Goal: Task Accomplishment & Management: Use online tool/utility

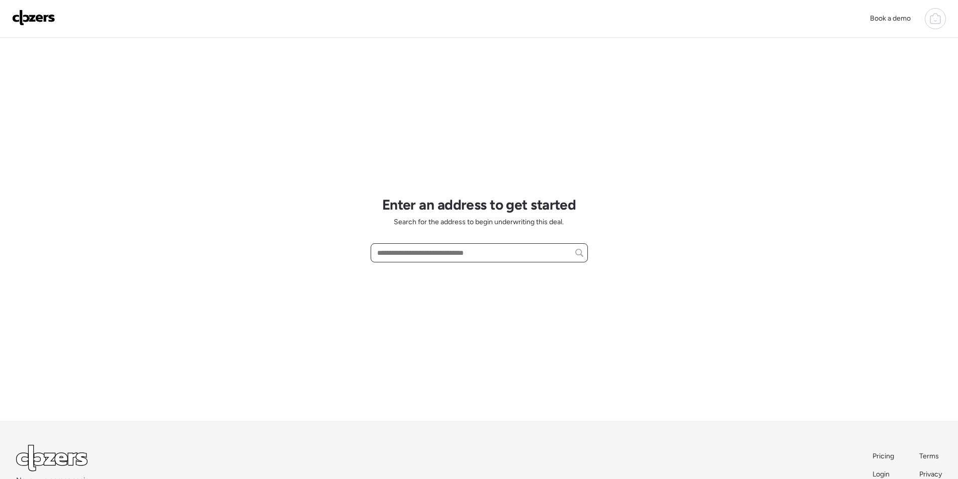
click at [405, 256] on input "text" at bounding box center [479, 253] width 208 height 14
paste input "**********"
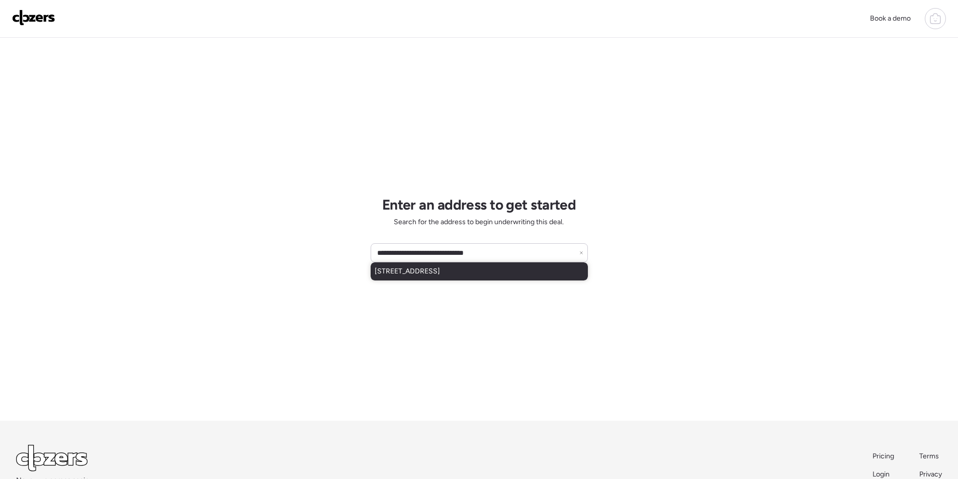
click at [414, 267] on span "5122 N 13th Ave, Phoenix, AZ, 85013" at bounding box center [407, 272] width 65 height 10
type input "**********"
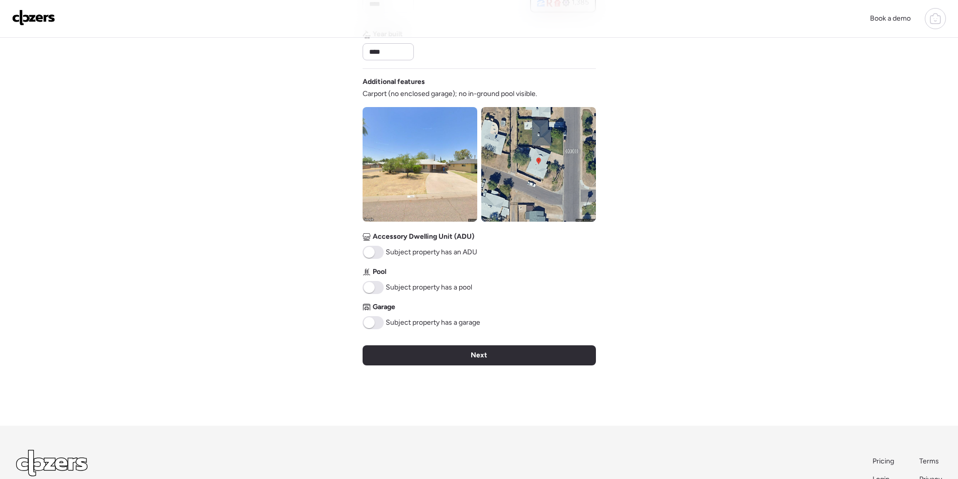
scroll to position [321, 0]
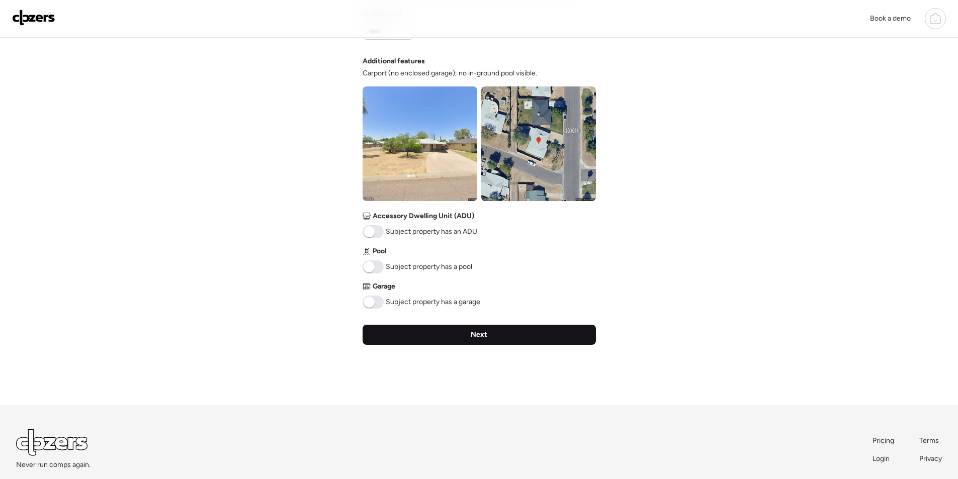
click at [499, 332] on div "Next" at bounding box center [479, 335] width 233 height 20
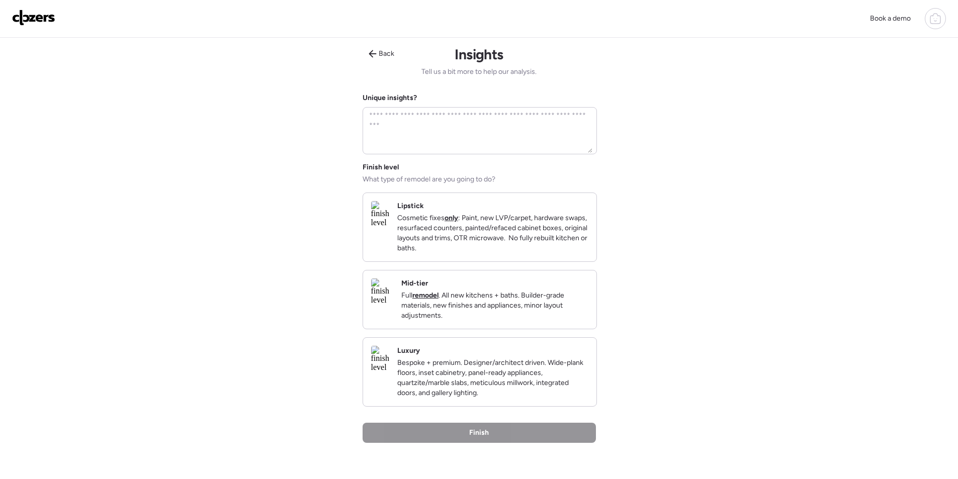
click at [565, 320] on p "Full remodel . All new kitchens + baths. Builder-grade materials, new finishes …" at bounding box center [494, 306] width 187 height 30
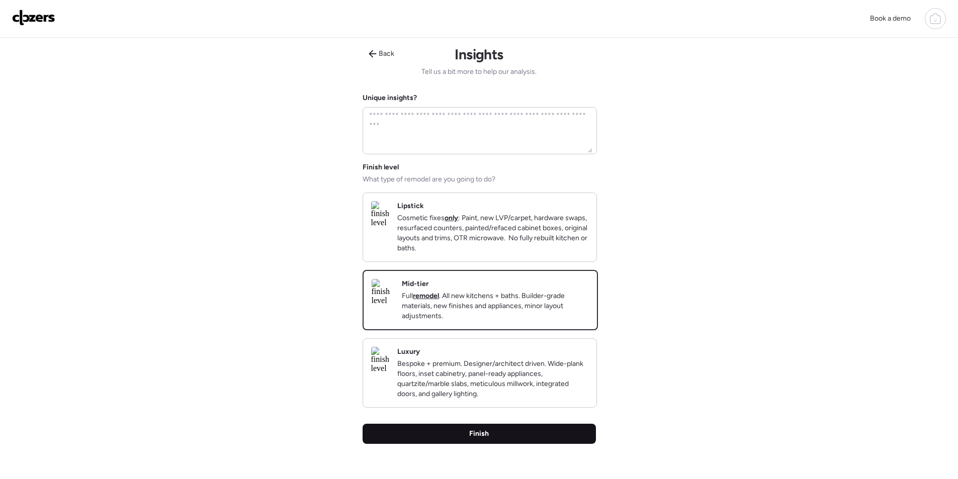
click at [525, 444] on div "Finish" at bounding box center [479, 434] width 233 height 20
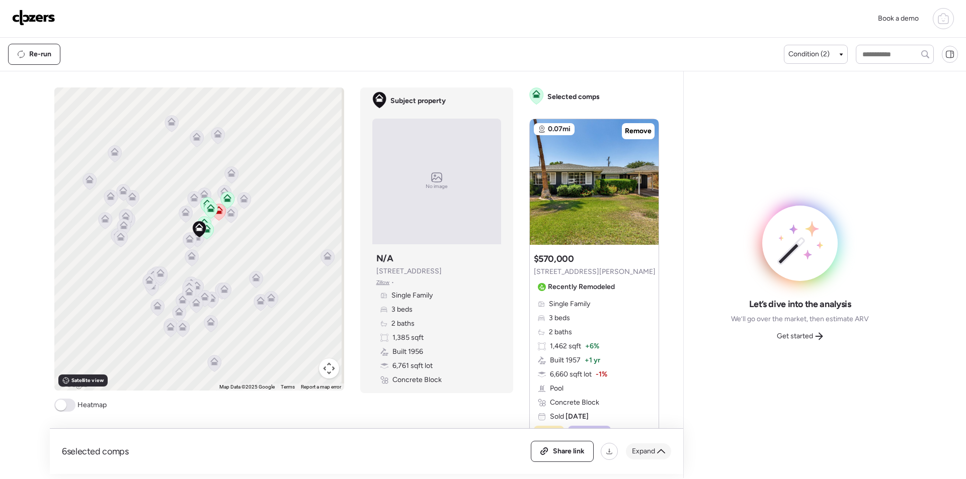
click at [656, 457] on div "Expand" at bounding box center [648, 452] width 45 height 16
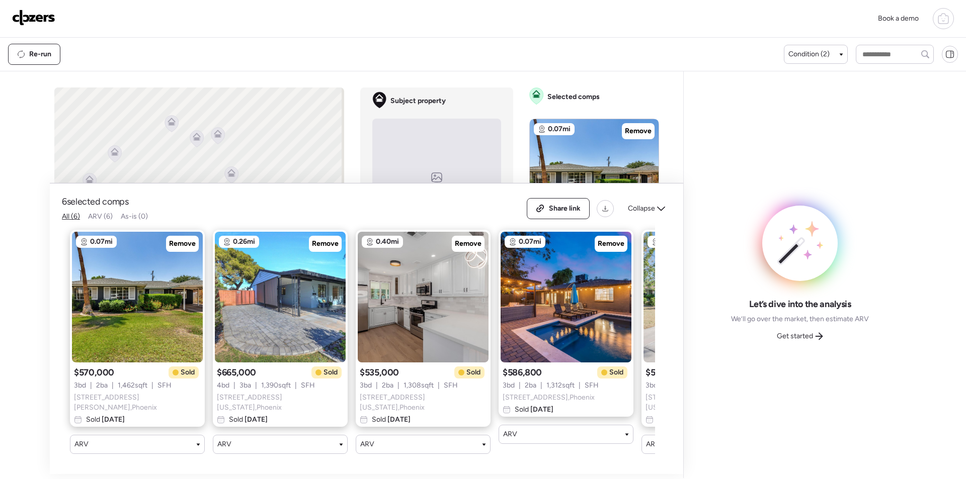
scroll to position [0, 272]
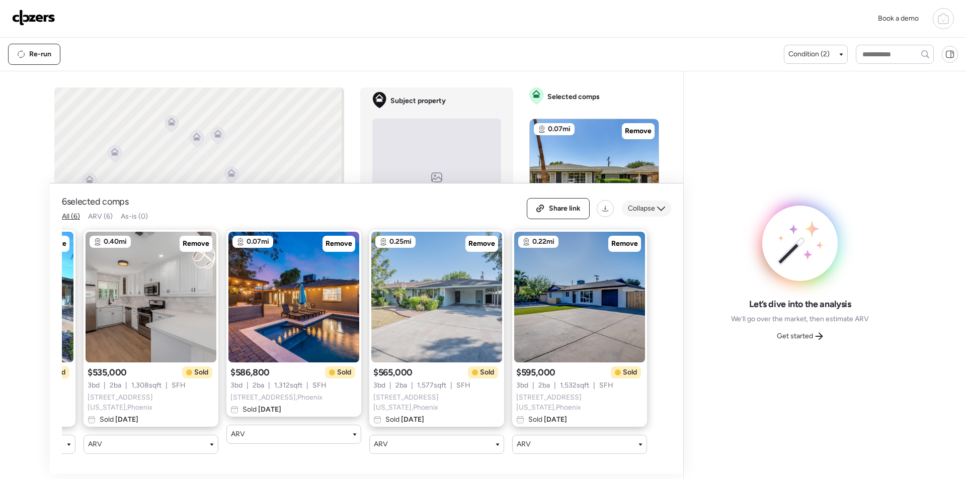
click at [651, 214] on span "Collapse" at bounding box center [641, 209] width 27 height 10
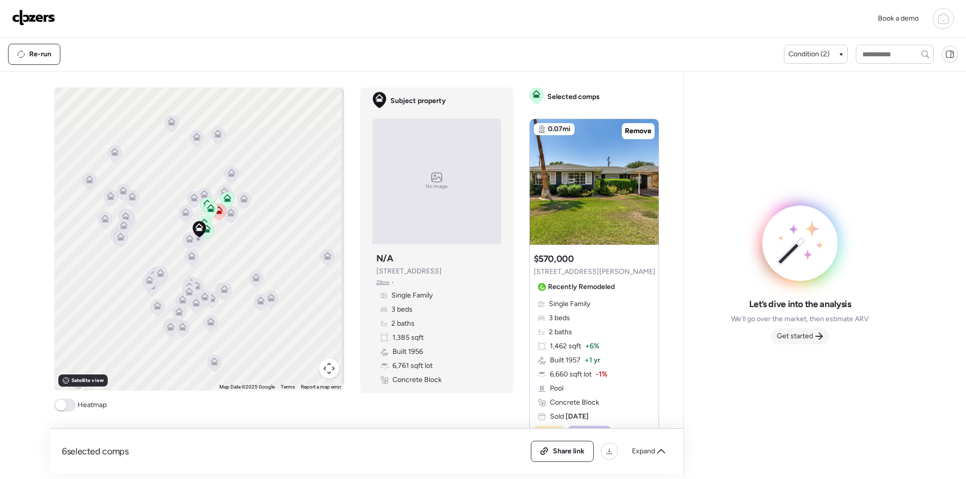
click at [796, 339] on span "Get started" at bounding box center [795, 337] width 36 height 10
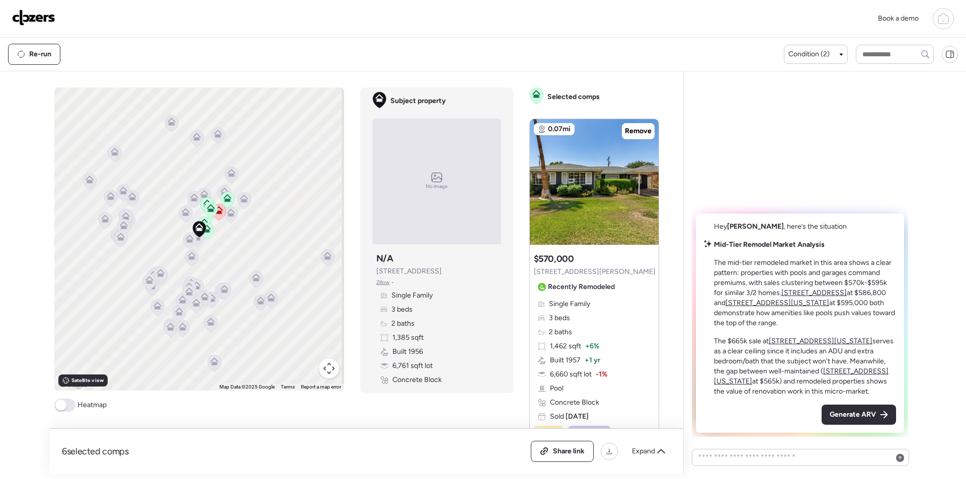
click at [853, 418] on span "Generate ARV" at bounding box center [853, 415] width 46 height 10
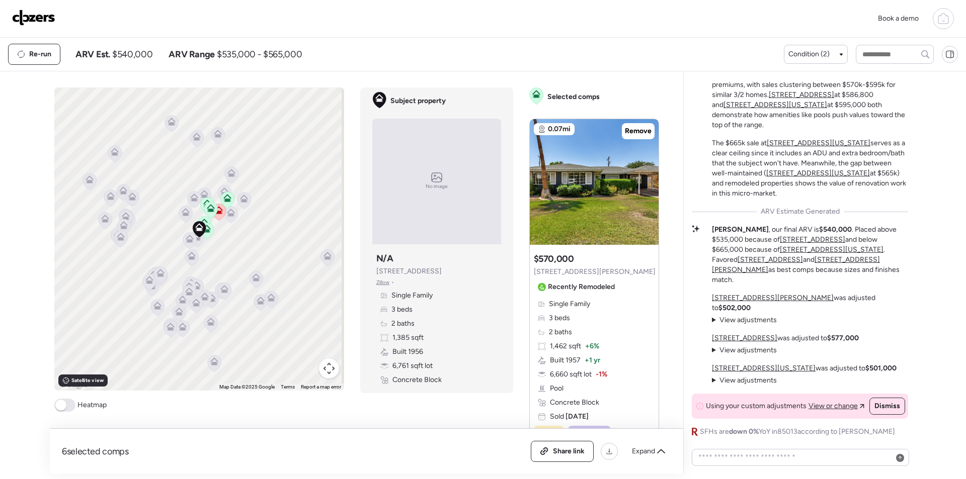
click at [134, 53] on span "$540,000" at bounding box center [132, 54] width 40 height 12
copy span "540,000"
click at [561, 442] on div "Share link" at bounding box center [562, 451] width 63 height 21
click at [32, 18] on img at bounding box center [33, 18] width 43 height 16
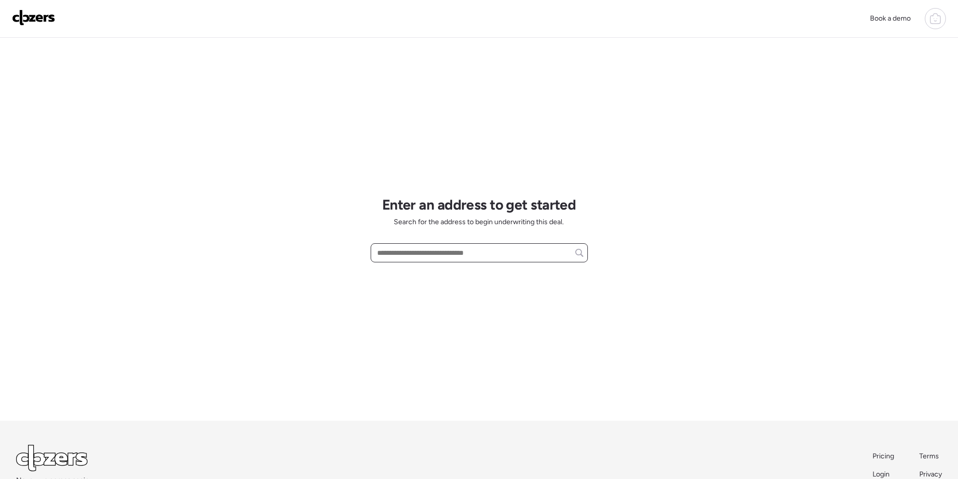
click at [423, 252] on input "text" at bounding box center [479, 253] width 208 height 14
paste input "**********"
click at [434, 262] on div "**********" at bounding box center [479, 253] width 217 height 19
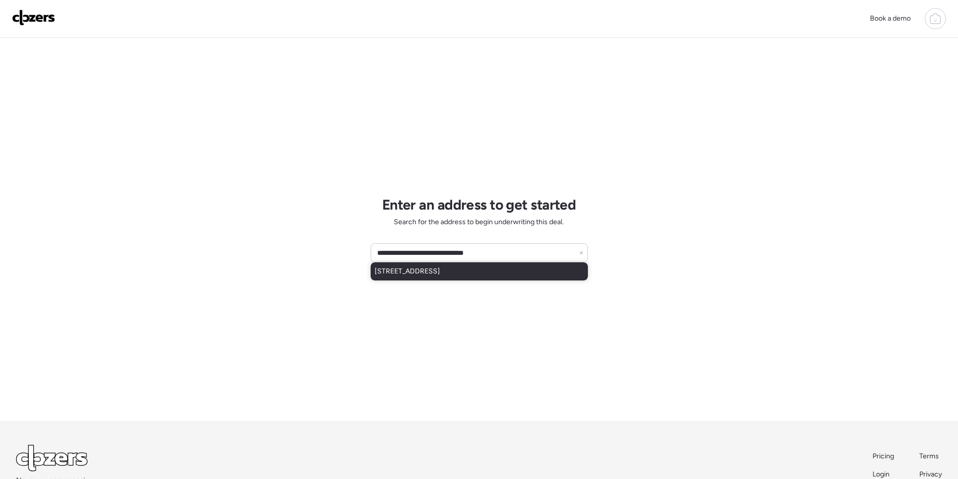
click at [430, 267] on span "[STREET_ADDRESS]" at bounding box center [407, 272] width 65 height 10
type input "**********"
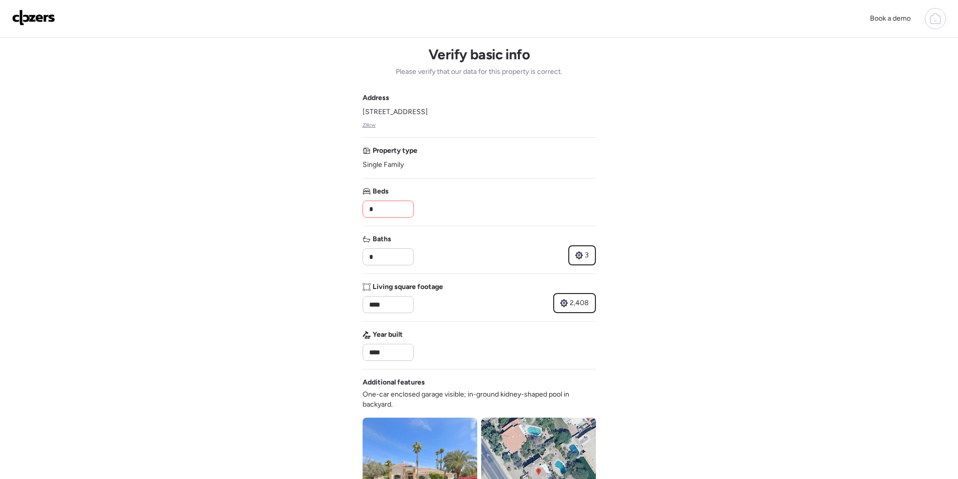
click at [388, 210] on input "*" at bounding box center [388, 209] width 42 height 14
type input "*"
click at [474, 200] on div "Beds *" at bounding box center [479, 202] width 233 height 31
click at [379, 250] on input "*" at bounding box center [388, 257] width 42 height 14
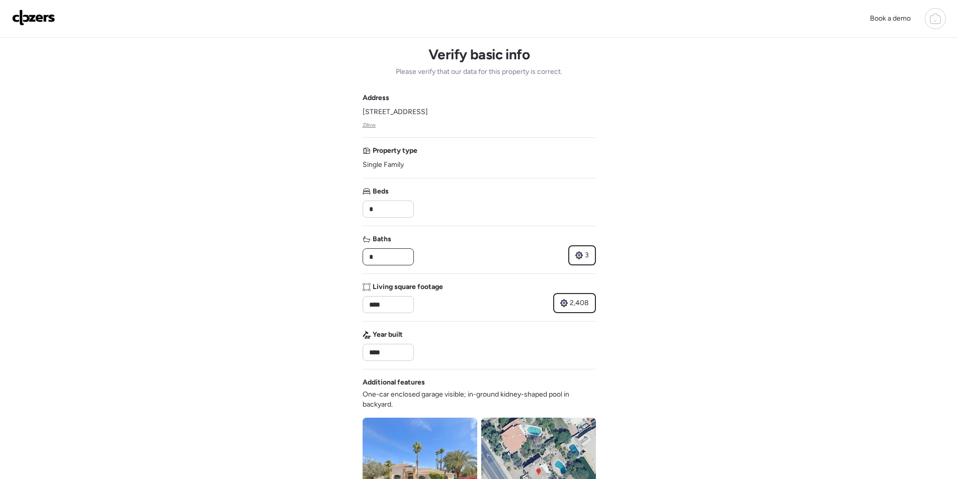
click at [379, 251] on input "*" at bounding box center [388, 257] width 42 height 14
type input "*"
click at [444, 229] on div "Address [STREET_ADDRESS] Property type Single Family Beds * Baths * 3 Living sq…" at bounding box center [479, 366] width 233 height 547
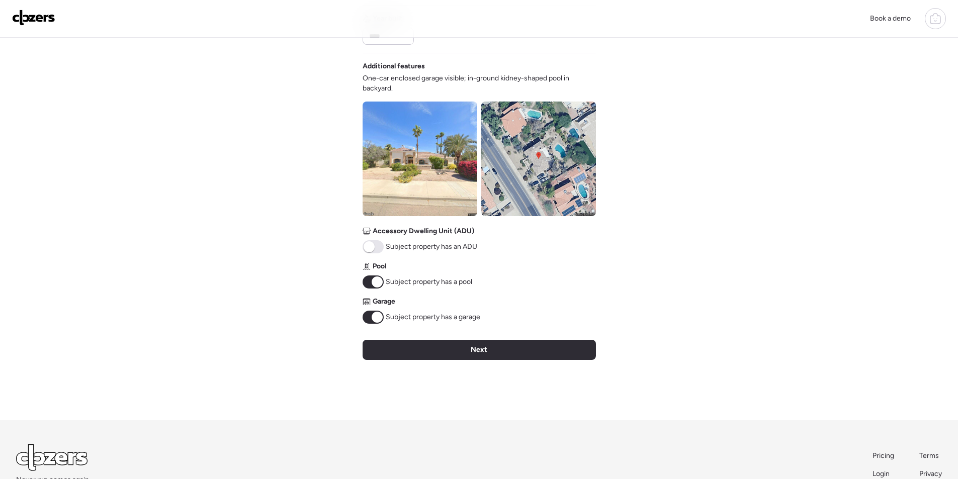
scroll to position [318, 0]
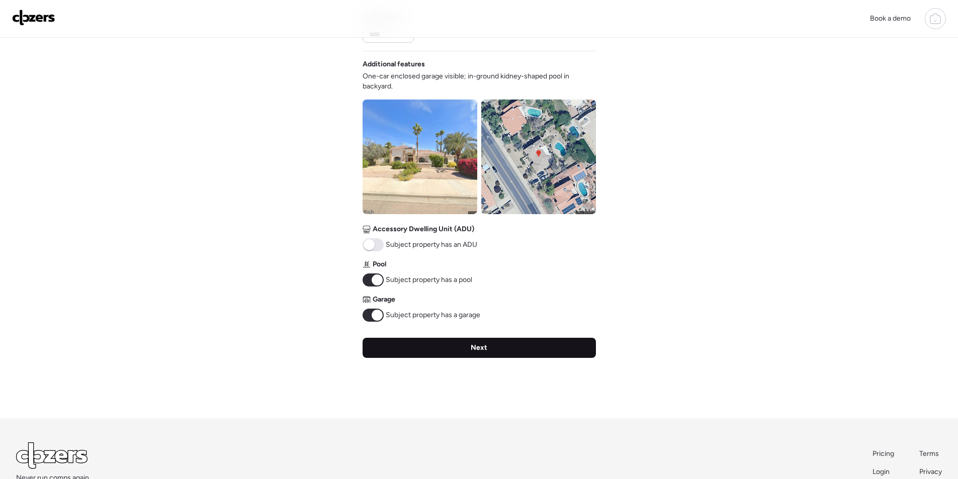
click at [468, 350] on div "Next" at bounding box center [479, 348] width 233 height 20
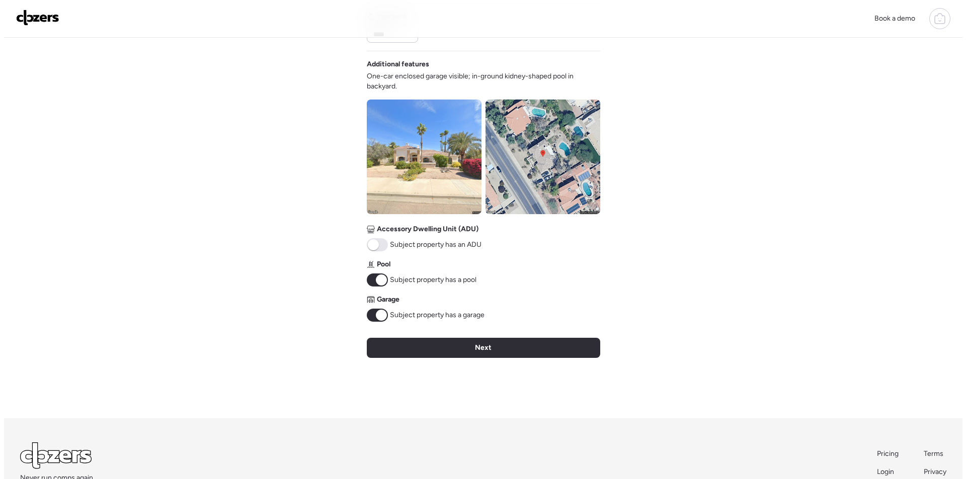
scroll to position [0, 0]
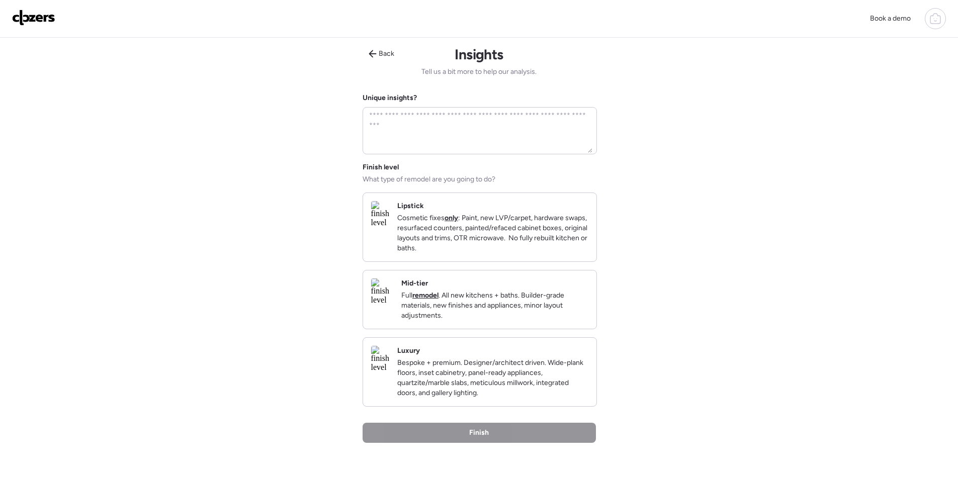
click at [534, 297] on div "Mid-tier Full remodel . All new kitchens + baths. Builder-grade materials, new …" at bounding box center [494, 300] width 187 height 42
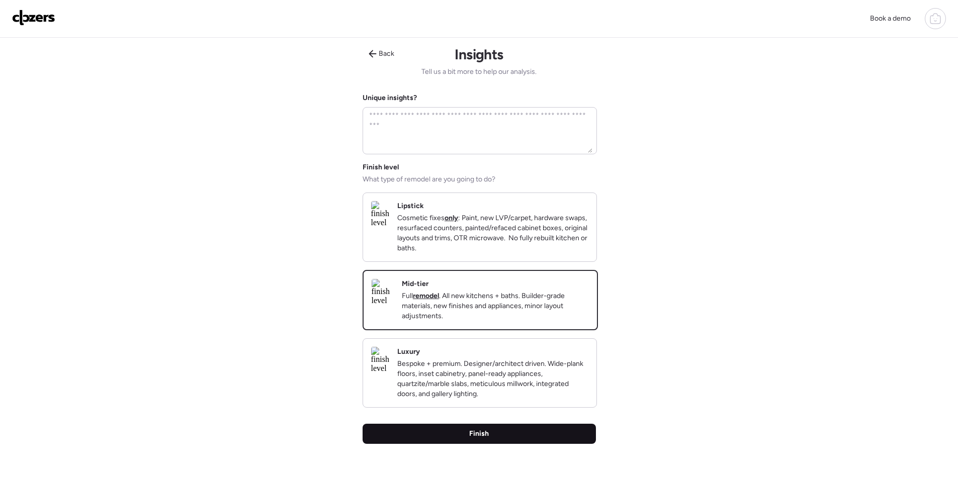
click at [519, 441] on div "Finish" at bounding box center [479, 434] width 233 height 20
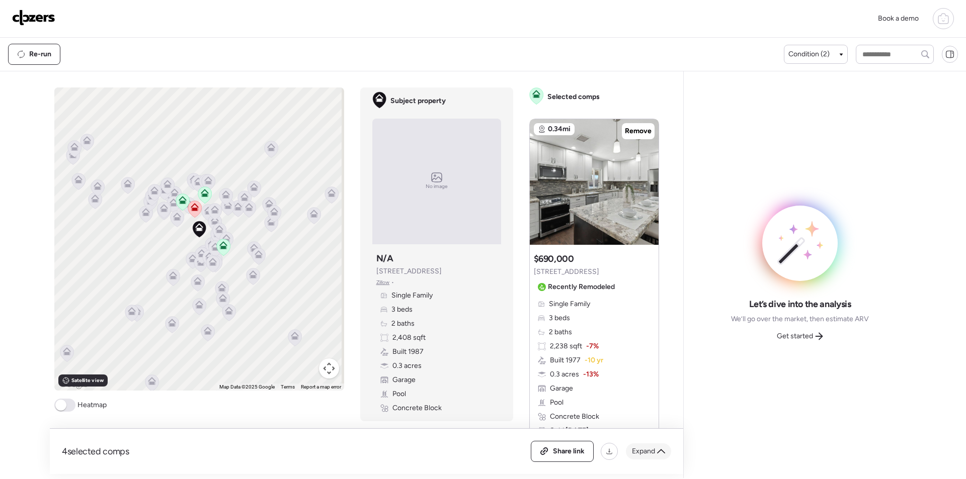
click at [649, 450] on span "Expand" at bounding box center [643, 452] width 23 height 10
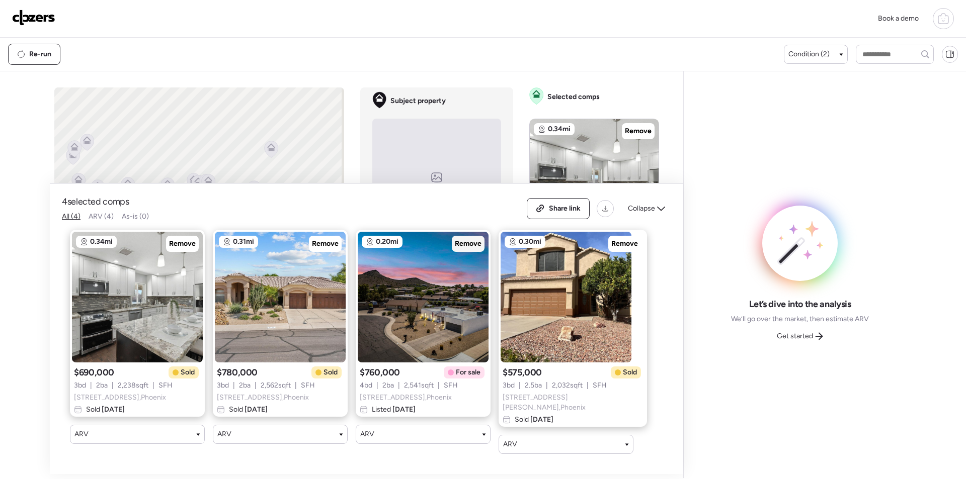
click at [461, 240] on div "Remove" at bounding box center [468, 244] width 33 height 16
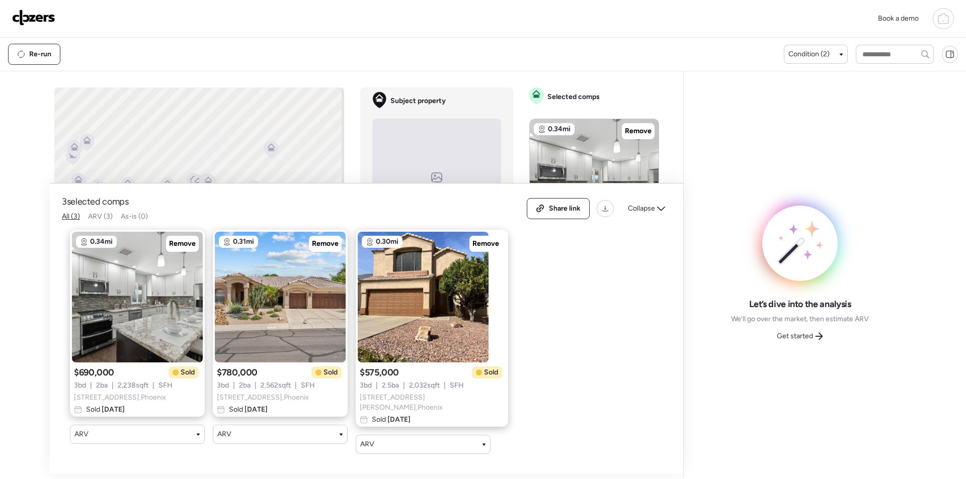
click at [653, 211] on span "Collapse" at bounding box center [641, 209] width 27 height 10
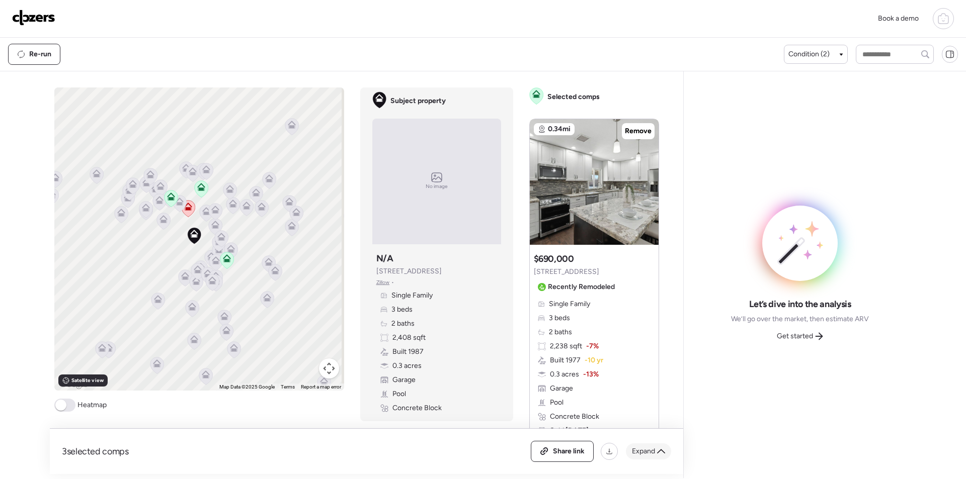
click at [647, 452] on span "Expand" at bounding box center [643, 452] width 23 height 10
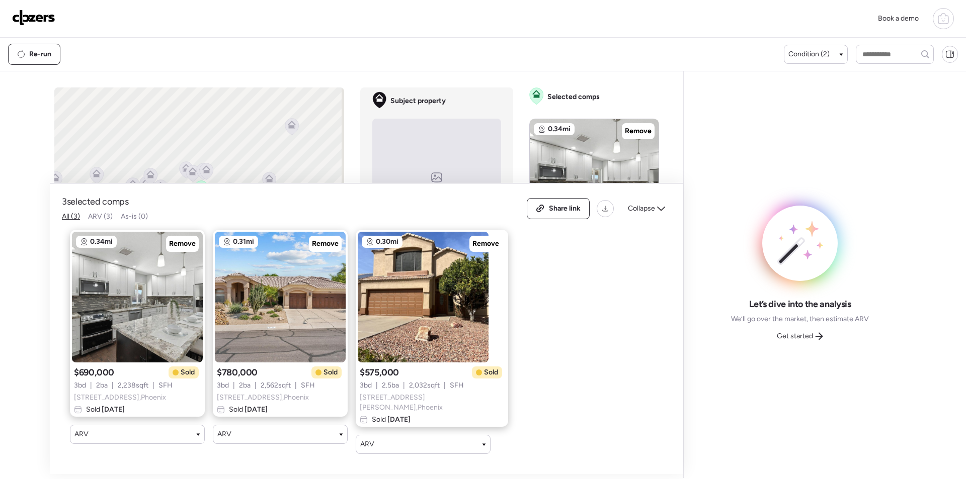
click at [643, 200] on div "3 selected comps All (3) ARV (3) As-is (0) Share link Collapse" at bounding box center [366, 209] width 609 height 26
drag, startPoint x: 644, startPoint y: 214, endPoint x: 319, endPoint y: 259, distance: 328.1
click at [629, 219] on div "Share link Collapse" at bounding box center [599, 208] width 144 height 21
click at [648, 217] on div "Collapse" at bounding box center [646, 209] width 49 height 16
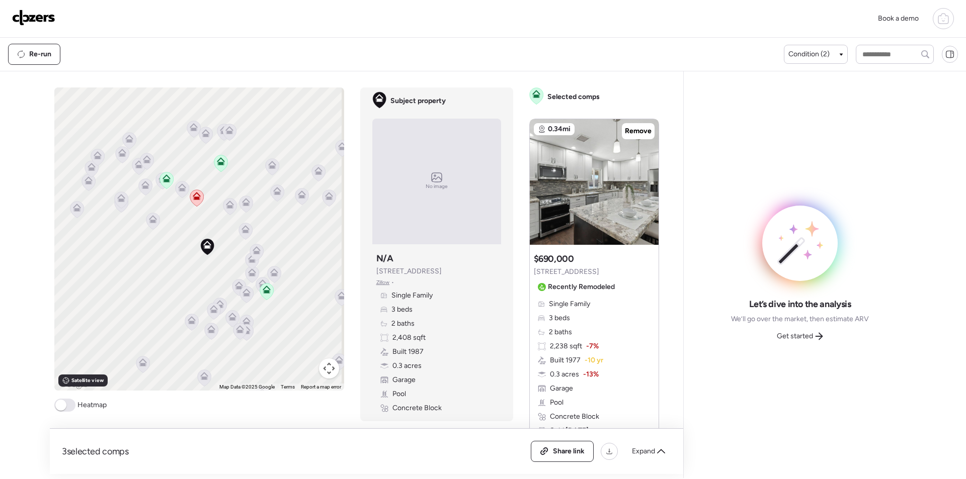
click at [246, 234] on icon at bounding box center [245, 231] width 14 height 17
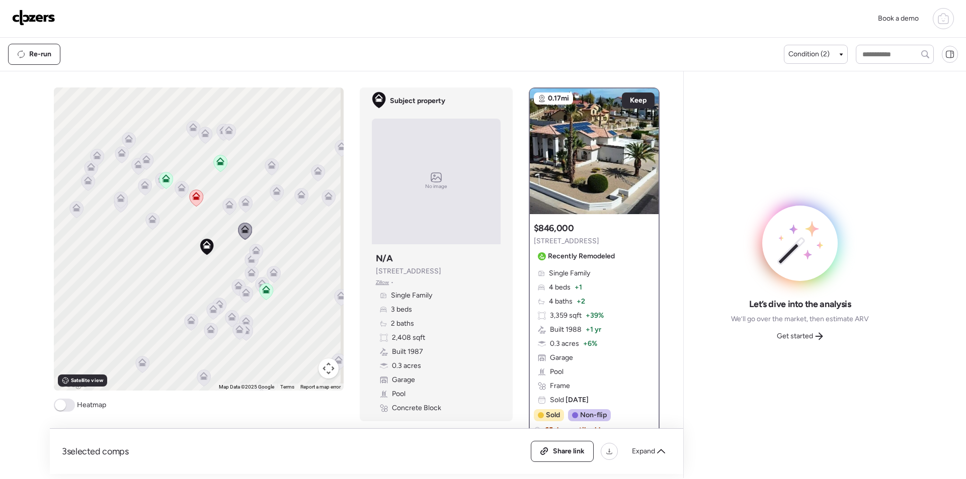
click at [252, 250] on icon at bounding box center [256, 251] width 8 height 8
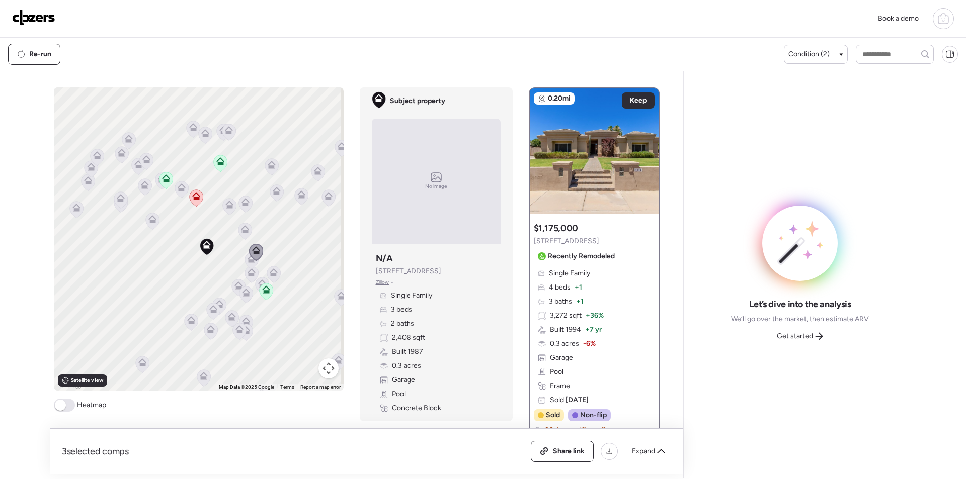
click at [241, 230] on icon at bounding box center [245, 229] width 8 height 8
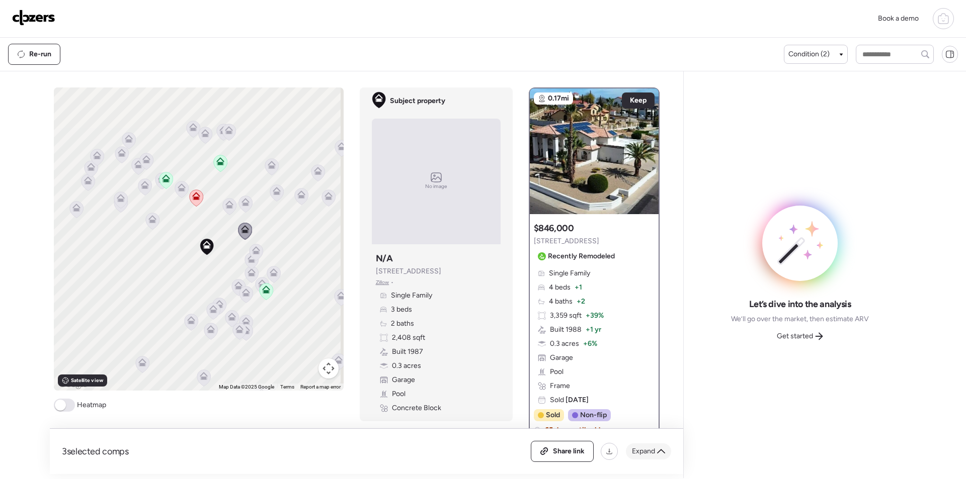
click at [642, 445] on div "Expand" at bounding box center [648, 452] width 45 height 16
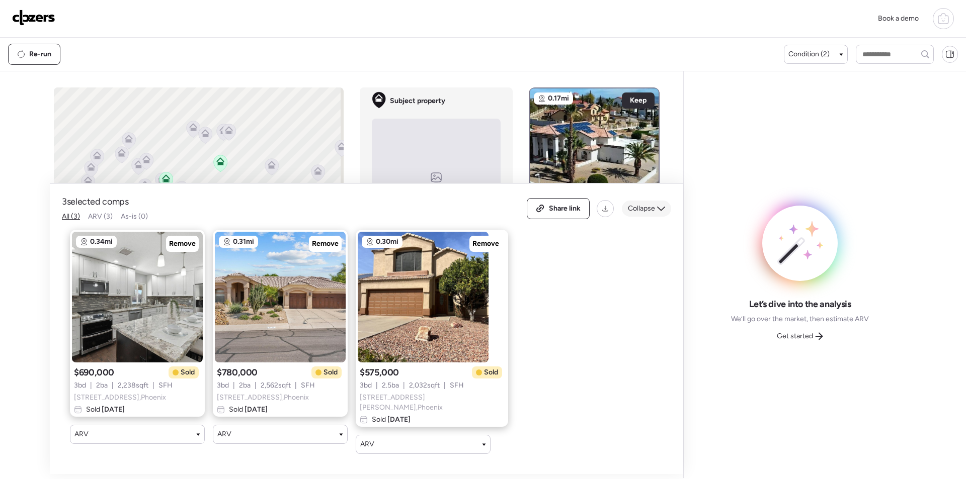
click at [644, 214] on span "Collapse" at bounding box center [641, 209] width 27 height 10
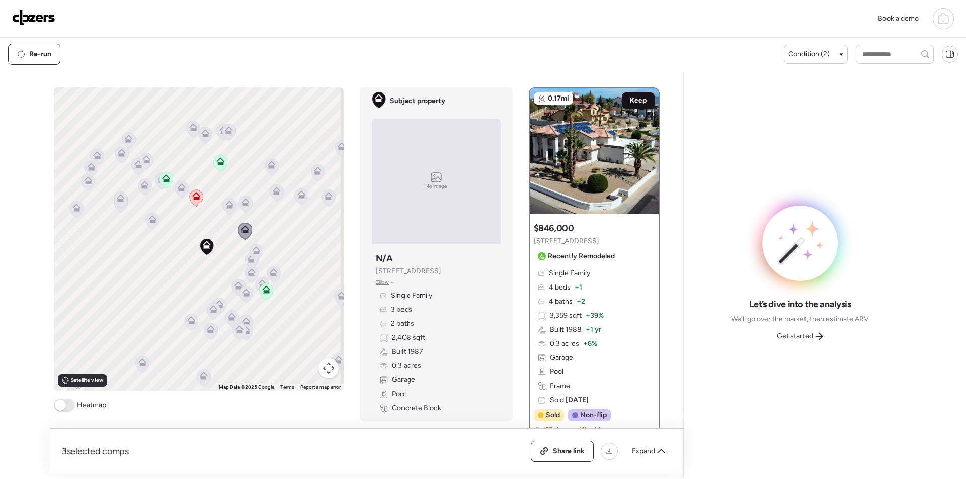
click at [623, 96] on div "Keep" at bounding box center [638, 101] width 33 height 16
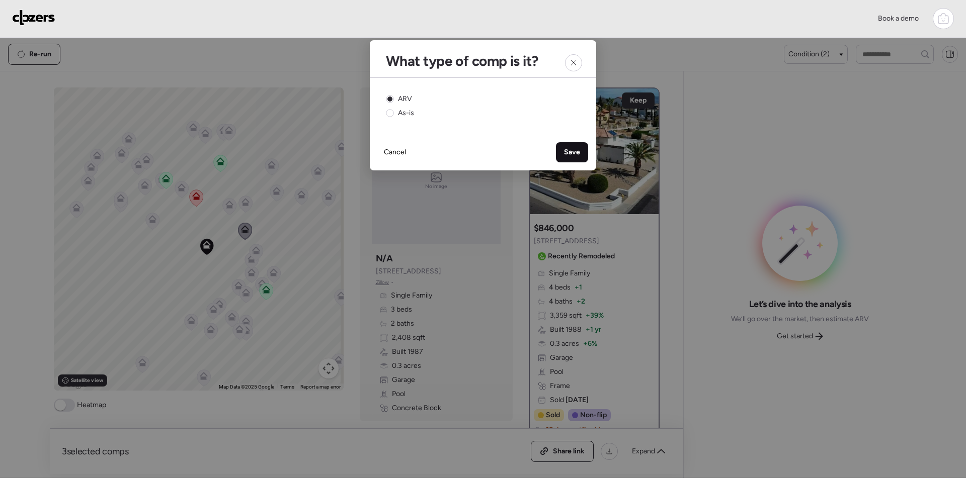
drag, startPoint x: 581, startPoint y: 152, endPoint x: 461, endPoint y: 199, distance: 128.7
click at [581, 152] on div "Save" at bounding box center [572, 152] width 32 height 20
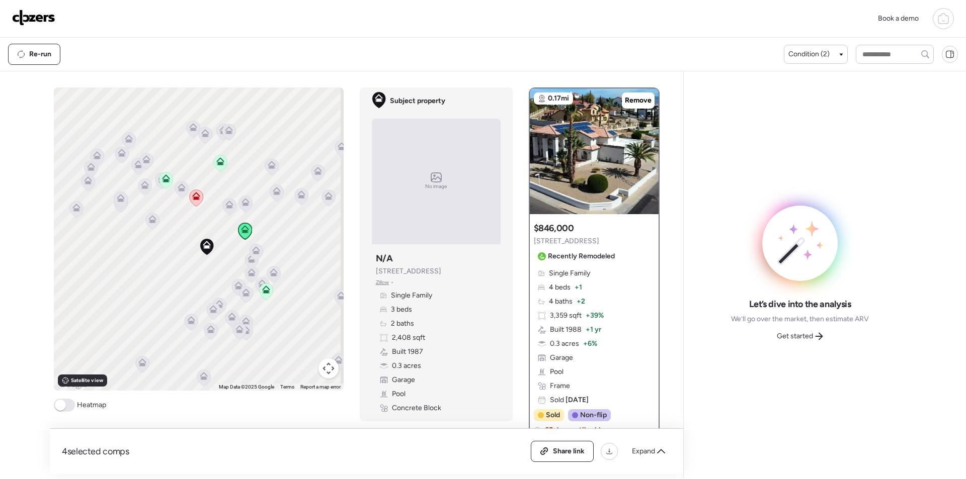
click at [245, 266] on icon at bounding box center [252, 261] width 14 height 17
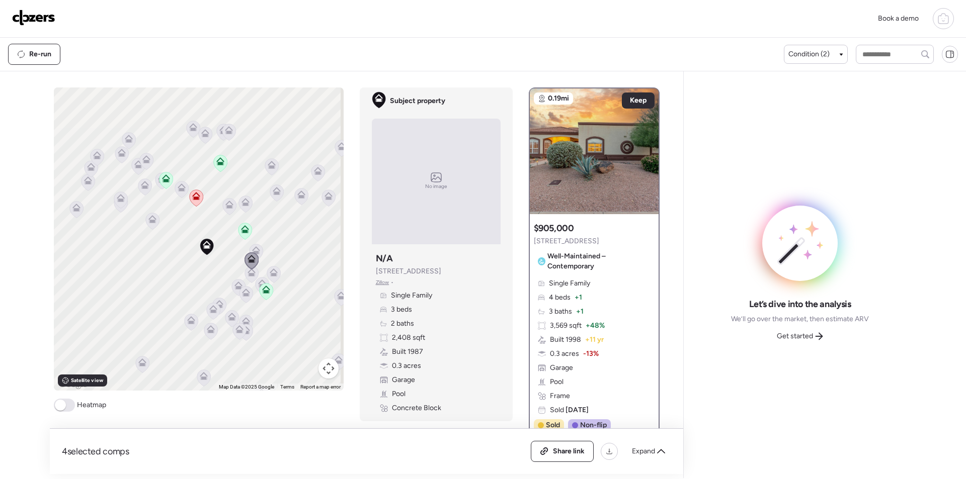
click at [248, 272] on icon at bounding box center [252, 273] width 8 height 8
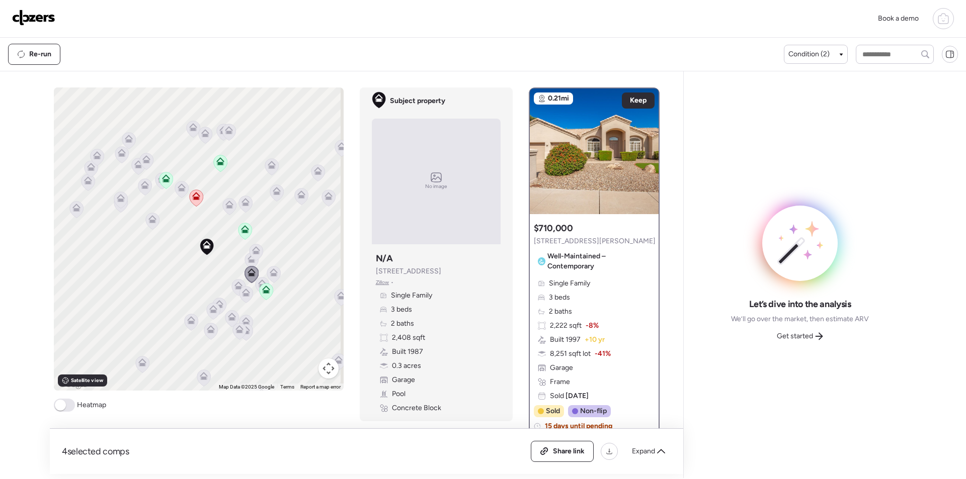
click at [268, 277] on icon at bounding box center [274, 274] width 14 height 17
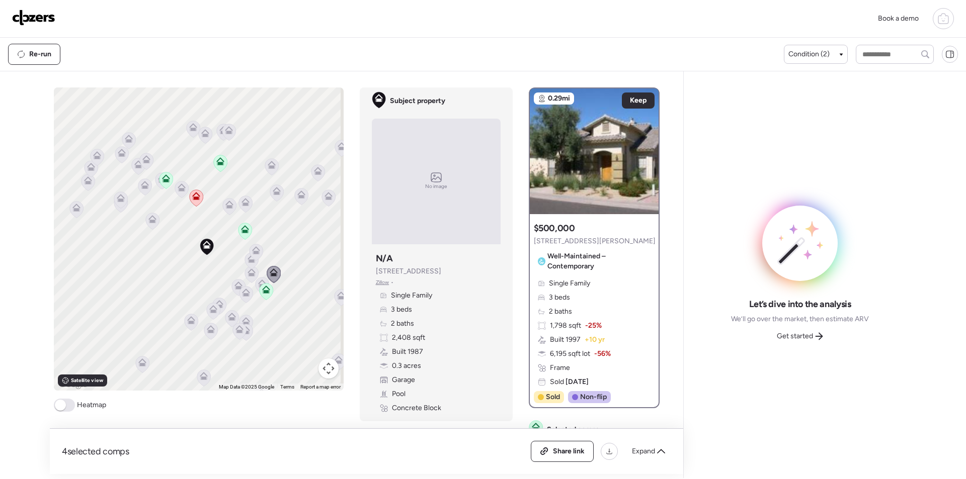
click at [253, 277] on icon at bounding box center [252, 274] width 14 height 17
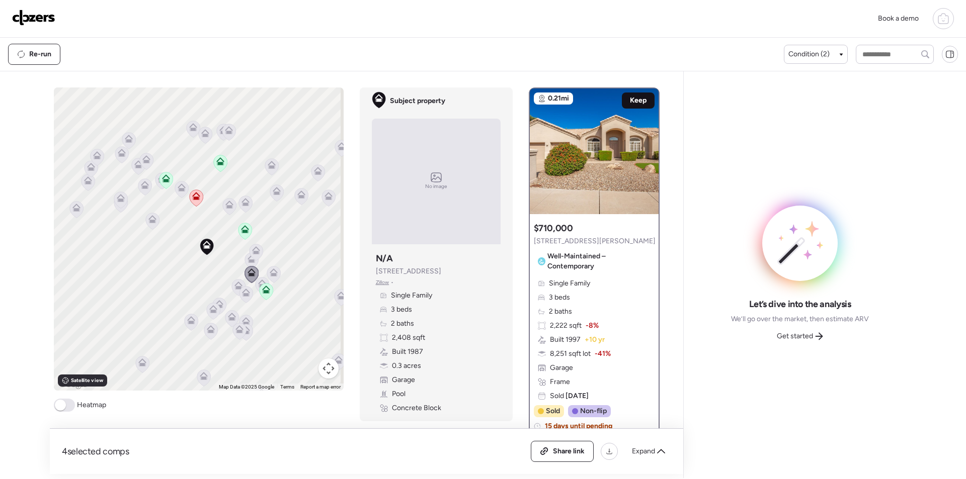
click at [631, 100] on span "Keep" at bounding box center [638, 101] width 17 height 10
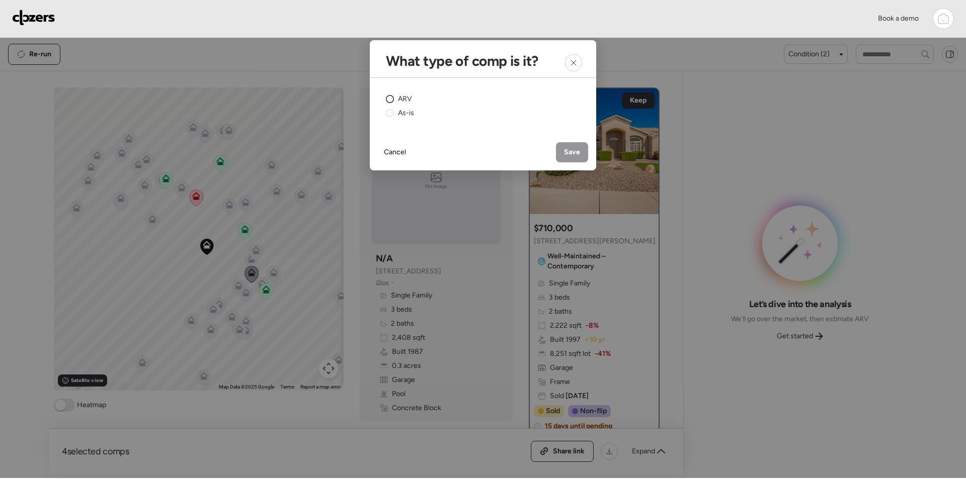
click at [408, 99] on span "ARV" at bounding box center [405, 99] width 14 height 10
click at [579, 148] on span "Save" at bounding box center [572, 152] width 16 height 10
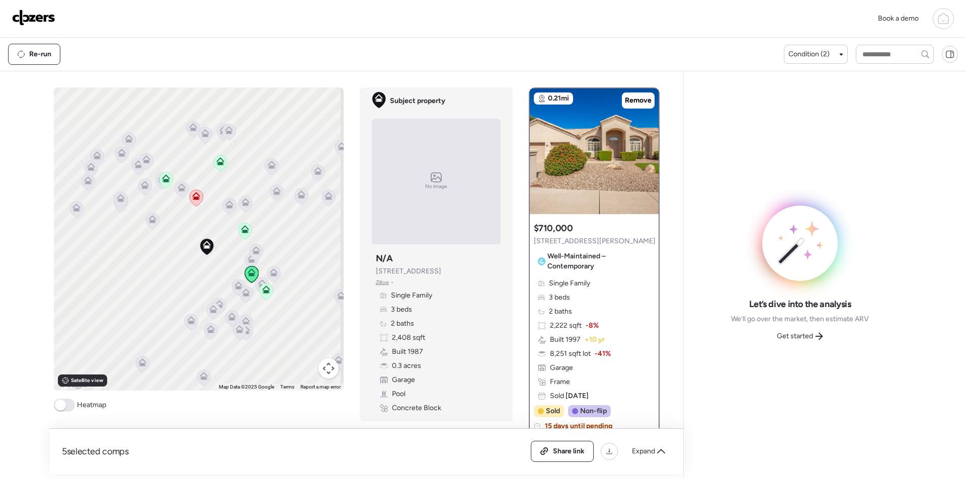
click at [232, 292] on icon at bounding box center [238, 287] width 14 height 17
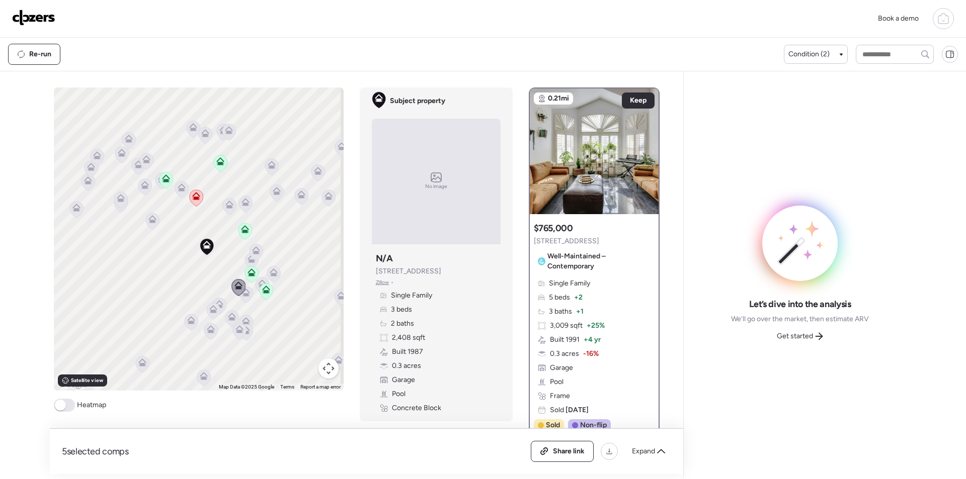
click at [220, 309] on icon at bounding box center [219, 306] width 14 height 17
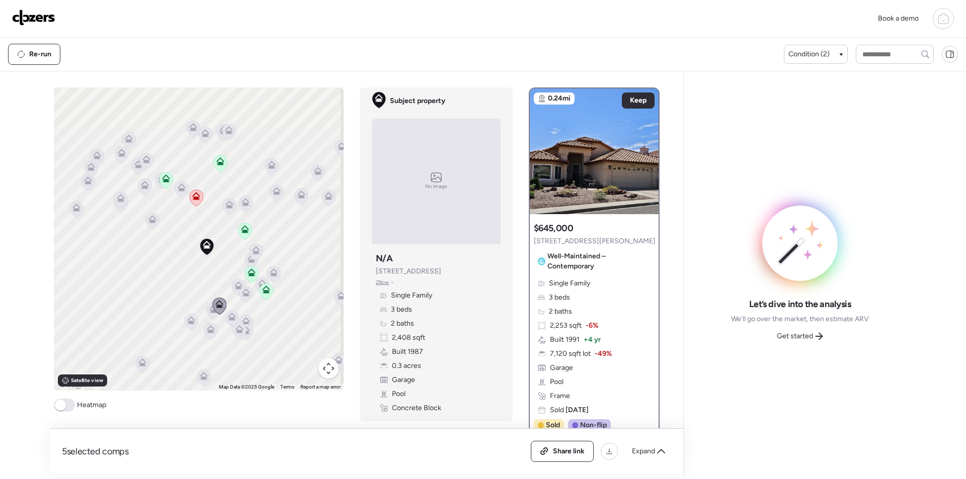
click at [212, 315] on div at bounding box center [219, 307] width 14 height 19
click at [209, 312] on icon at bounding box center [213, 309] width 8 height 8
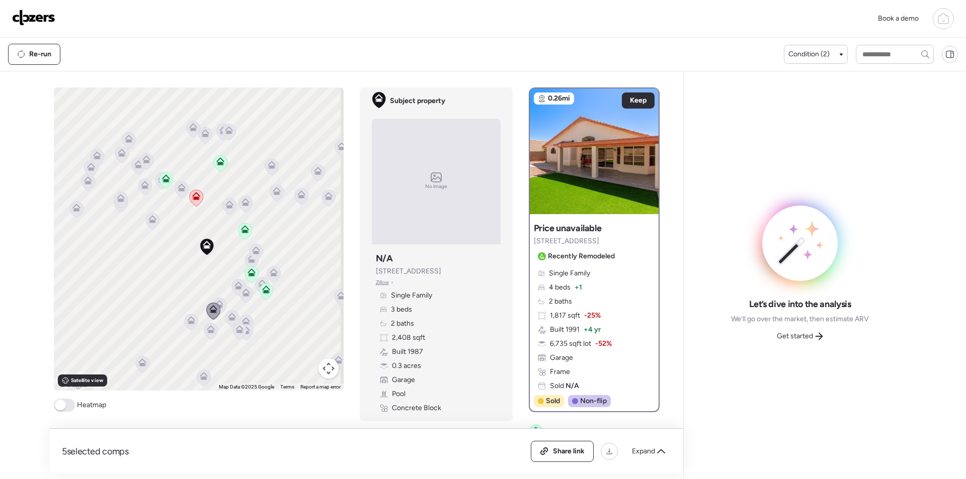
click at [222, 317] on div "To activate drag with keyboard, press Alt + Enter. Once in keyboard drag state,…" at bounding box center [199, 239] width 290 height 303
click at [228, 318] on icon at bounding box center [232, 317] width 8 height 8
click at [229, 321] on icon at bounding box center [232, 318] width 14 height 17
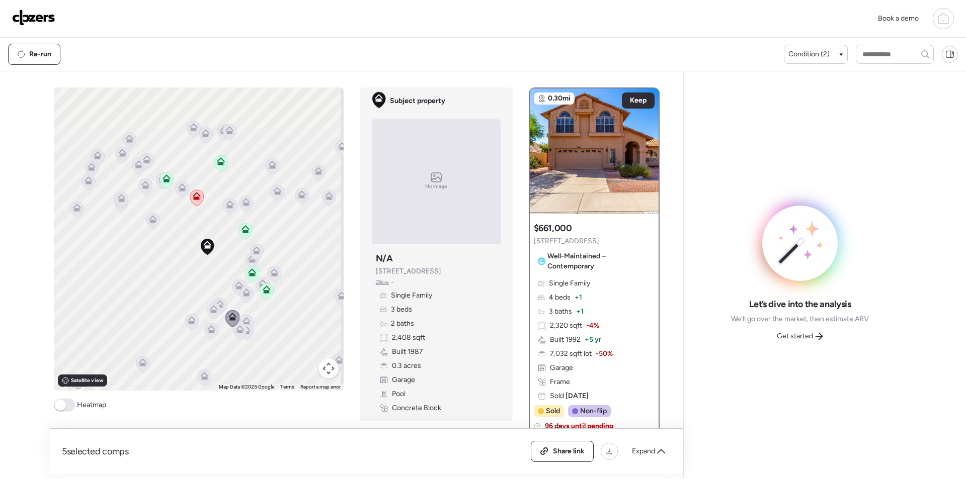
click at [243, 321] on icon at bounding box center [247, 319] width 8 height 5
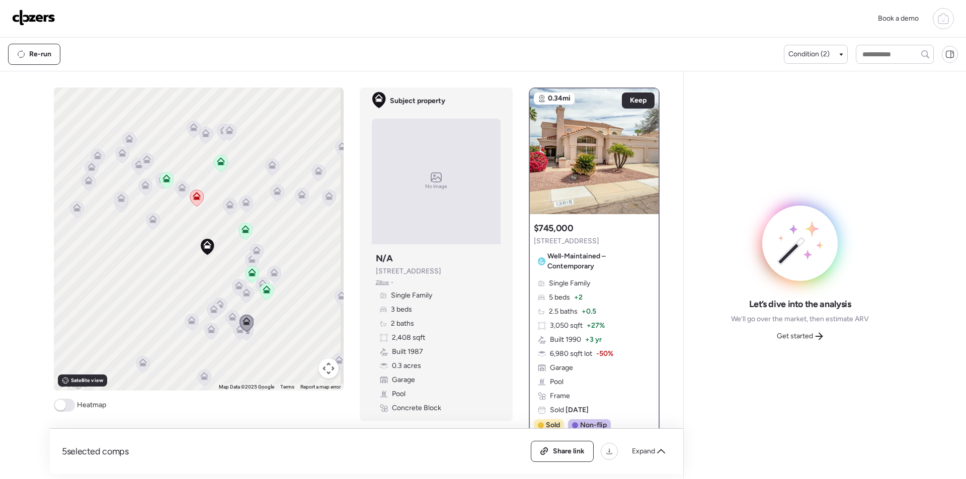
click at [233, 331] on icon at bounding box center [240, 331] width 14 height 17
click at [239, 333] on div at bounding box center [246, 324] width 14 height 19
drag, startPoint x: 232, startPoint y: 336, endPoint x: 217, endPoint y: 336, distance: 14.6
click at [221, 336] on div "To navigate, press the arrow keys. To activate drag with keyboard, press Alt + …" at bounding box center [199, 239] width 290 height 303
click at [236, 340] on div at bounding box center [240, 332] width 14 height 19
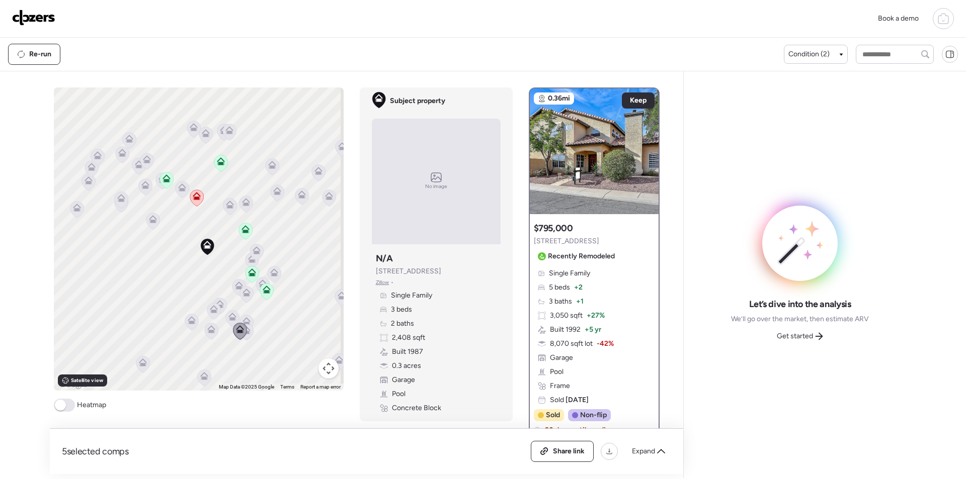
click at [233, 336] on icon at bounding box center [240, 331] width 14 height 17
click at [249, 337] on icon at bounding box center [246, 332] width 14 height 17
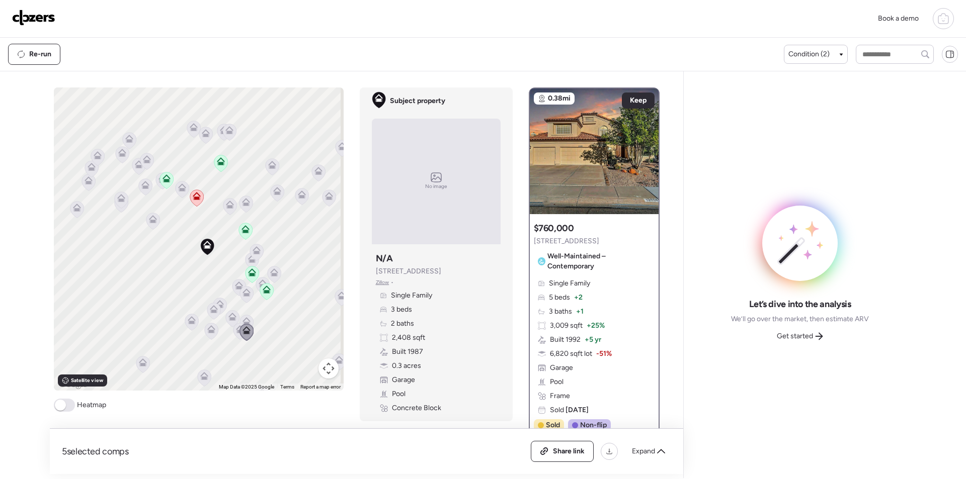
click at [210, 336] on icon at bounding box center [211, 331] width 14 height 17
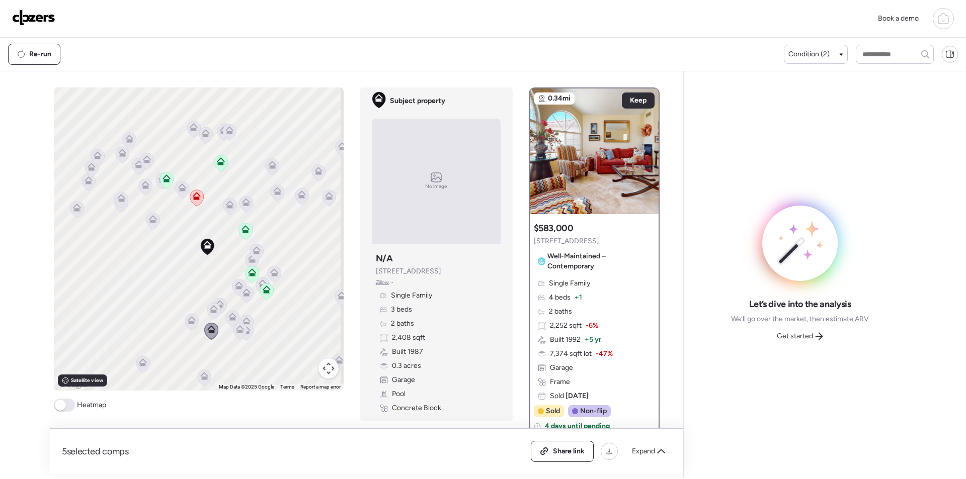
click at [192, 325] on icon at bounding box center [192, 322] width 14 height 17
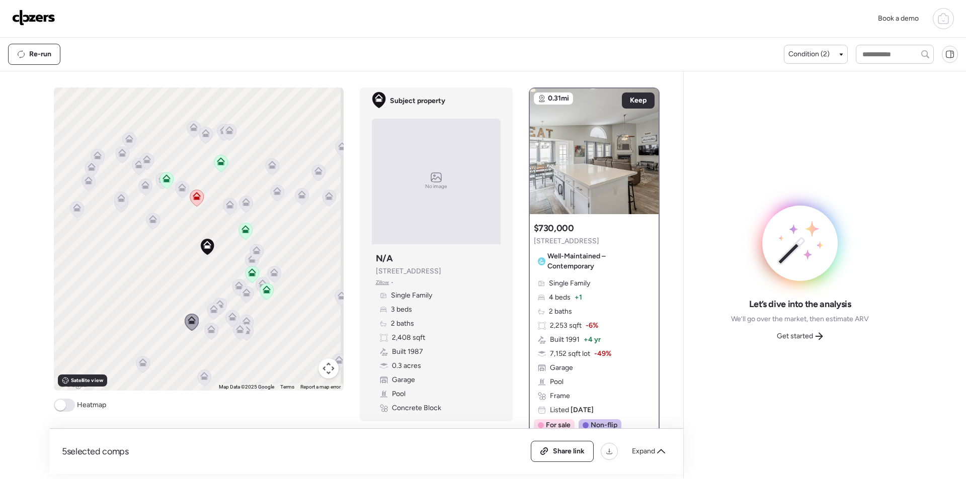
click at [202, 375] on icon at bounding box center [204, 376] width 8 height 8
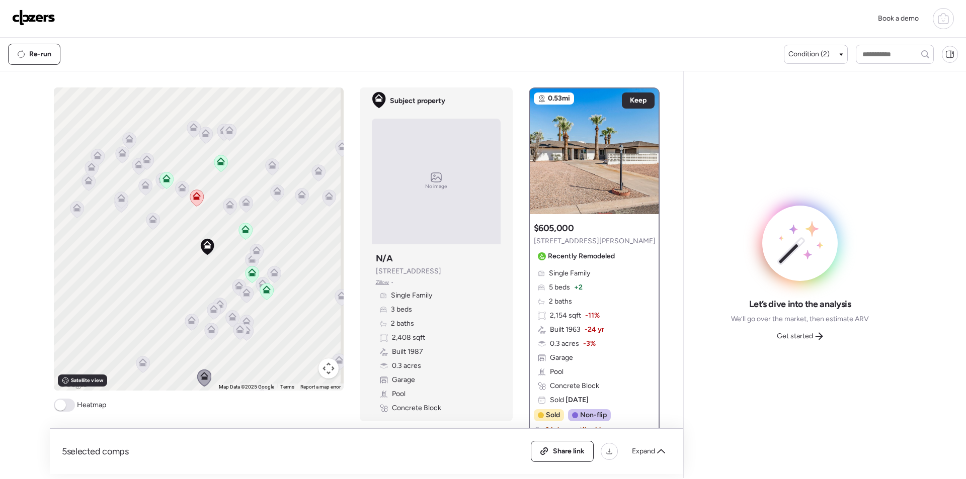
click at [144, 363] on icon at bounding box center [143, 364] width 14 height 17
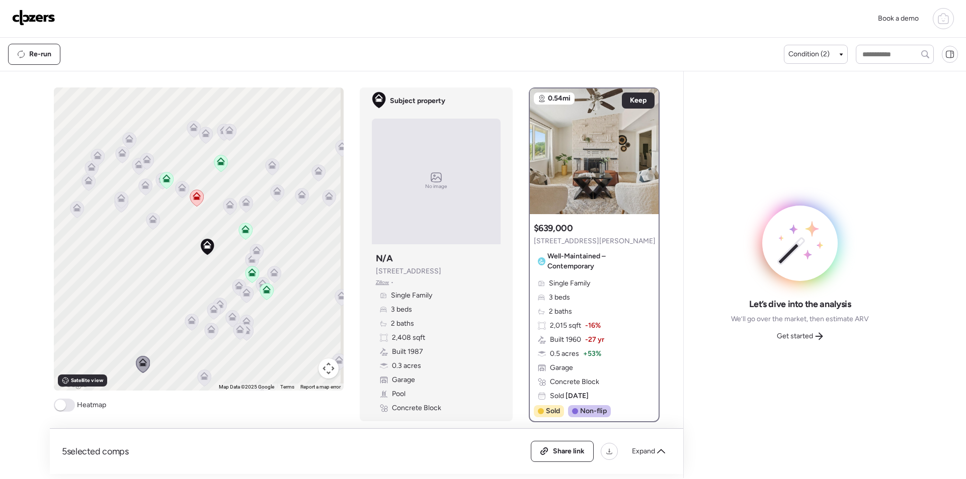
click at [274, 200] on icon at bounding box center [277, 193] width 14 height 17
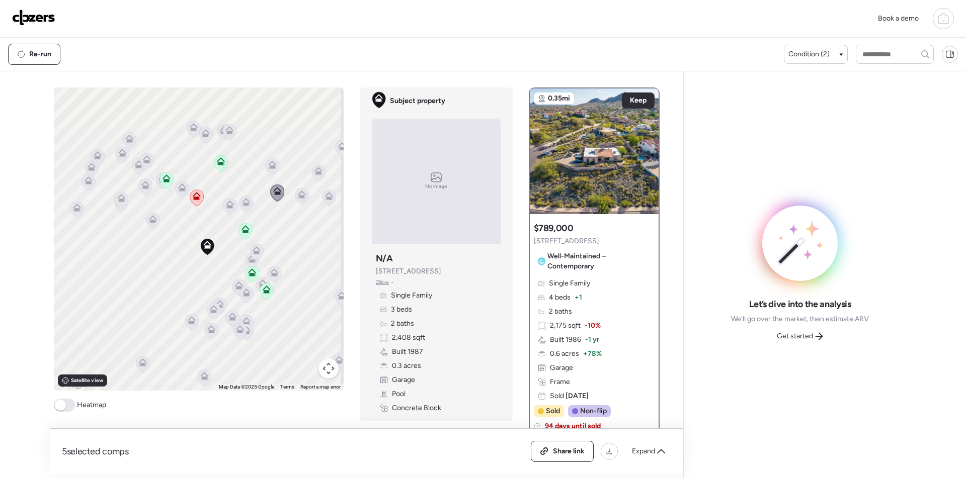
click at [269, 160] on icon at bounding box center [272, 166] width 14 height 17
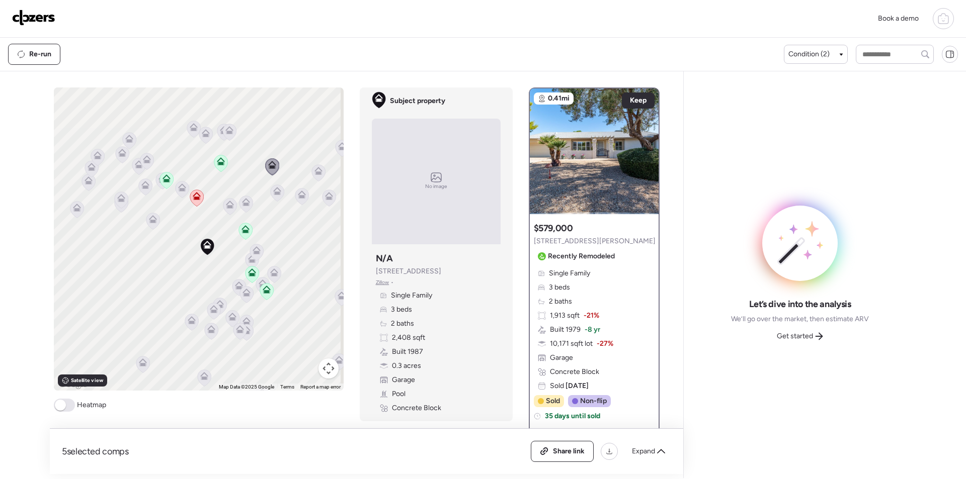
click at [243, 210] on icon at bounding box center [246, 204] width 14 height 17
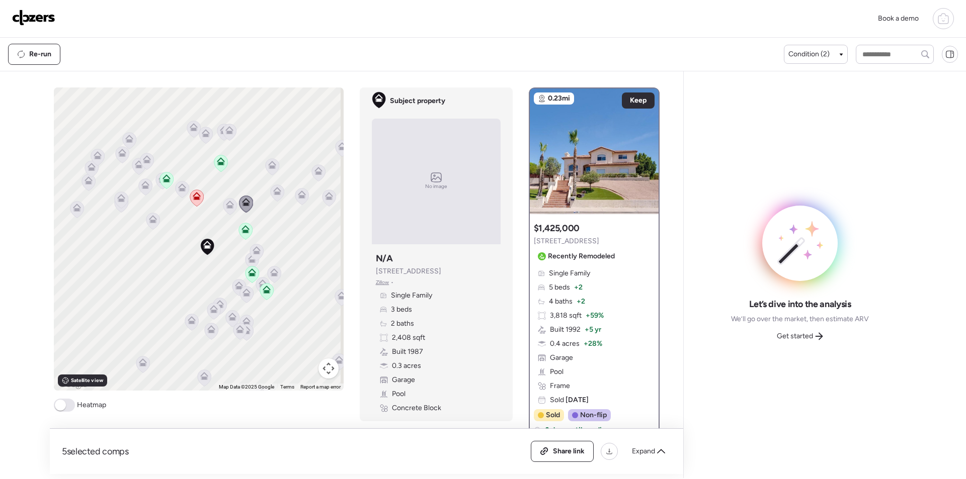
click at [298, 198] on icon at bounding box center [301, 196] width 7 height 3
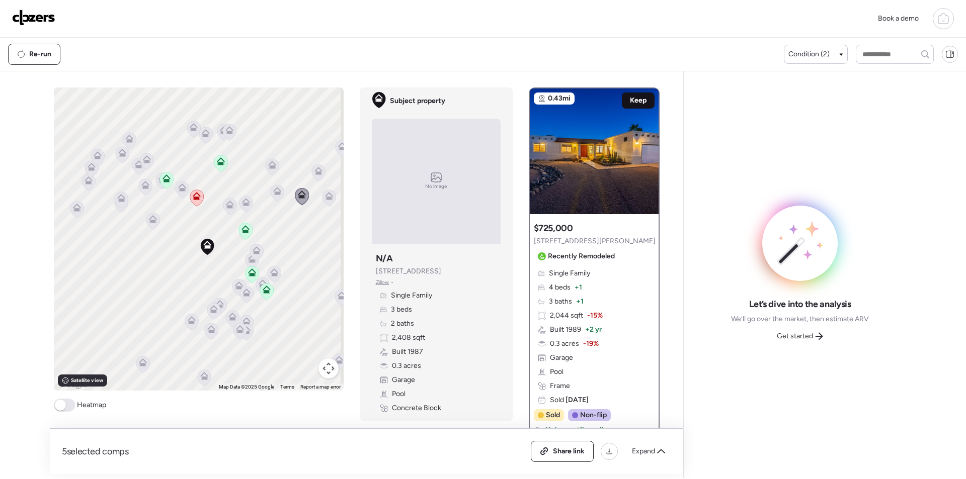
click at [632, 100] on span "Keep" at bounding box center [638, 101] width 17 height 10
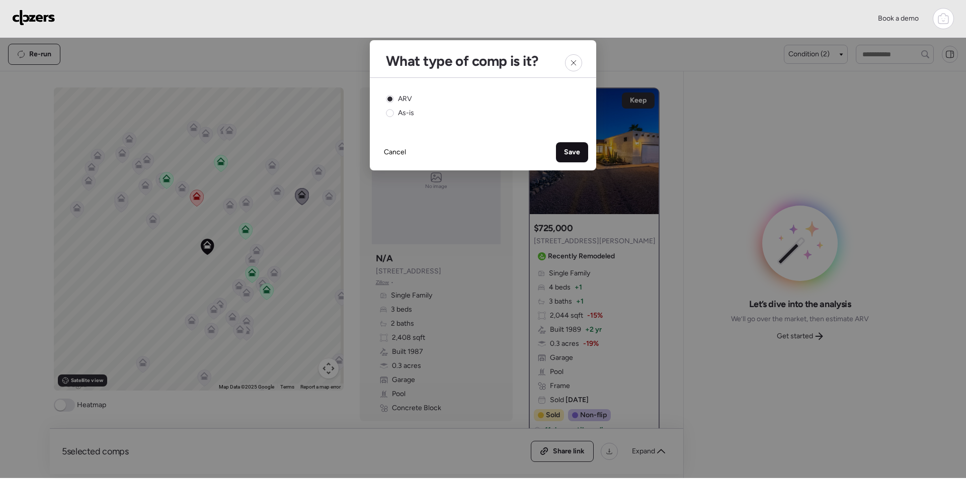
click at [570, 151] on span "Save" at bounding box center [572, 152] width 16 height 10
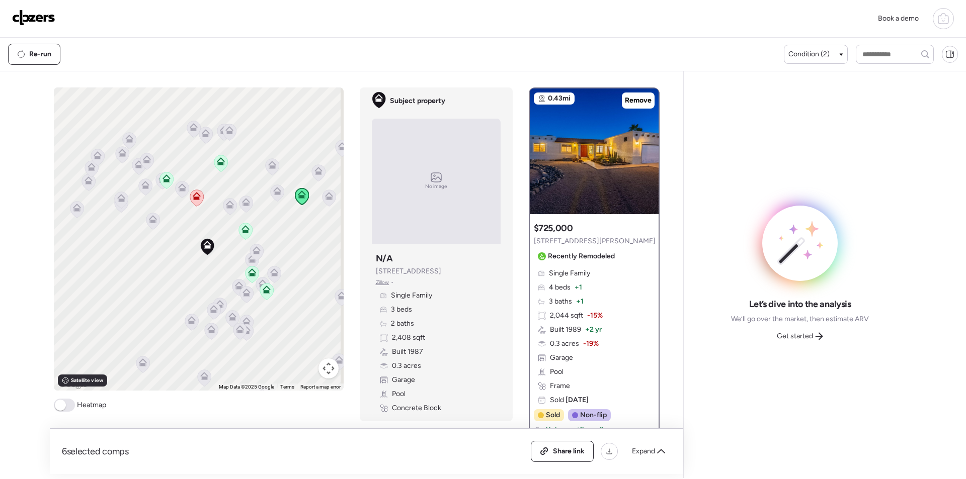
click at [799, 333] on span "Get started" at bounding box center [795, 337] width 36 height 10
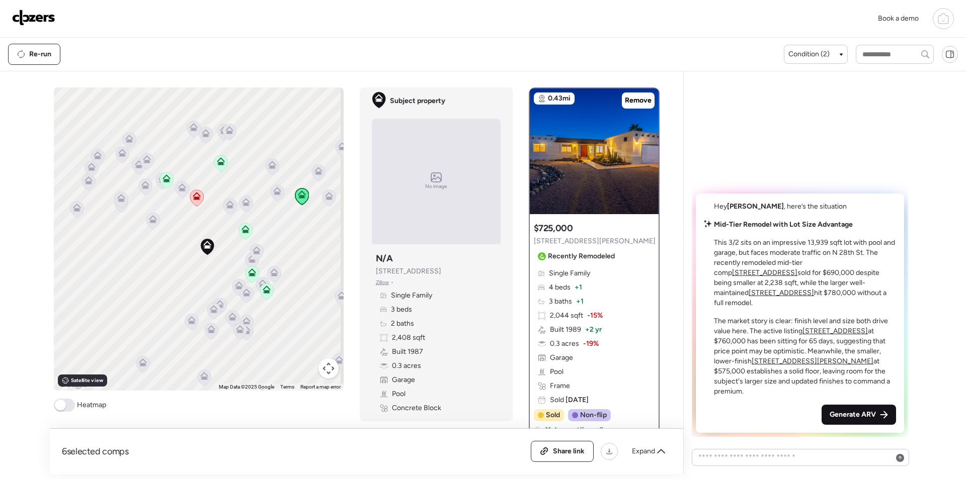
click at [850, 416] on span "Generate ARV" at bounding box center [853, 415] width 46 height 10
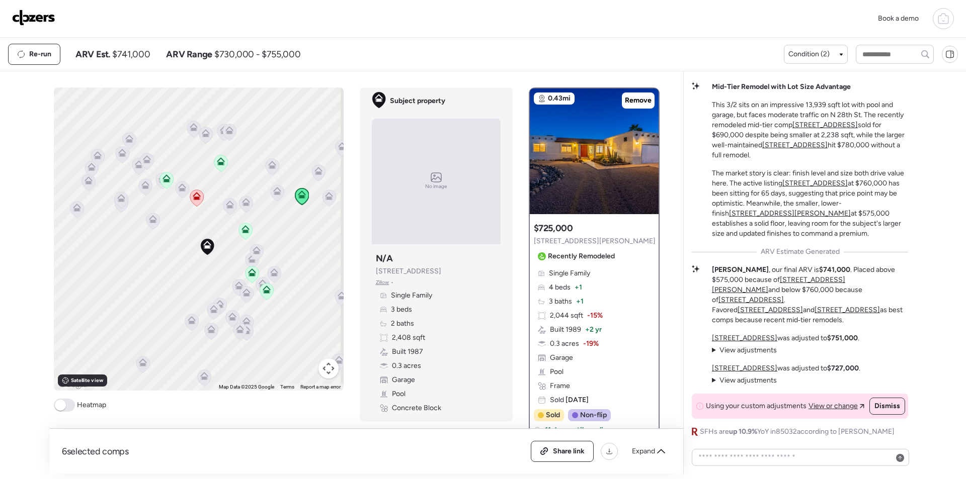
click at [132, 57] on span "$741,000" at bounding box center [131, 54] width 38 height 12
copy span "741,000"
click at [568, 454] on span "Share link" at bounding box center [569, 452] width 32 height 10
click at [21, 18] on img at bounding box center [33, 18] width 43 height 16
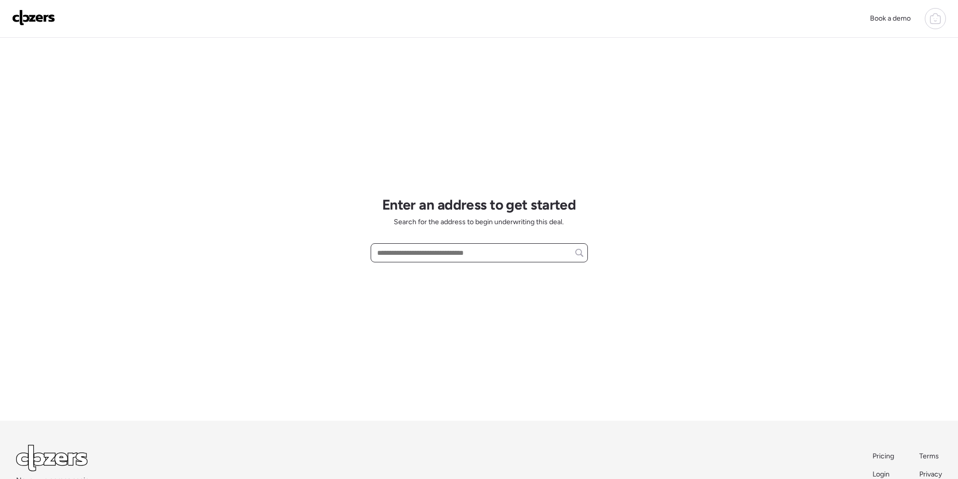
click at [390, 246] on input "text" at bounding box center [479, 253] width 208 height 14
paste input "**********"
click at [404, 277] on span "1813 W Sherman St, Phoenix, AZ, 85007" at bounding box center [436, 272] width 122 height 10
type input "**********"
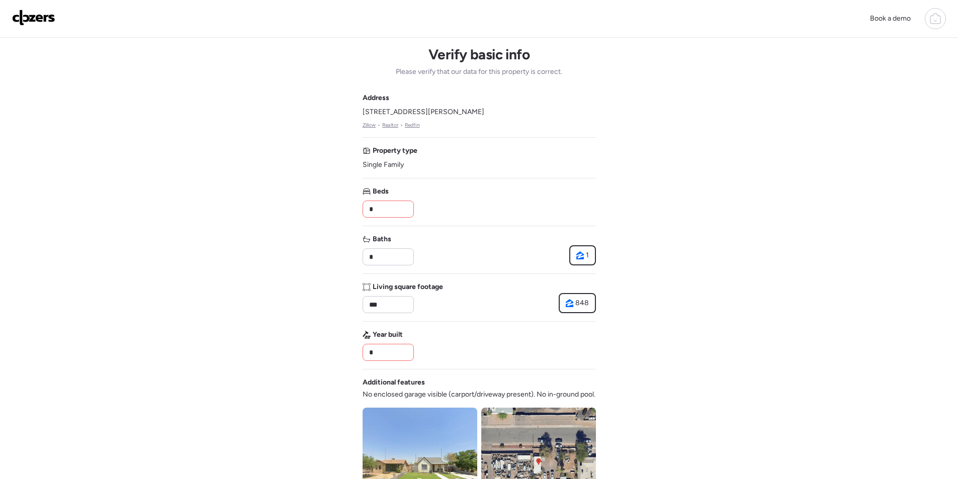
click at [380, 205] on input "*" at bounding box center [388, 209] width 42 height 14
type input "*"
click at [463, 214] on div "Beds *" at bounding box center [479, 202] width 233 height 31
click at [381, 357] on input "*" at bounding box center [388, 353] width 42 height 14
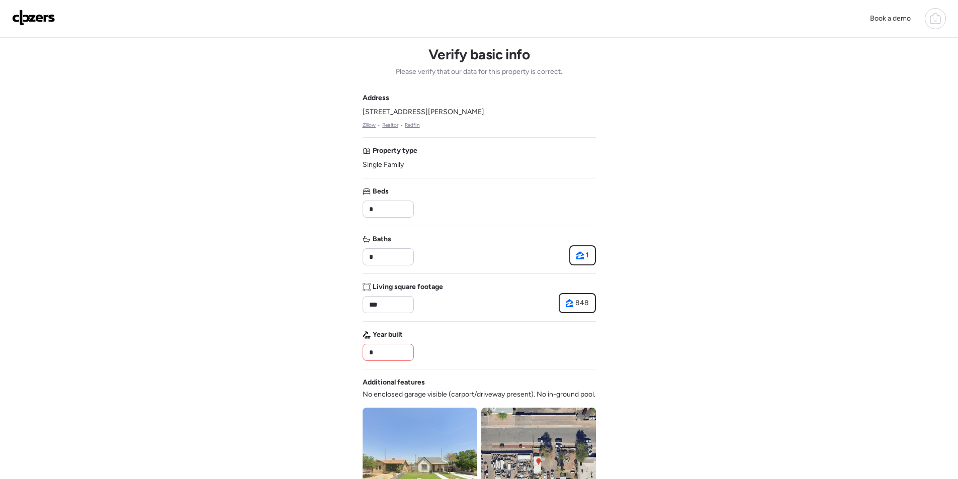
click at [381, 357] on input "*" at bounding box center [388, 353] width 42 height 14
paste input "***"
type input "****"
click at [464, 345] on div "Year built ****" at bounding box center [479, 345] width 233 height 31
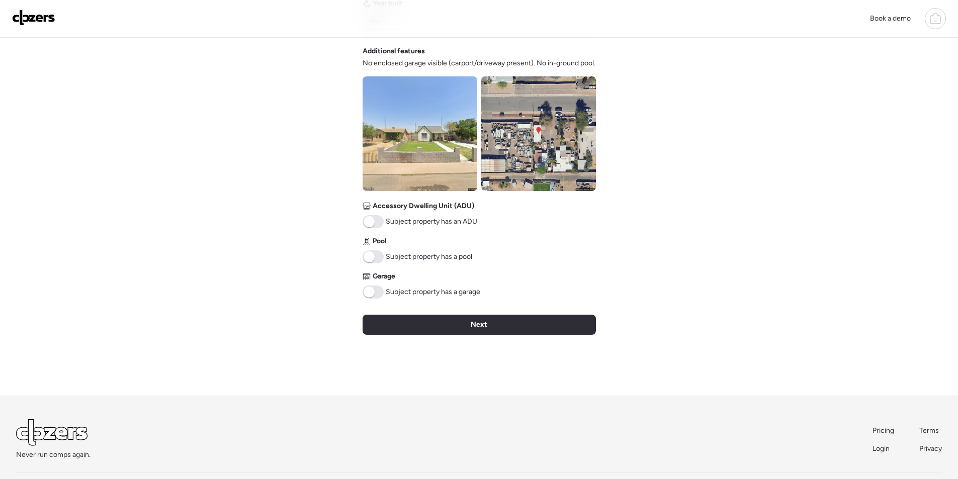
scroll to position [372, 0]
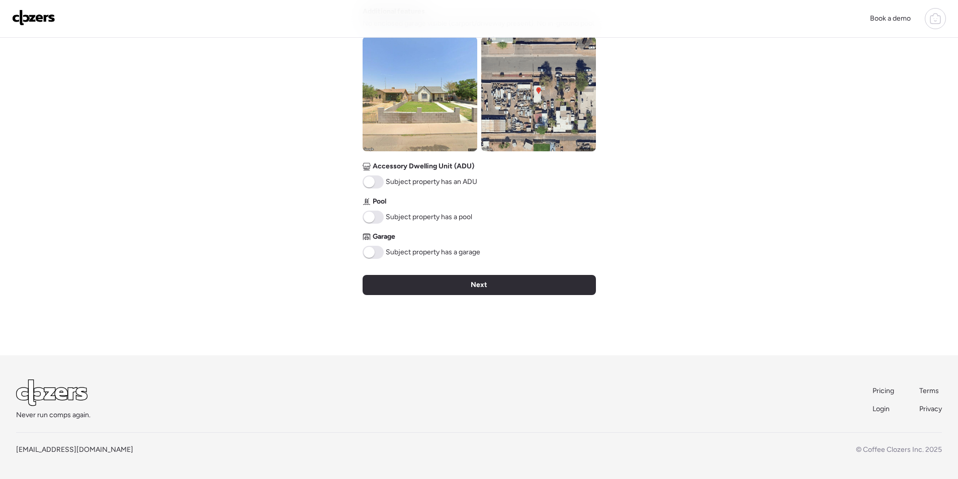
click at [407, 95] on img at bounding box center [420, 94] width 115 height 115
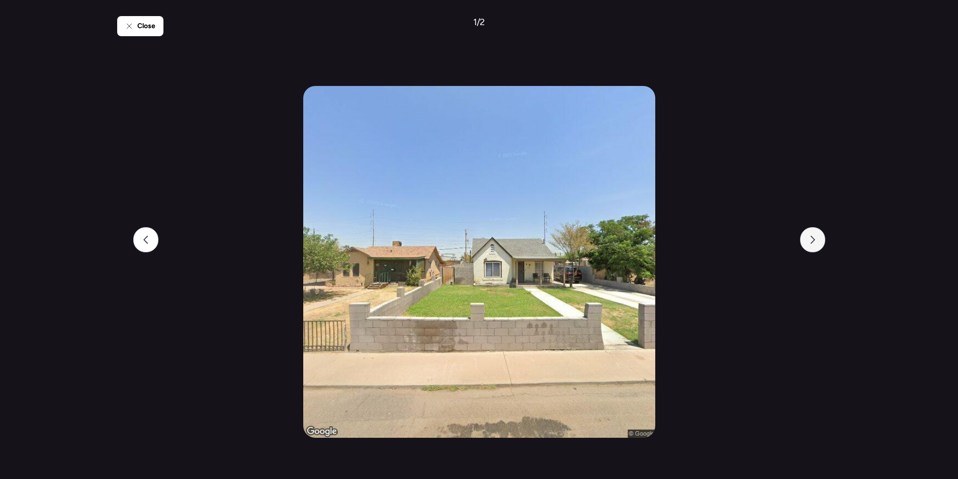
click at [820, 242] on div at bounding box center [812, 239] width 25 height 25
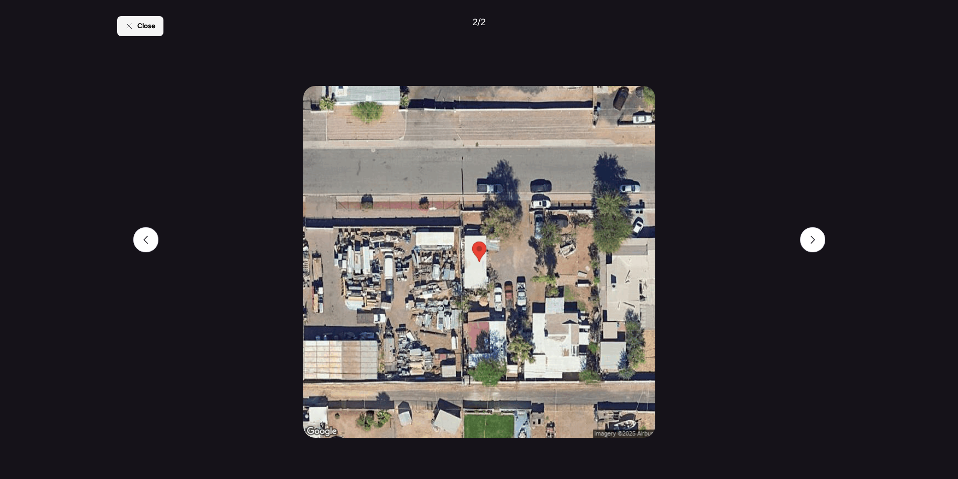
click at [145, 23] on span "Close" at bounding box center [146, 26] width 18 height 10
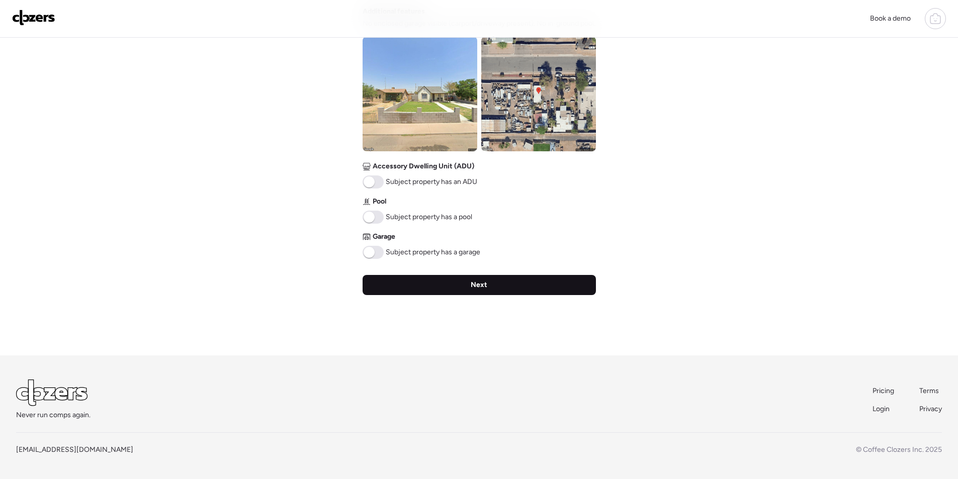
click at [478, 288] on span "Next" at bounding box center [479, 285] width 17 height 10
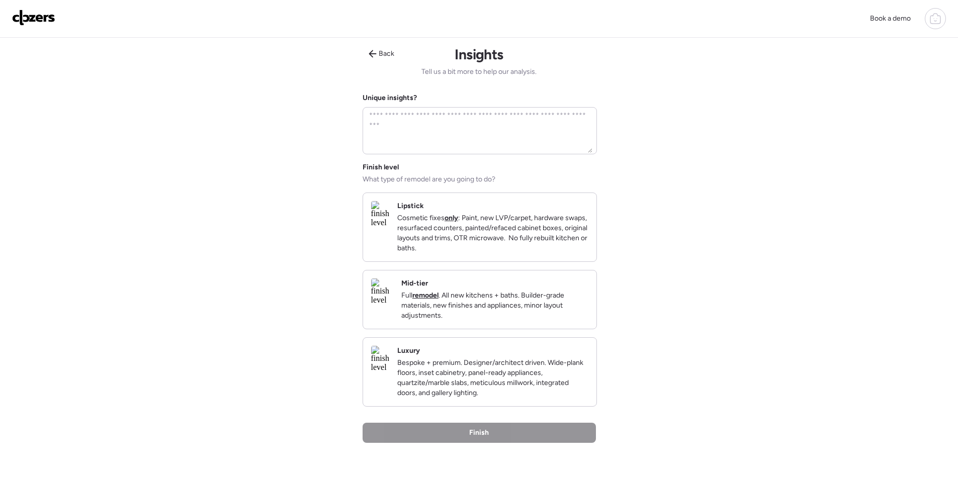
click at [544, 314] on p "Full remodel . All new kitchens + baths. Builder-grade materials, new finishes …" at bounding box center [494, 306] width 187 height 30
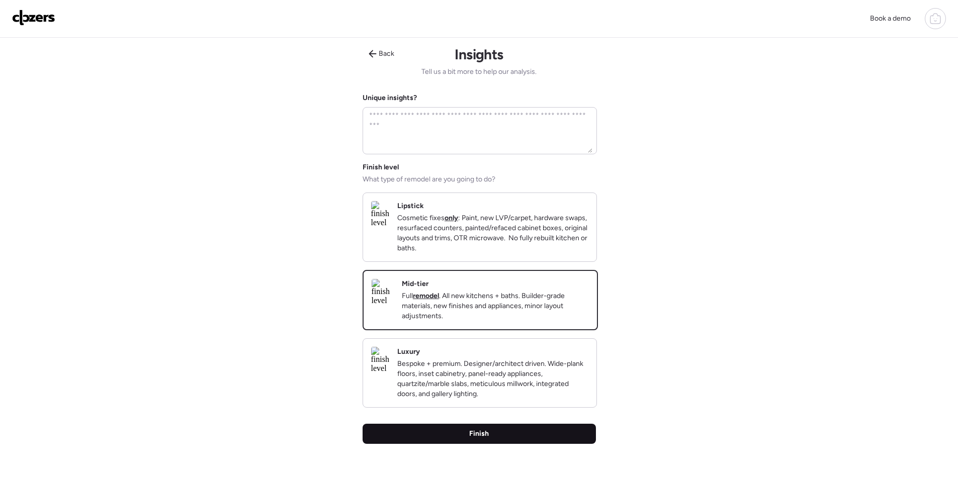
click at [516, 444] on div "Finish" at bounding box center [479, 434] width 233 height 20
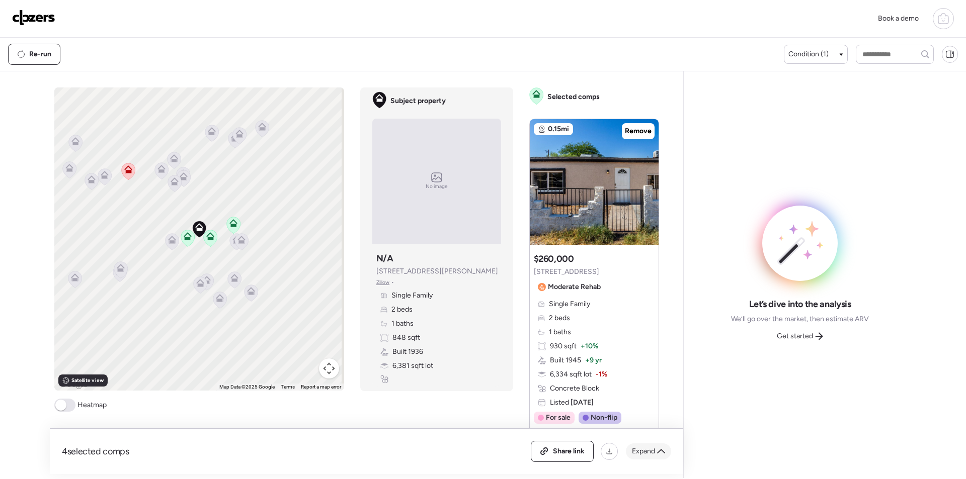
click at [647, 448] on span "Expand" at bounding box center [643, 452] width 23 height 10
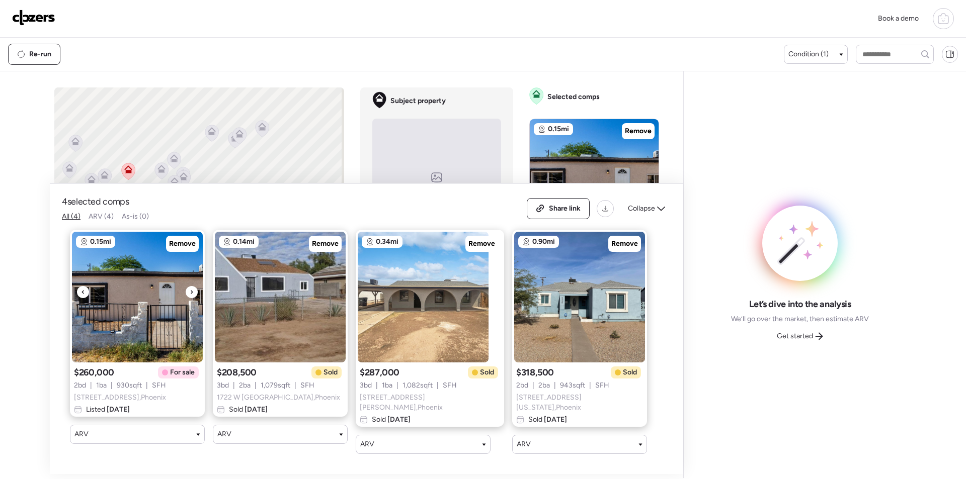
click at [188, 246] on span "Remove" at bounding box center [182, 244] width 27 height 10
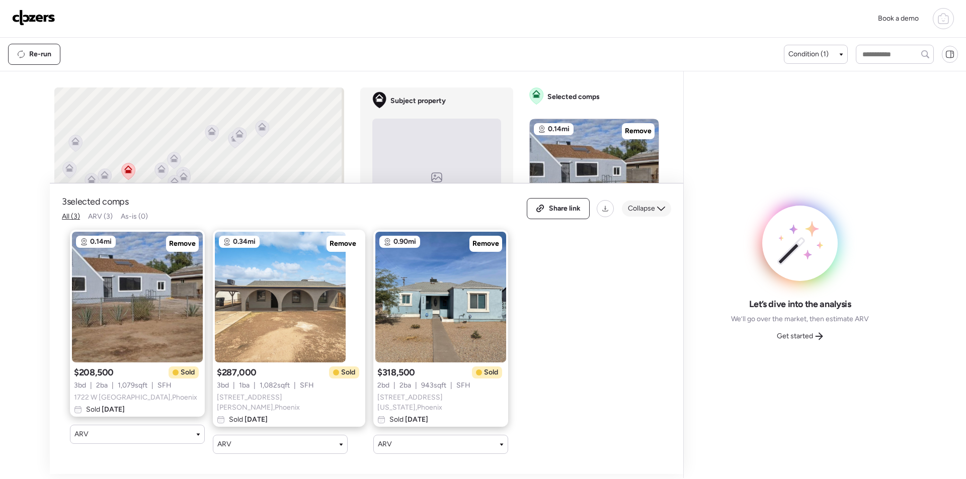
click at [661, 208] on icon at bounding box center [661, 209] width 8 height 8
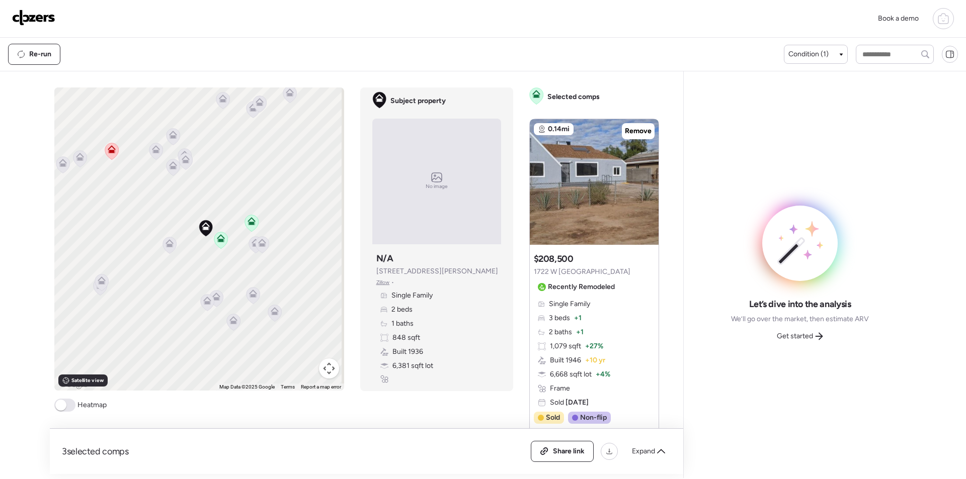
click at [167, 245] on icon at bounding box center [169, 245] width 7 height 3
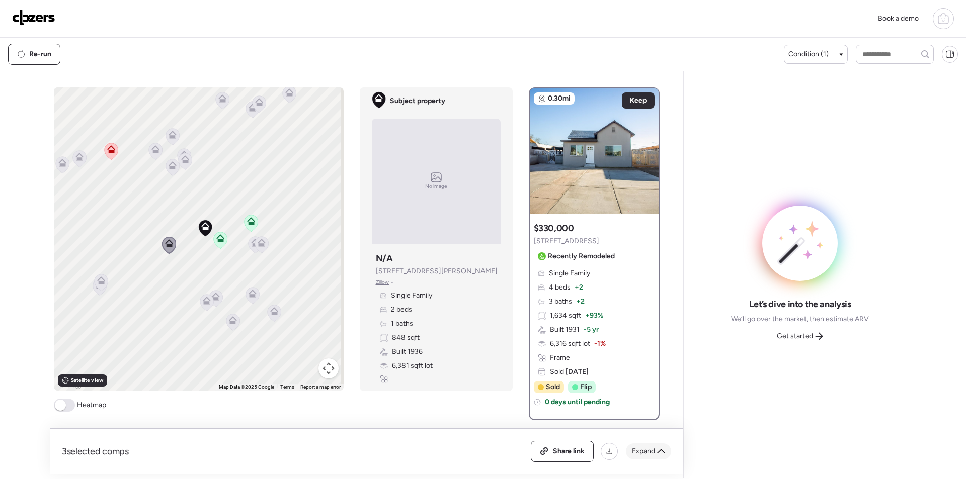
click at [659, 450] on icon at bounding box center [661, 452] width 8 height 8
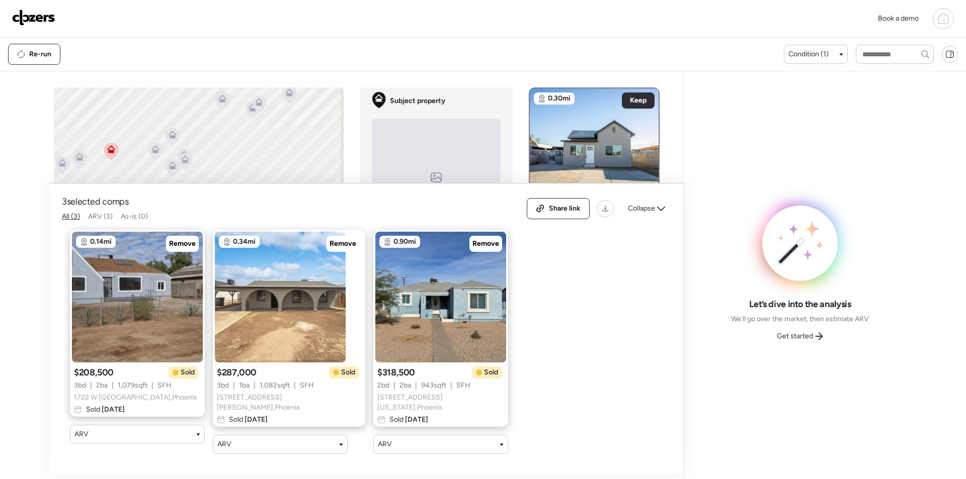
click at [643, 207] on span "Collapse" at bounding box center [641, 209] width 27 height 10
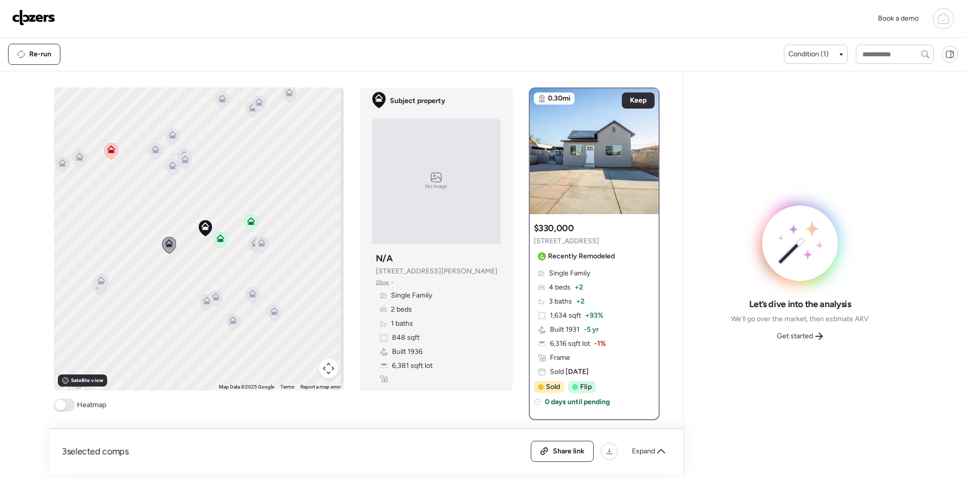
click at [249, 255] on div "To activate drag with keyboard, press Alt + Enter. Once in keyboard drag state,…" at bounding box center [199, 239] width 290 height 303
click at [255, 246] on icon at bounding box center [262, 244] width 14 height 17
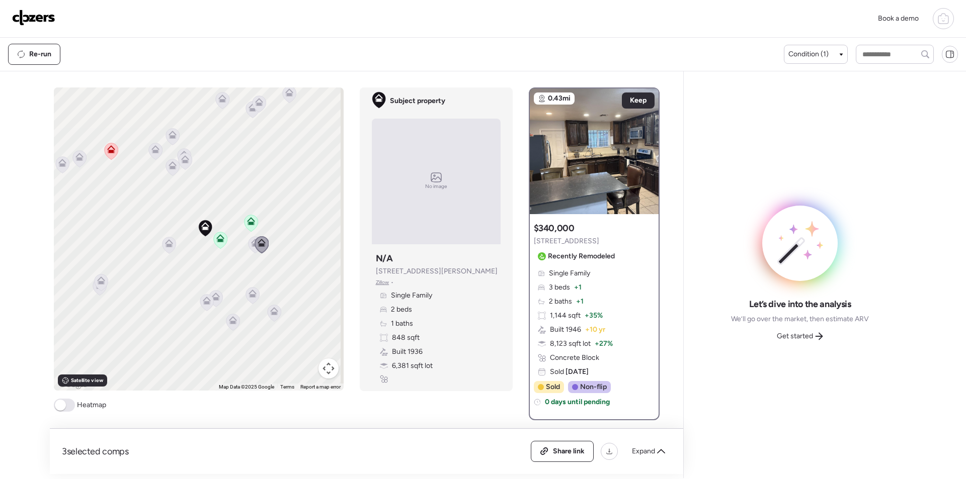
click at [251, 243] on icon at bounding box center [255, 241] width 8 height 5
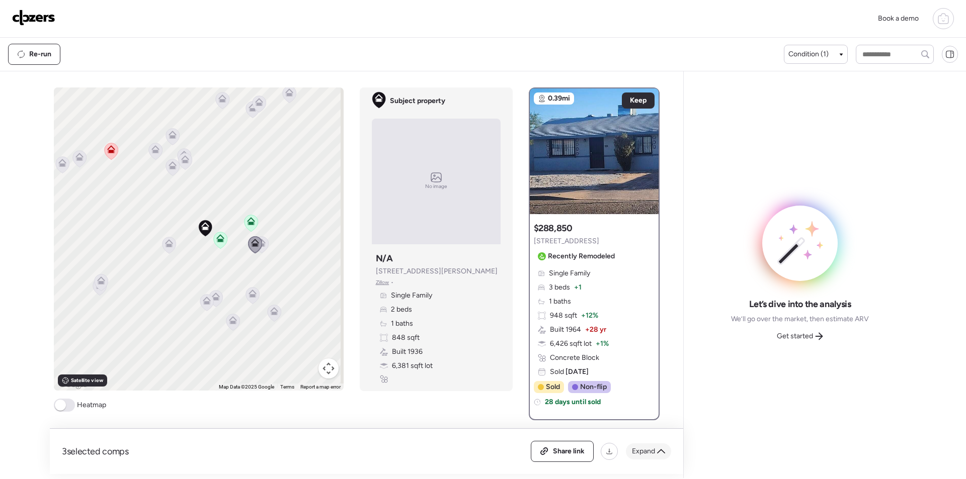
click at [652, 444] on div "Expand" at bounding box center [648, 452] width 45 height 16
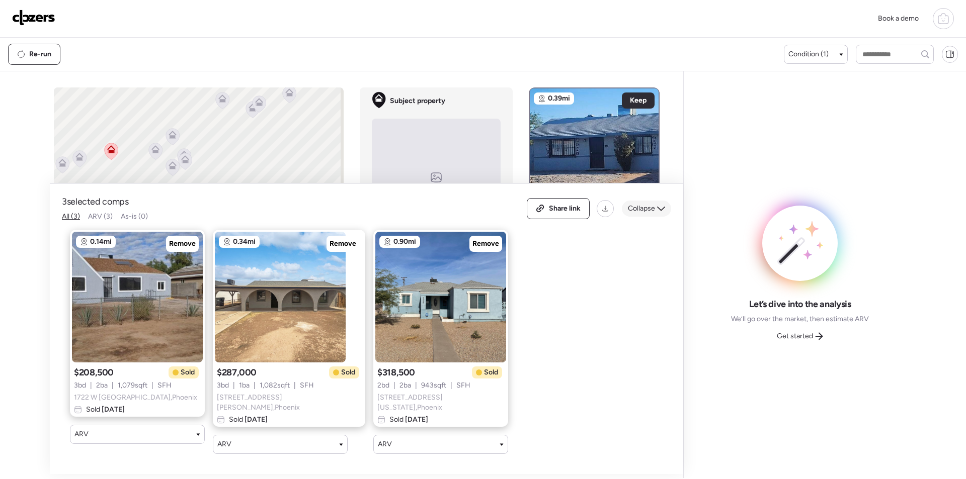
click at [653, 214] on span "Collapse" at bounding box center [641, 209] width 27 height 10
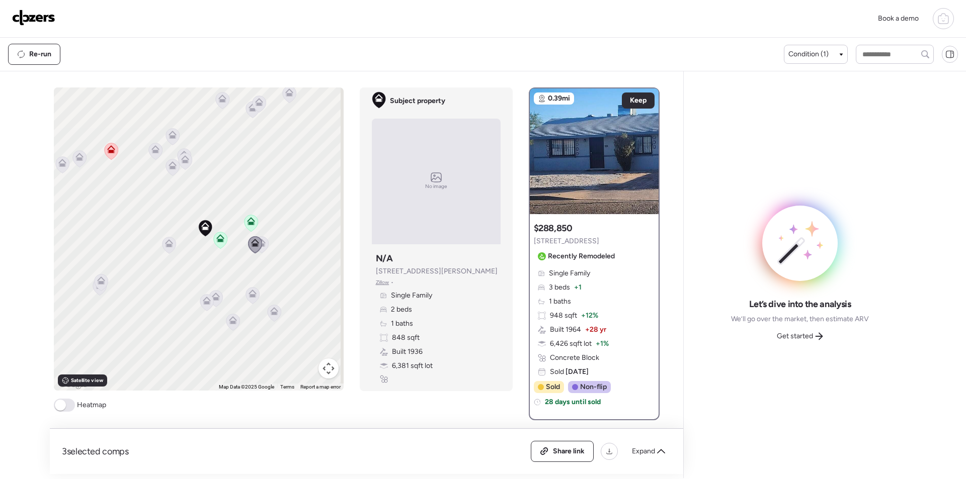
click at [212, 295] on icon at bounding box center [216, 295] width 8 height 5
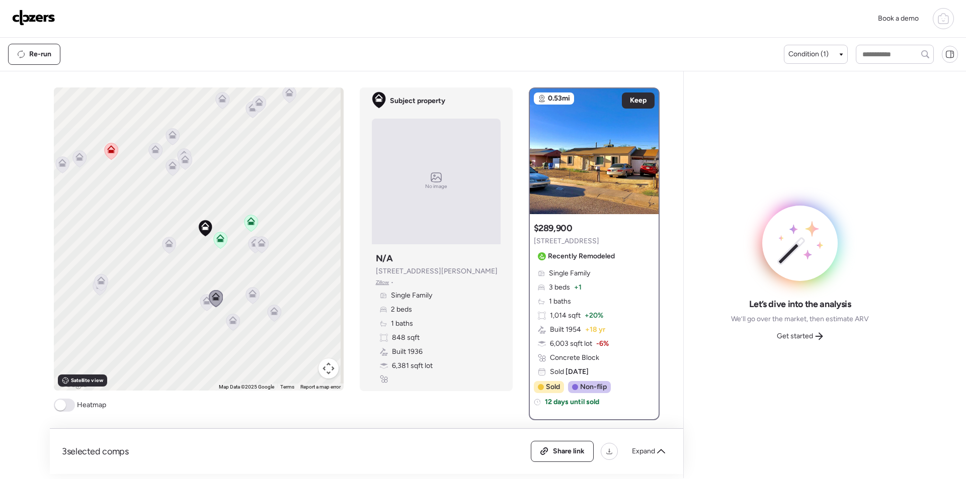
click at [200, 301] on icon at bounding box center [207, 302] width 14 height 17
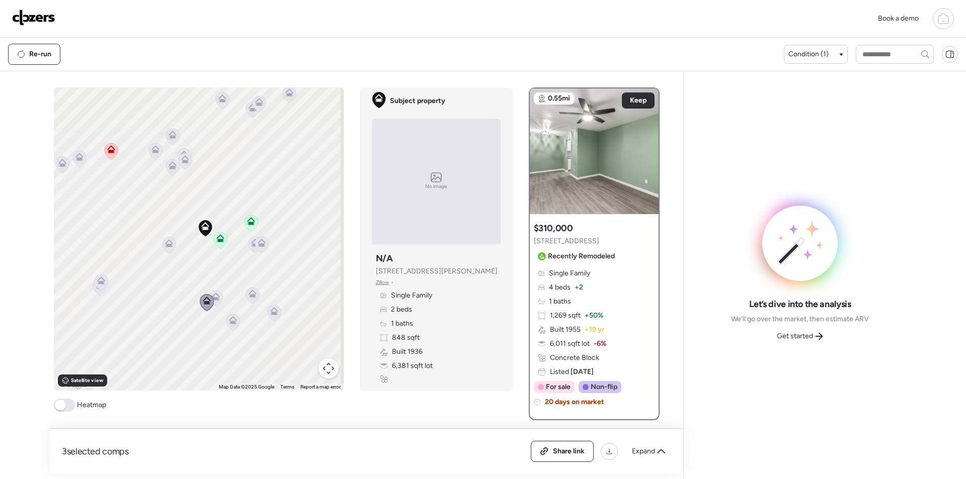
click at [252, 294] on icon at bounding box center [253, 292] width 8 height 5
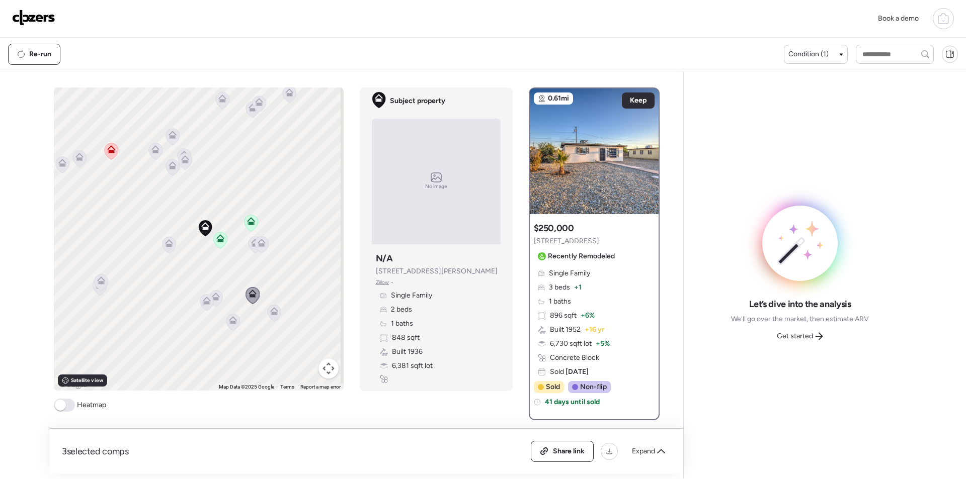
click at [274, 320] on icon at bounding box center [274, 313] width 14 height 17
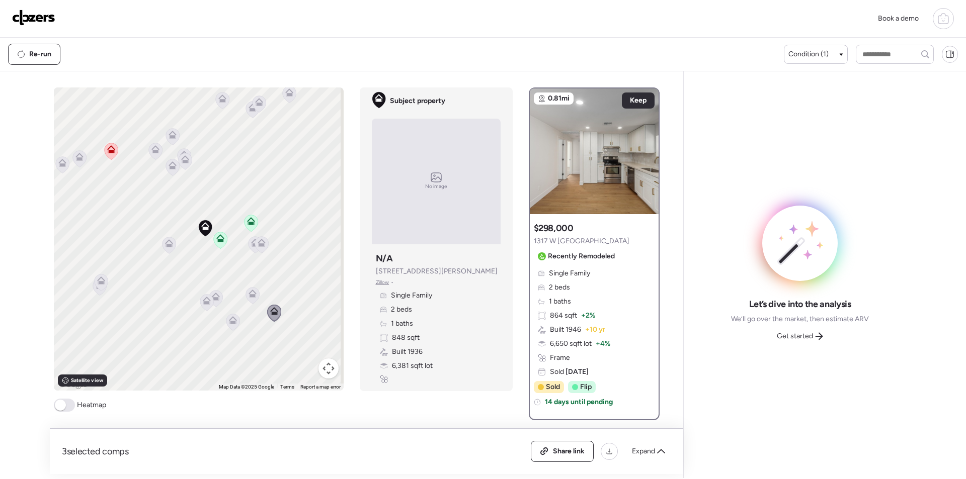
click at [235, 323] on icon at bounding box center [233, 322] width 14 height 17
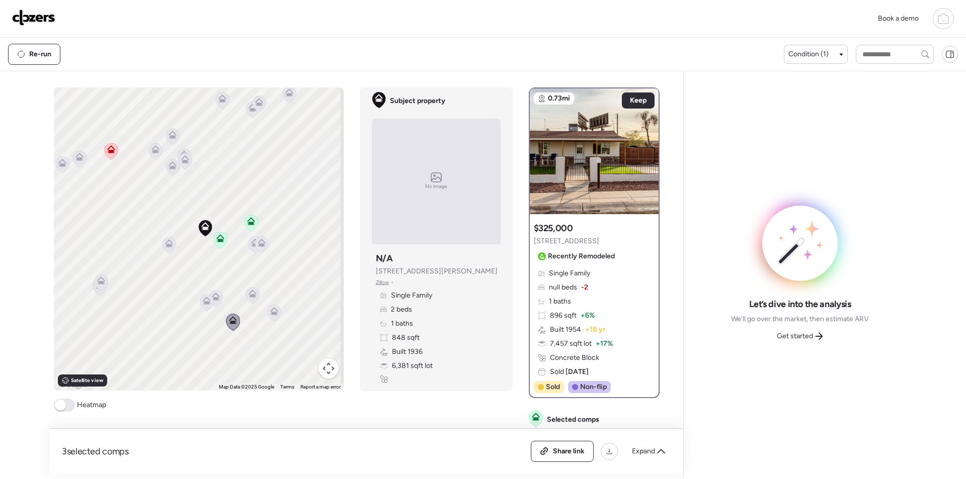
click at [267, 309] on div at bounding box center [274, 314] width 14 height 19
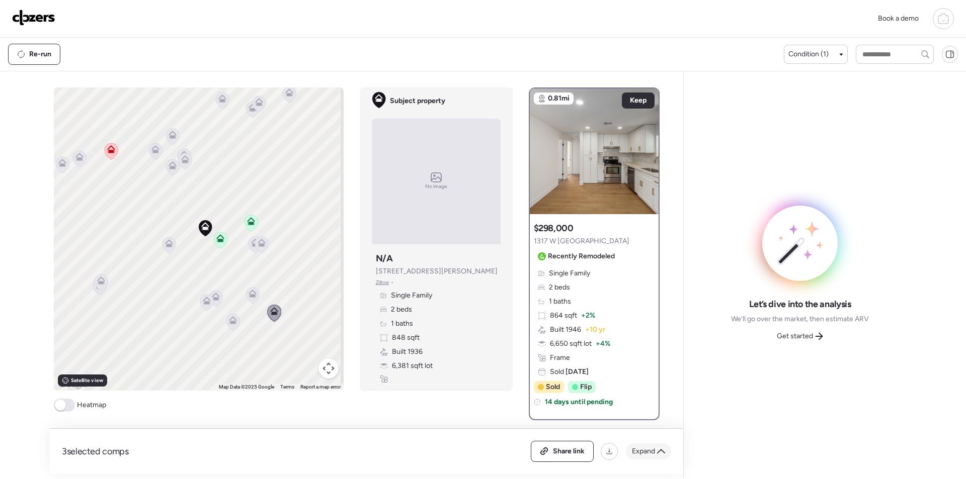
click at [644, 457] on div "Expand" at bounding box center [648, 452] width 45 height 16
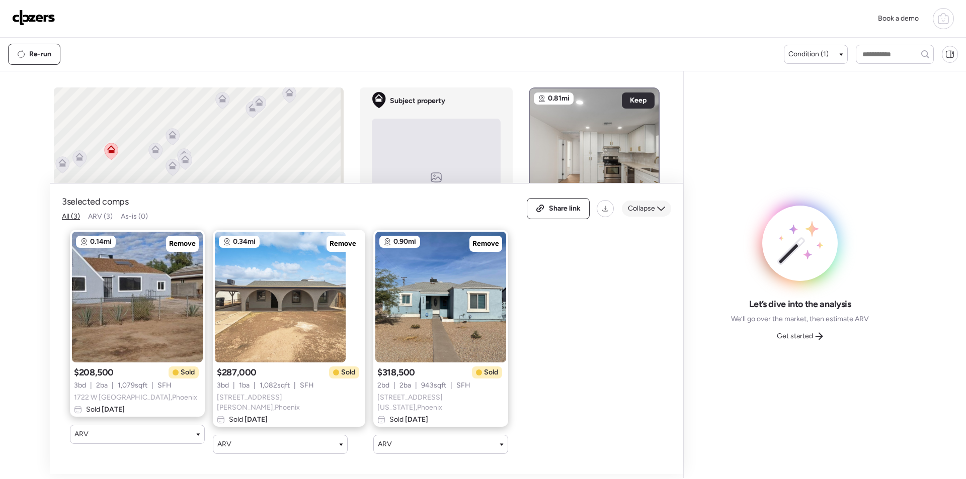
click at [660, 204] on div "Collapse" at bounding box center [646, 209] width 49 height 16
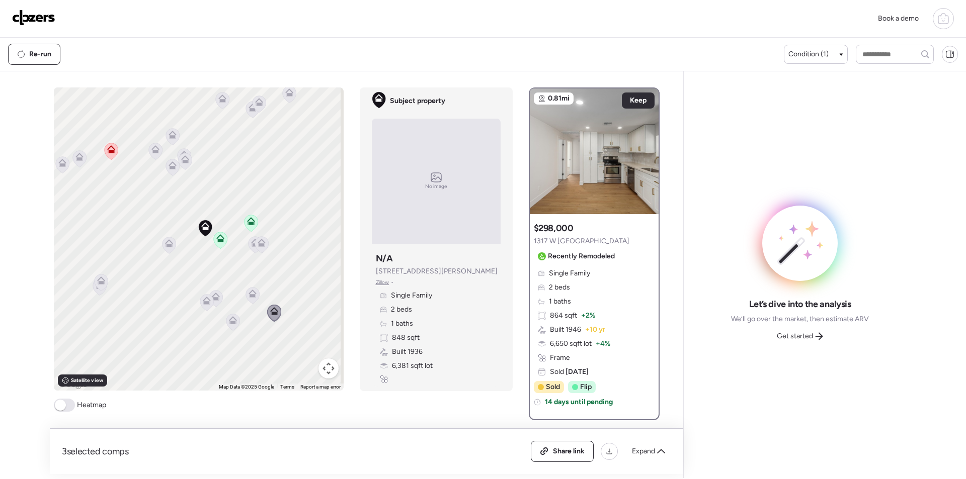
click at [182, 160] on icon at bounding box center [185, 159] width 8 height 8
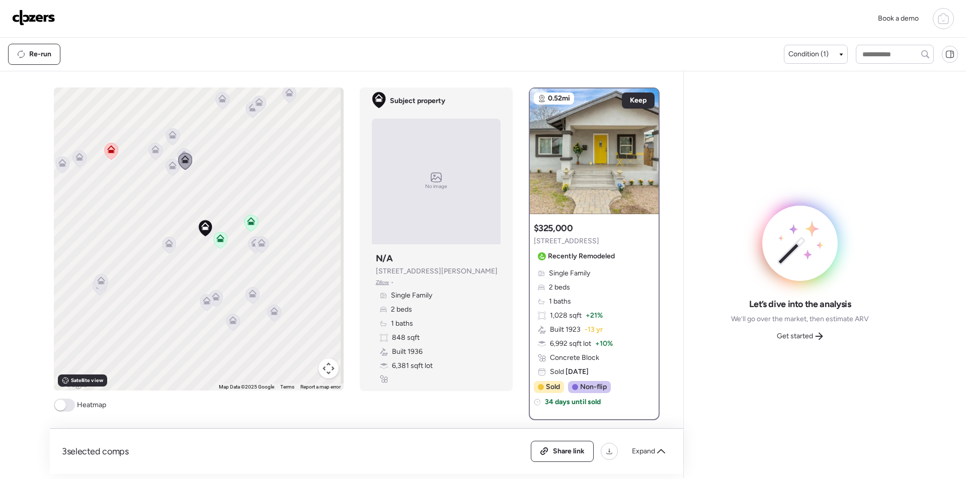
click at [166, 172] on icon at bounding box center [173, 167] width 14 height 17
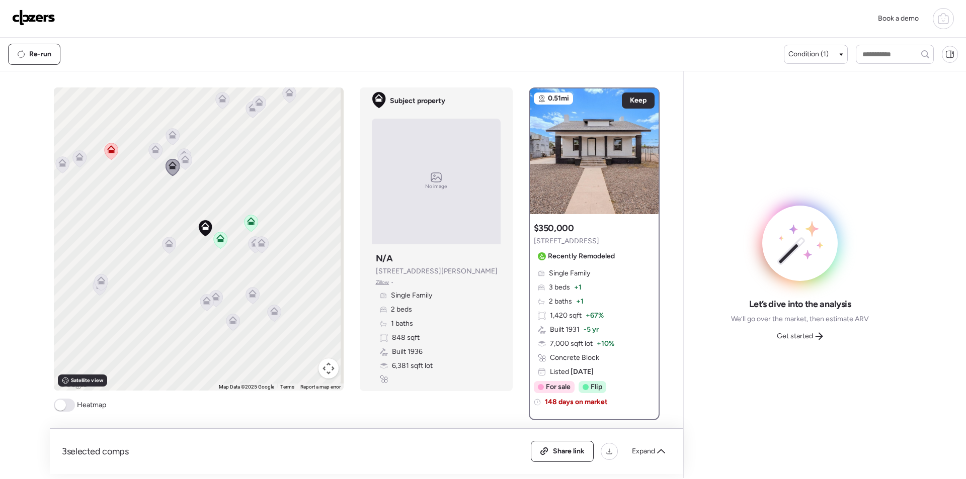
click at [183, 163] on icon at bounding box center [185, 161] width 7 height 3
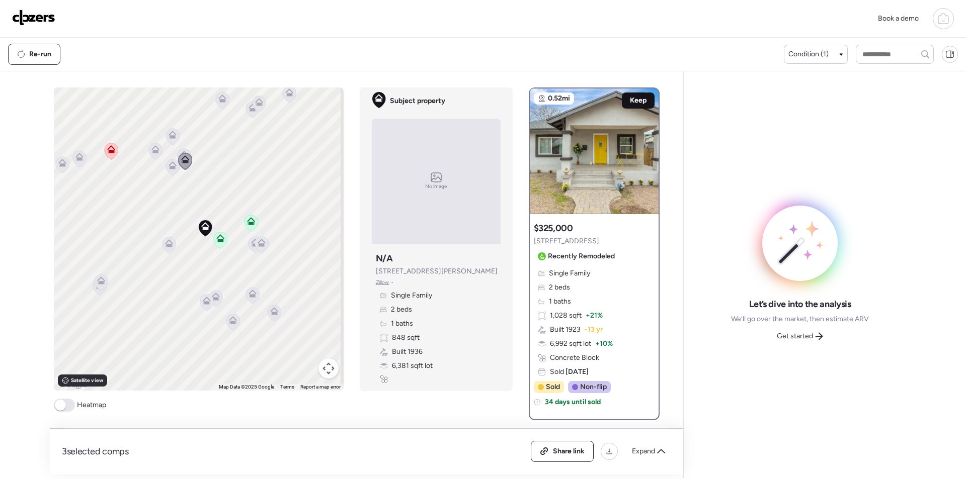
click at [630, 97] on span "Keep" at bounding box center [638, 101] width 17 height 10
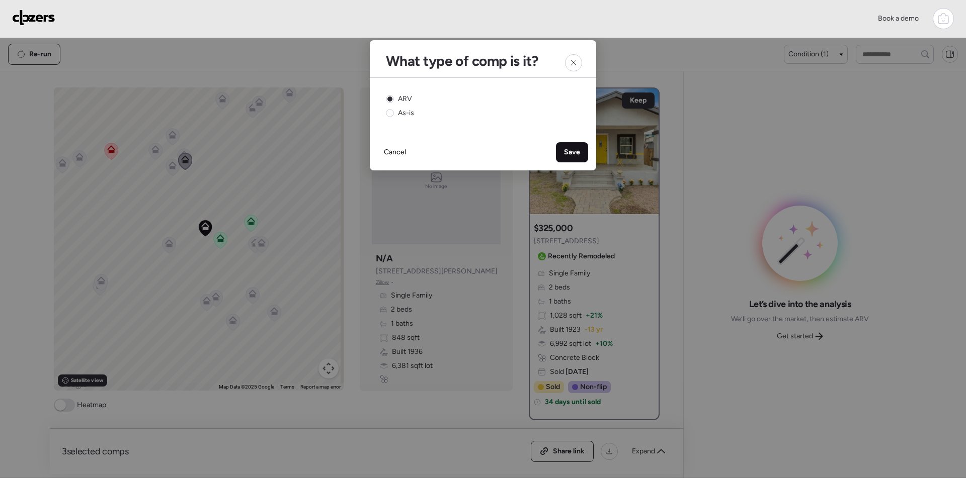
click at [563, 151] on div "Save" at bounding box center [572, 152] width 32 height 20
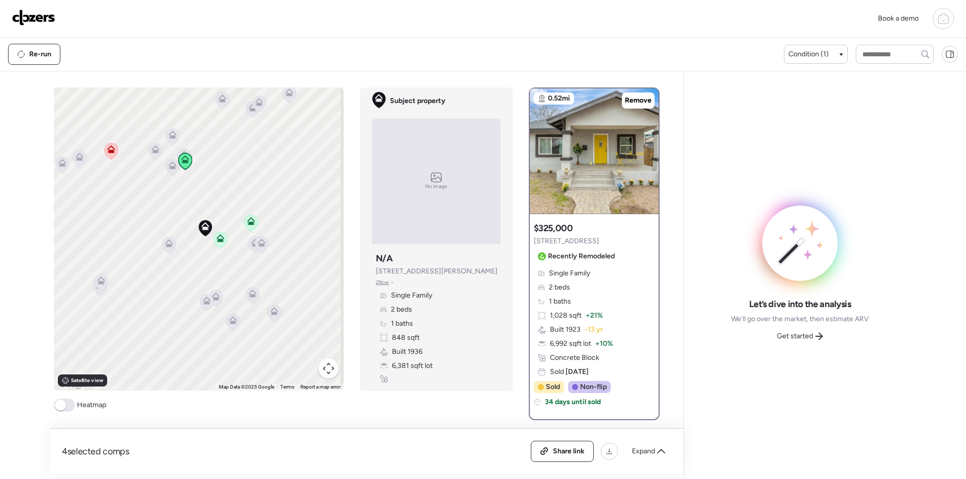
click at [173, 134] on icon at bounding box center [173, 136] width 14 height 17
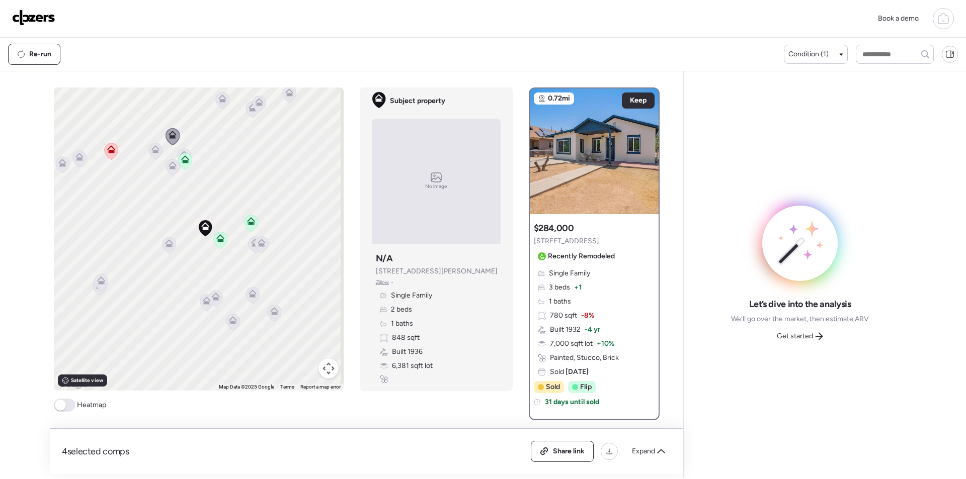
click at [78, 159] on icon at bounding box center [79, 158] width 7 height 3
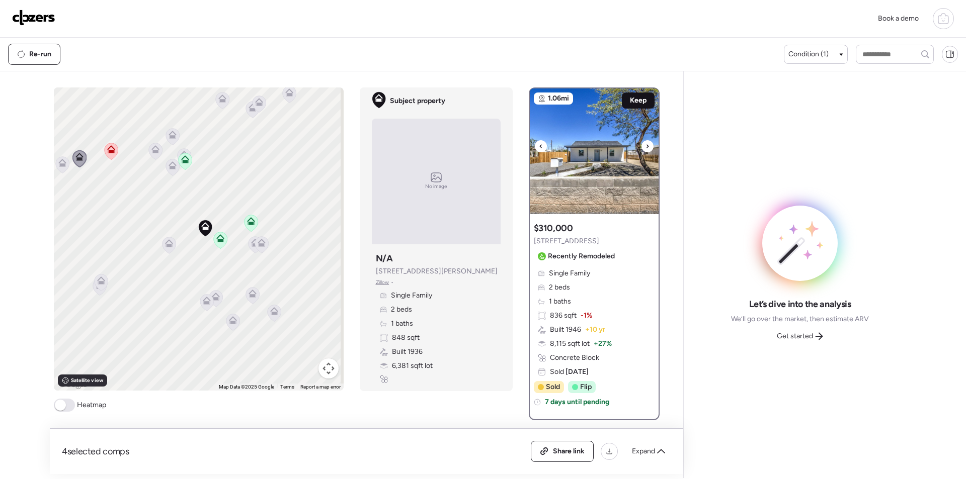
click at [625, 98] on div "Keep" at bounding box center [638, 101] width 33 height 16
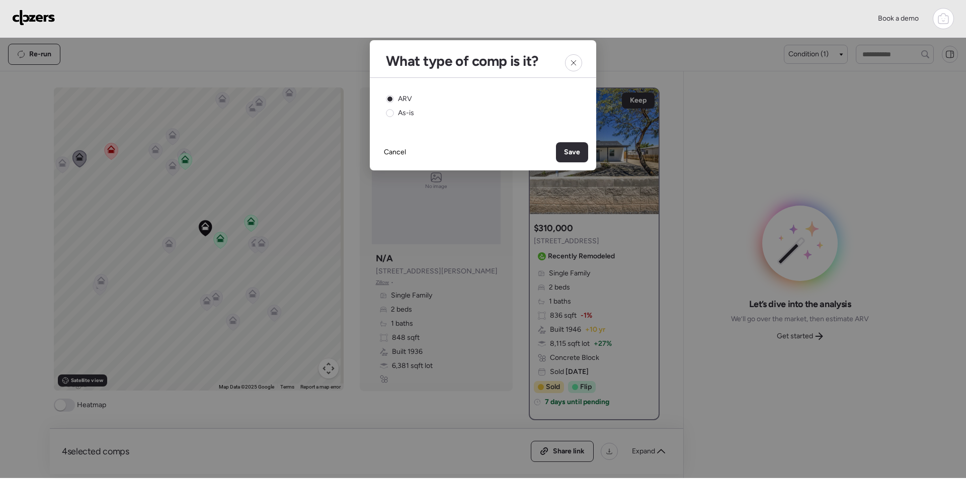
click at [570, 155] on span "Save" at bounding box center [572, 152] width 16 height 10
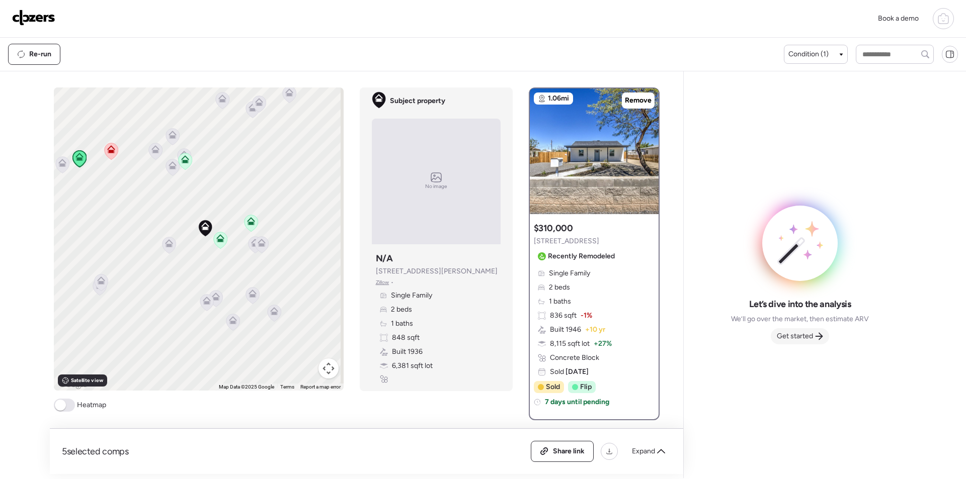
click at [801, 330] on div "Get started" at bounding box center [800, 337] width 58 height 16
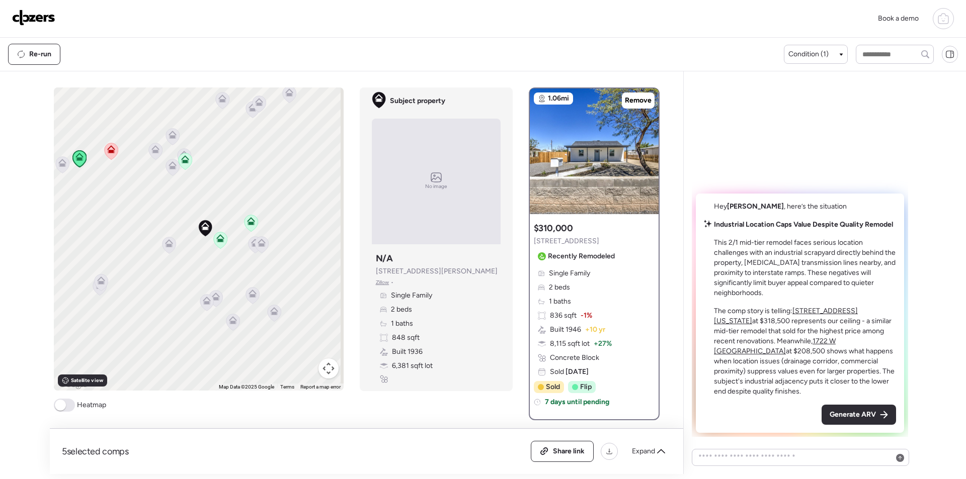
click at [844, 404] on div "Hey Daniel , here’s the situation Industrial Location Caps Value Despite Qualit…" at bounding box center [800, 313] width 208 height 239
click at [845, 416] on span "Generate ARV" at bounding box center [853, 415] width 46 height 10
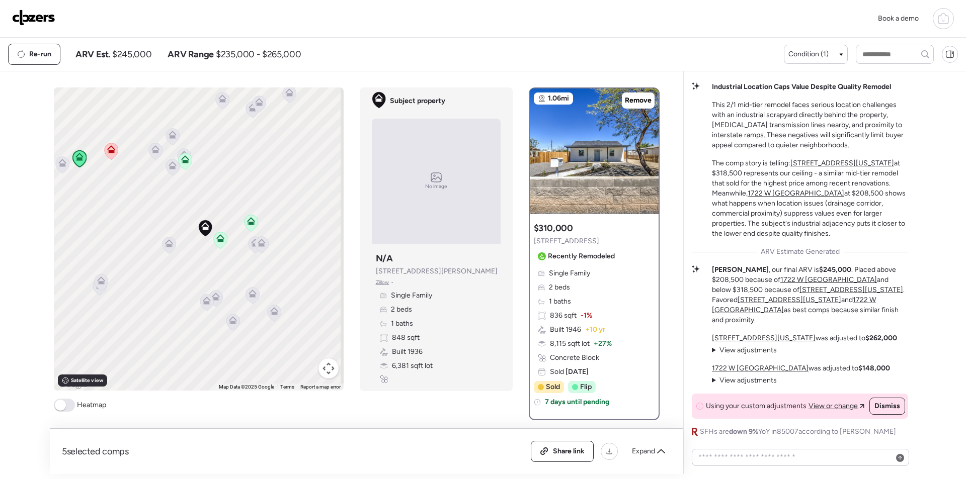
click at [138, 50] on span "$245,000" at bounding box center [131, 54] width 39 height 12
copy span "245,000"
click at [558, 454] on span "Share link" at bounding box center [569, 452] width 32 height 10
click at [26, 12] on img at bounding box center [33, 18] width 43 height 16
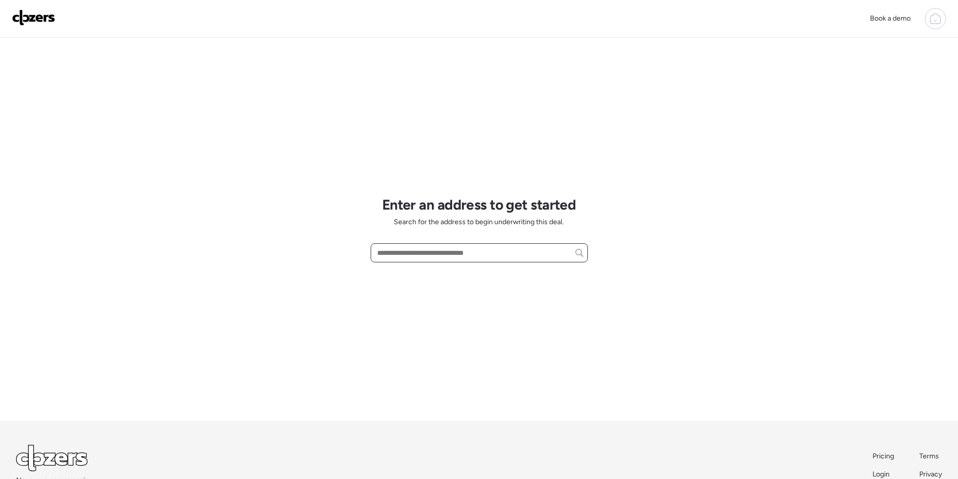
click at [440, 251] on input "text" at bounding box center [479, 253] width 208 height 14
paste input "**********"
click at [427, 277] on span "2900 N Nebraska St, Chandler, AZ, 85225" at bounding box center [427, 272] width 104 height 10
type input "**********"
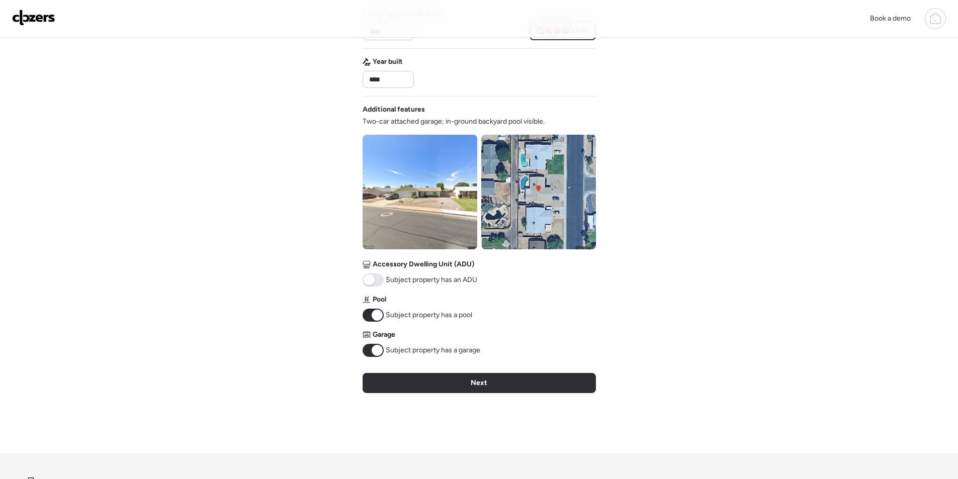
scroll to position [278, 0]
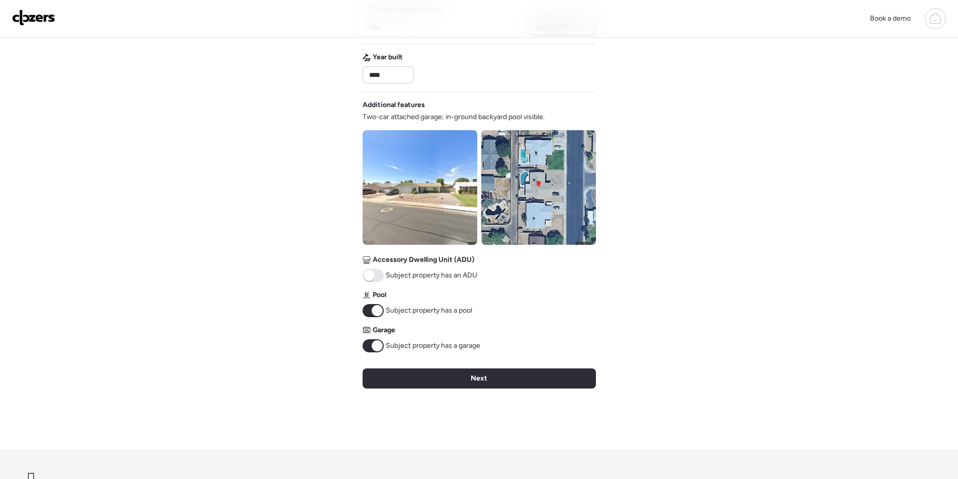
click at [461, 383] on div "Next" at bounding box center [479, 379] width 233 height 20
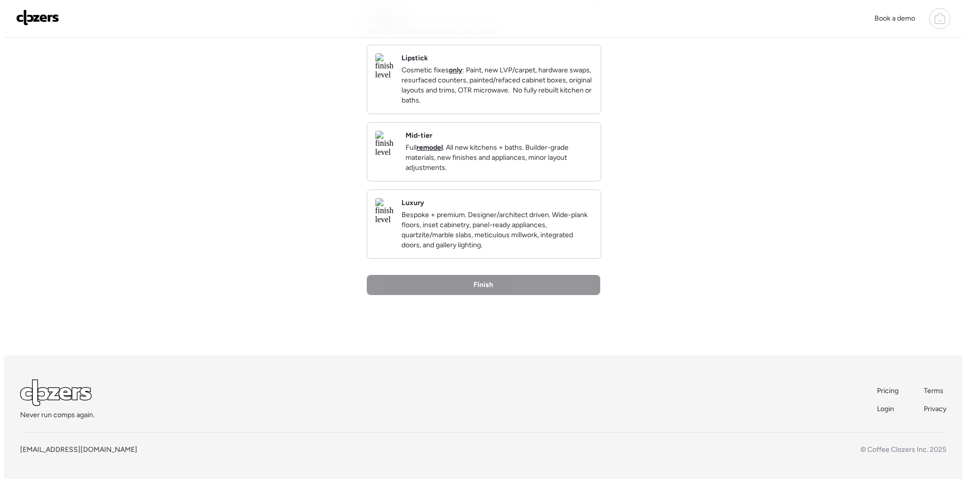
scroll to position [0, 0]
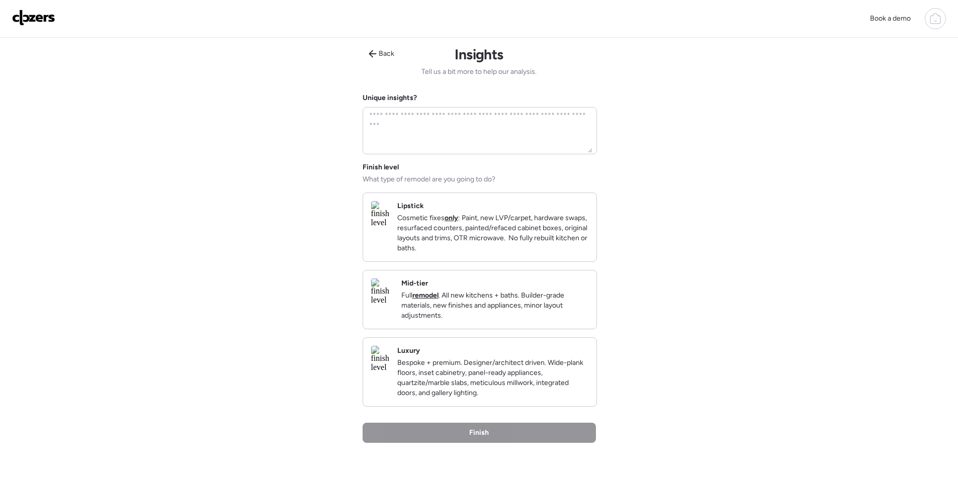
click at [548, 302] on p "Full remodel . All new kitchens + baths. Builder-grade materials, new finishes …" at bounding box center [494, 306] width 187 height 30
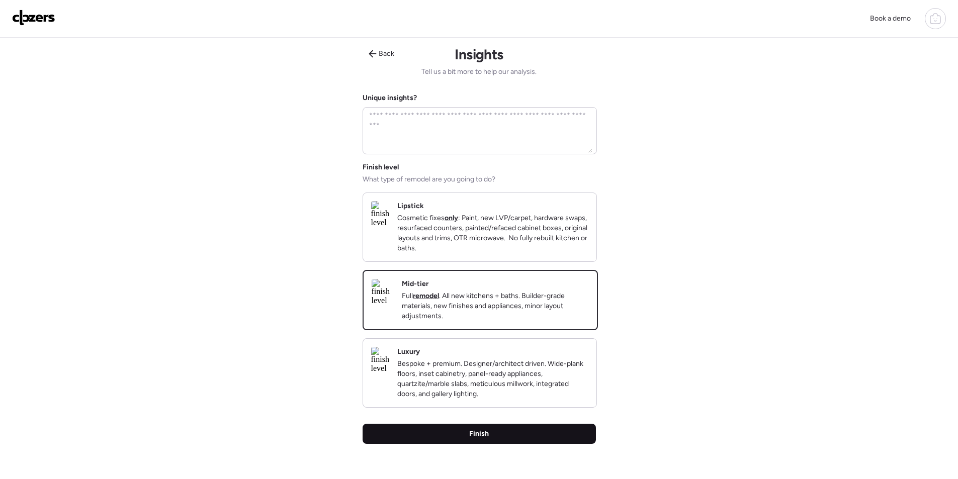
click at [527, 444] on div "Finish" at bounding box center [479, 434] width 233 height 20
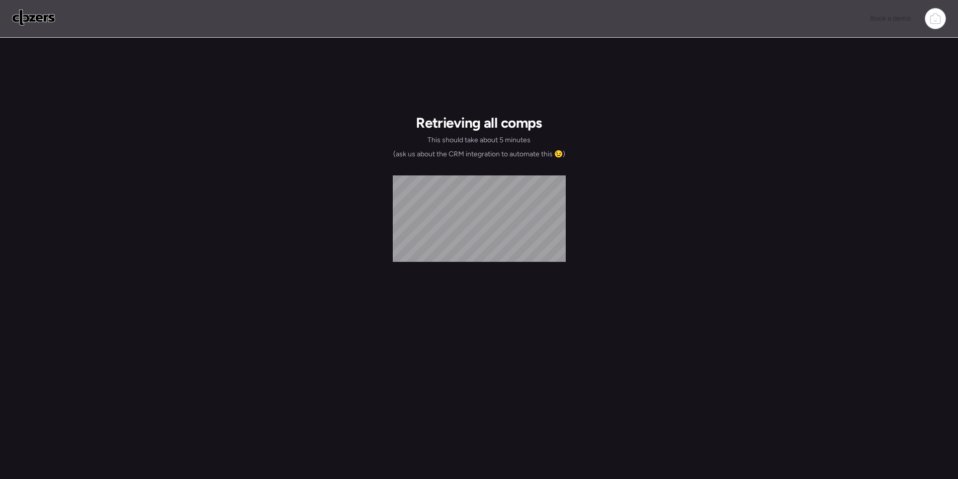
click at [547, 452] on div "Retrieving all comps This should take about 5 minutes (ask us about the CRM int…" at bounding box center [479, 344] width 173 height 500
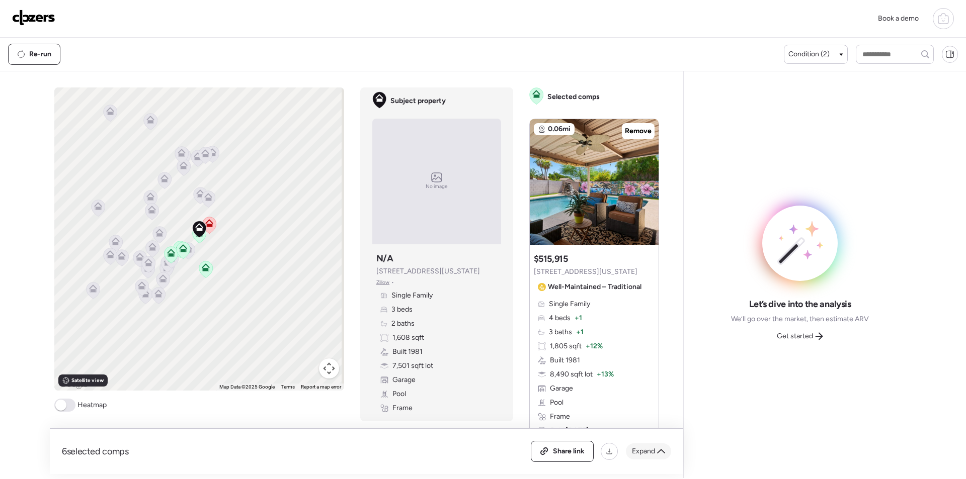
click at [651, 460] on div "Share link Expand" at bounding box center [601, 451] width 140 height 21
click at [655, 447] on span "Expand" at bounding box center [643, 452] width 23 height 10
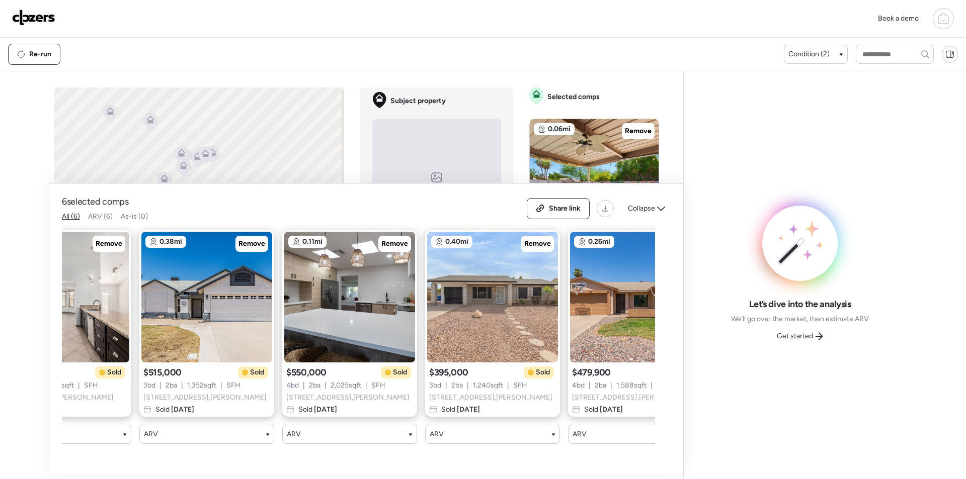
scroll to position [0, 272]
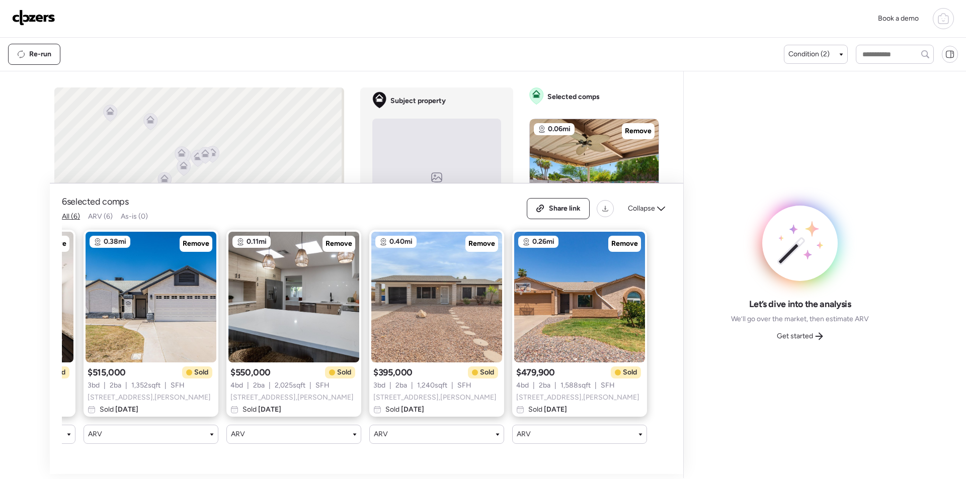
drag, startPoint x: 646, startPoint y: 218, endPoint x: 723, endPoint y: 280, distance: 99.2
click at [646, 217] on div "Collapse" at bounding box center [646, 209] width 49 height 16
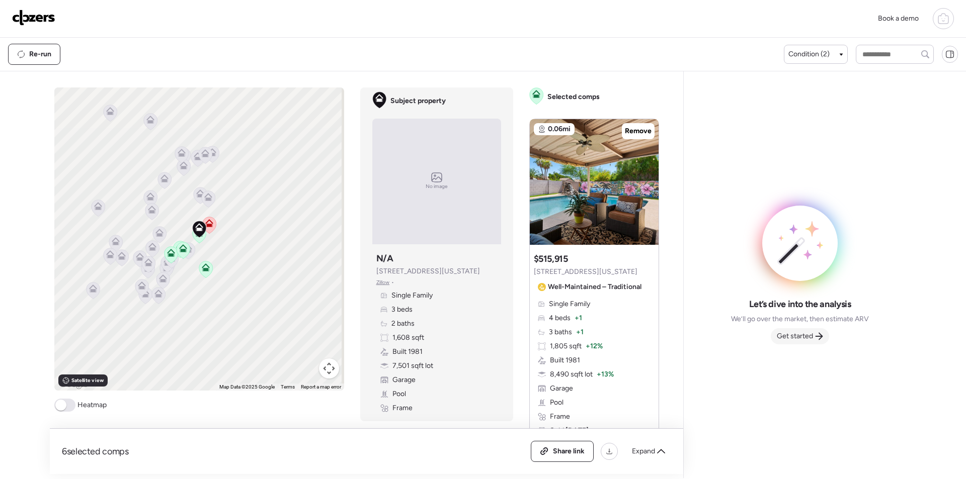
click at [815, 341] on div "Get started" at bounding box center [800, 337] width 58 height 16
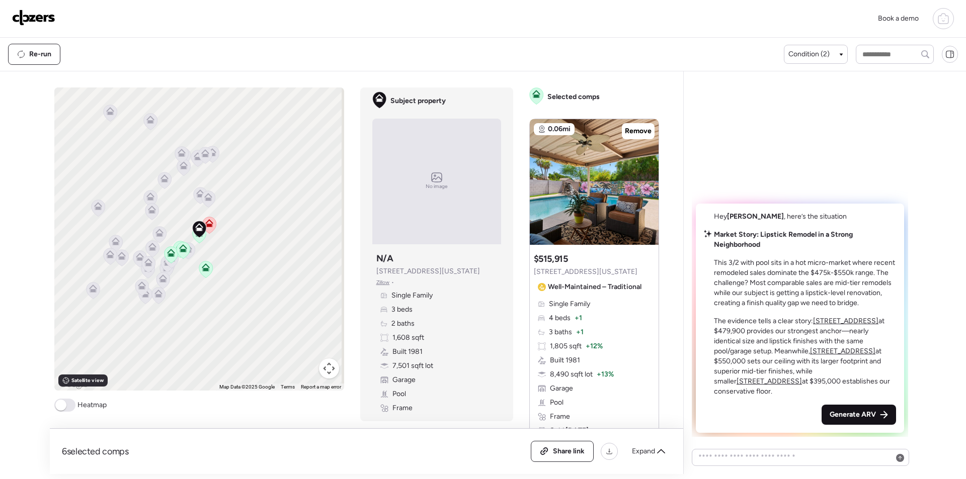
click at [859, 415] on span "Generate ARV" at bounding box center [853, 415] width 46 height 10
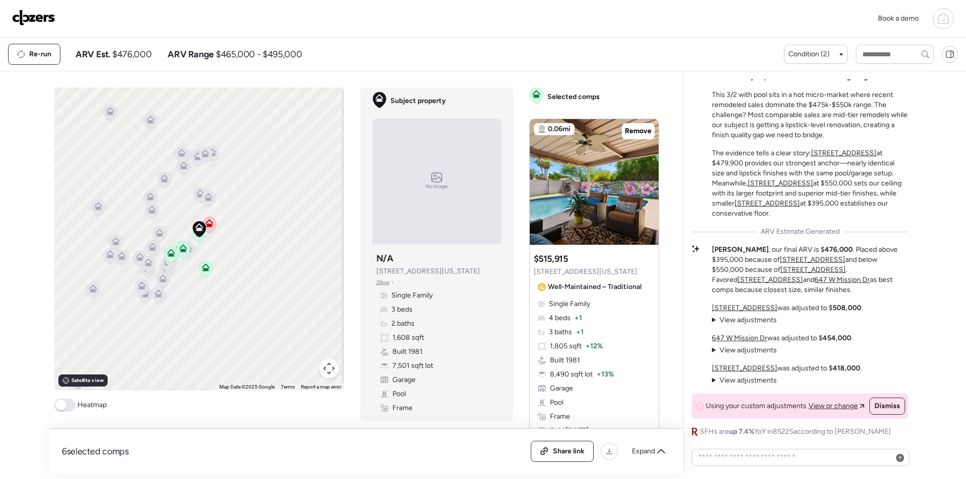
click at [128, 53] on span "$476,000" at bounding box center [131, 54] width 39 height 12
copy span "476,000"
click at [567, 454] on span "Share link" at bounding box center [569, 452] width 32 height 10
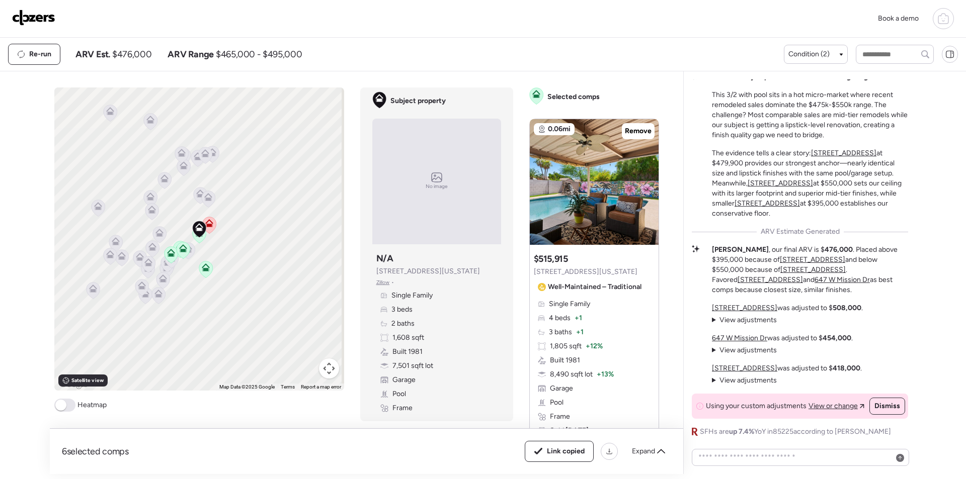
click at [35, 17] on img at bounding box center [33, 18] width 43 height 16
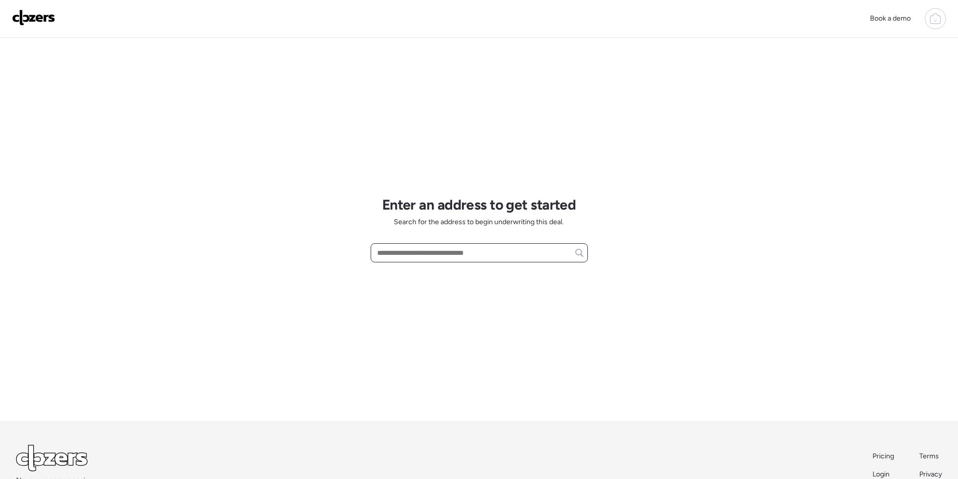
click at [415, 252] on input "text" at bounding box center [479, 253] width 208 height 14
paste input "**********"
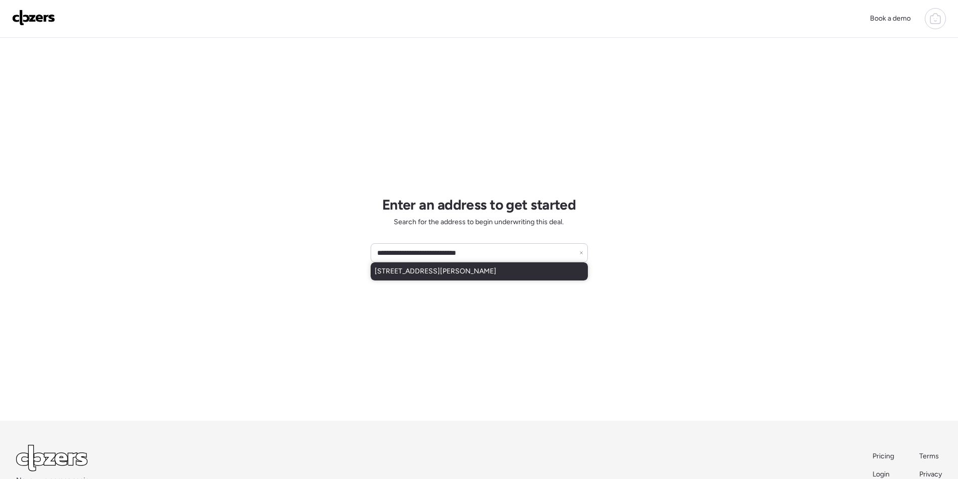
click at [412, 273] on span "[STREET_ADDRESS][PERSON_NAME]" at bounding box center [436, 272] width 122 height 10
type input "**********"
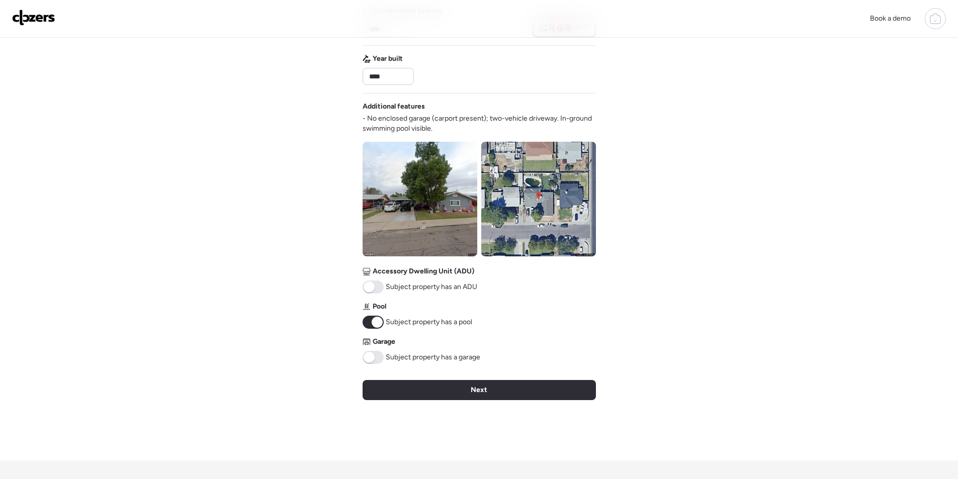
scroll to position [382, 0]
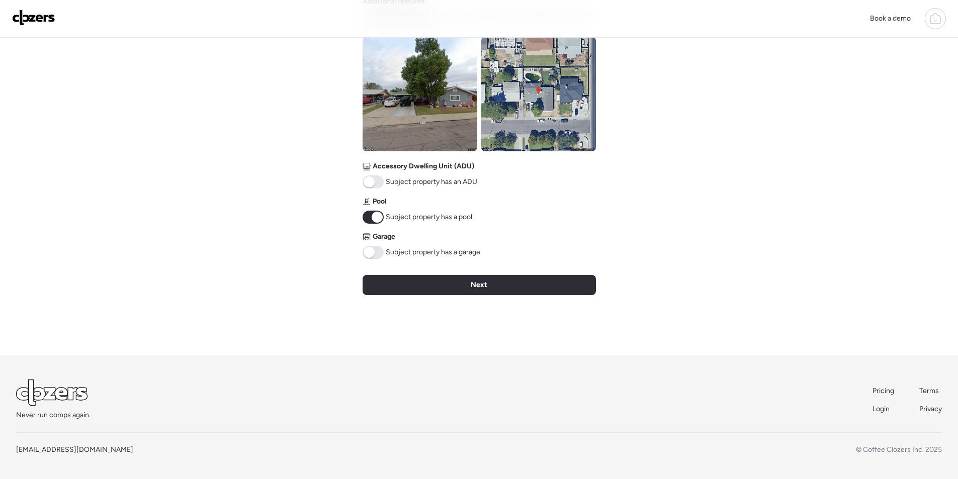
click at [433, 90] on img at bounding box center [420, 94] width 115 height 115
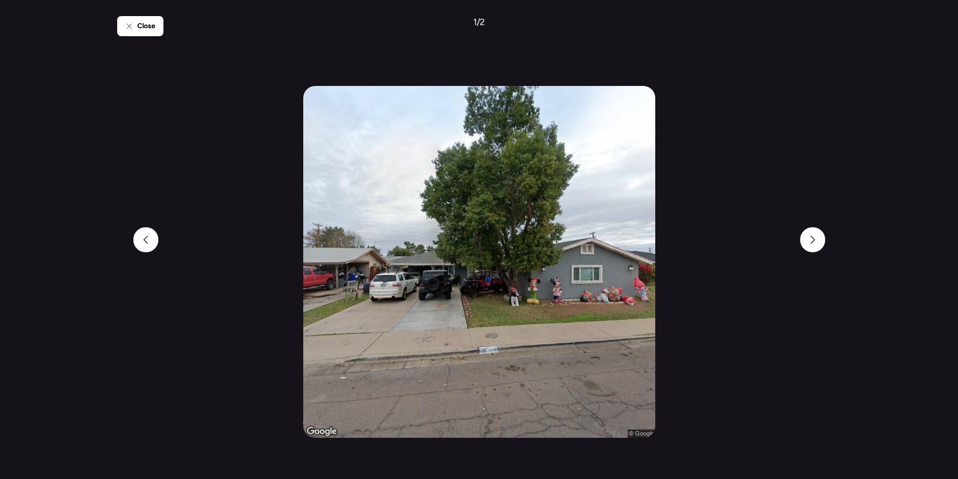
scroll to position [231, 0]
click at [141, 29] on span "Close" at bounding box center [146, 26] width 18 height 10
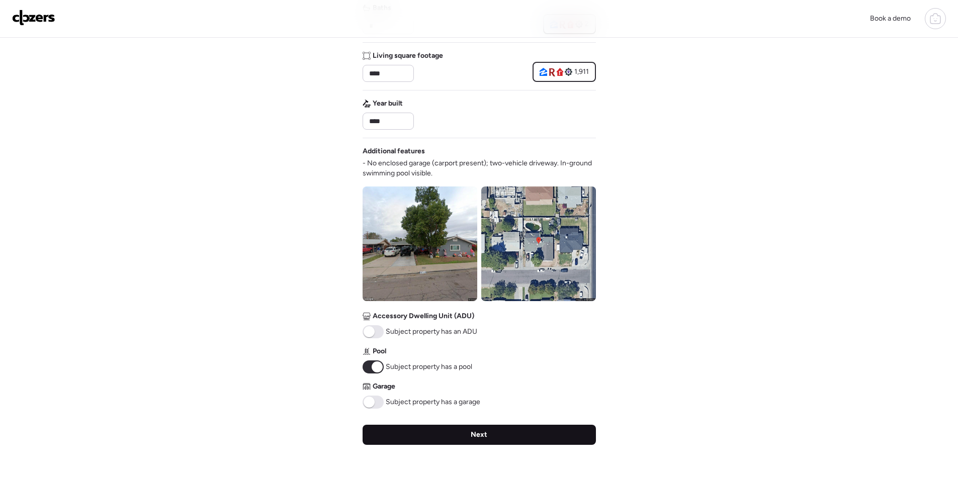
click at [466, 429] on div "Next" at bounding box center [479, 435] width 233 height 20
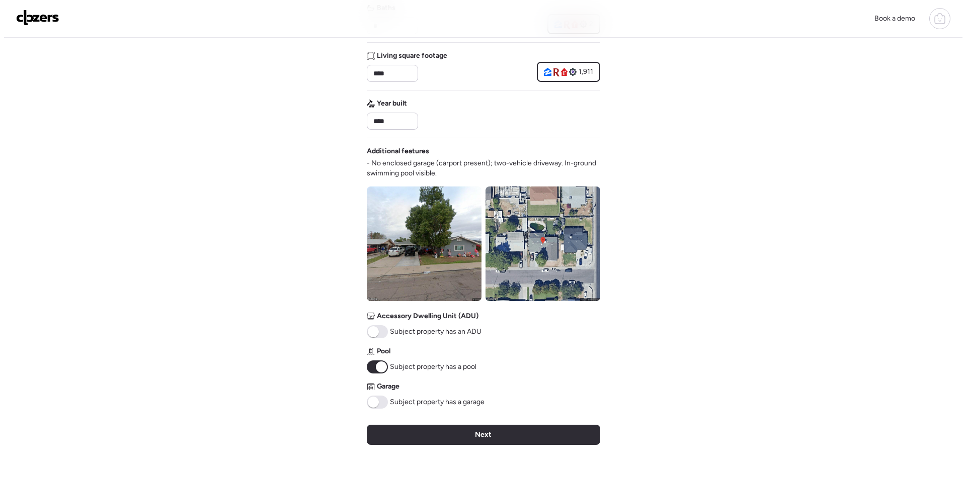
scroll to position [0, 0]
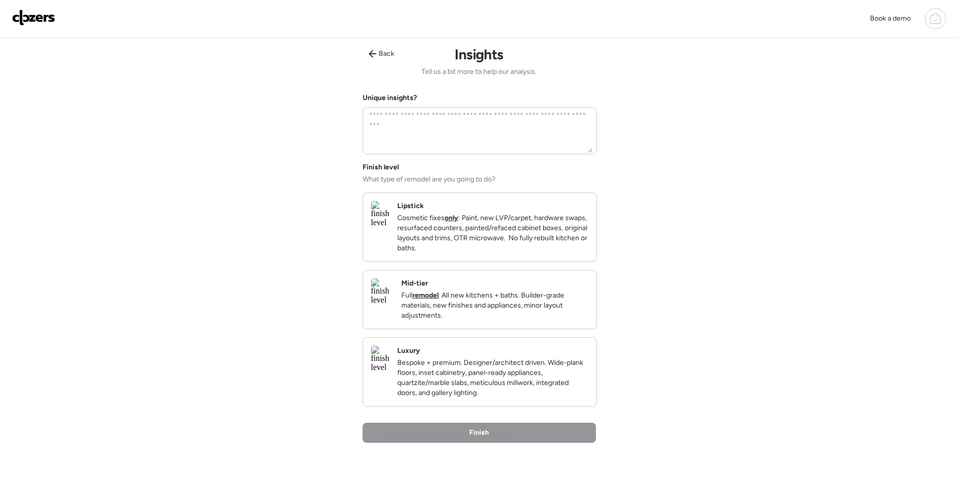
drag, startPoint x: 526, startPoint y: 330, endPoint x: 531, endPoint y: 326, distance: 5.7
click at [527, 321] on p "Full remodel . All new kitchens + baths. Builder-grade materials, new finishes …" at bounding box center [494, 306] width 187 height 30
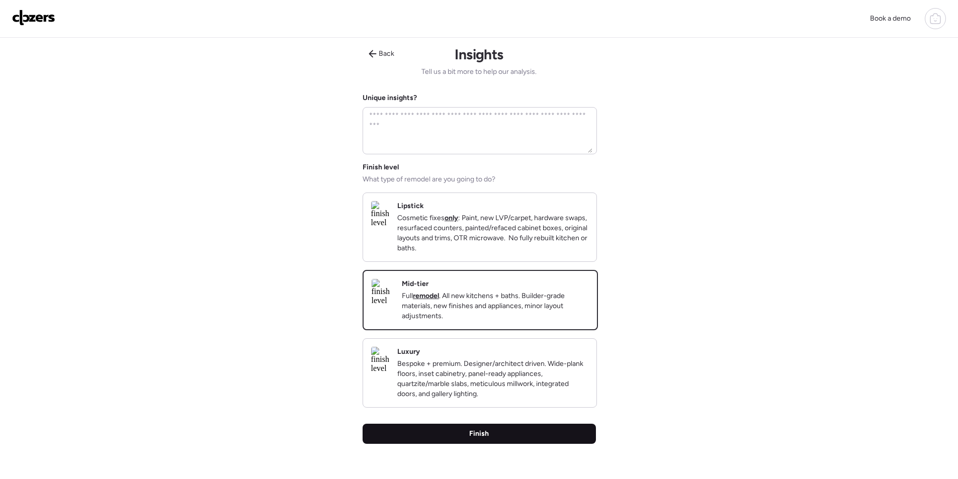
click at [522, 437] on div "Finish" at bounding box center [479, 434] width 233 height 20
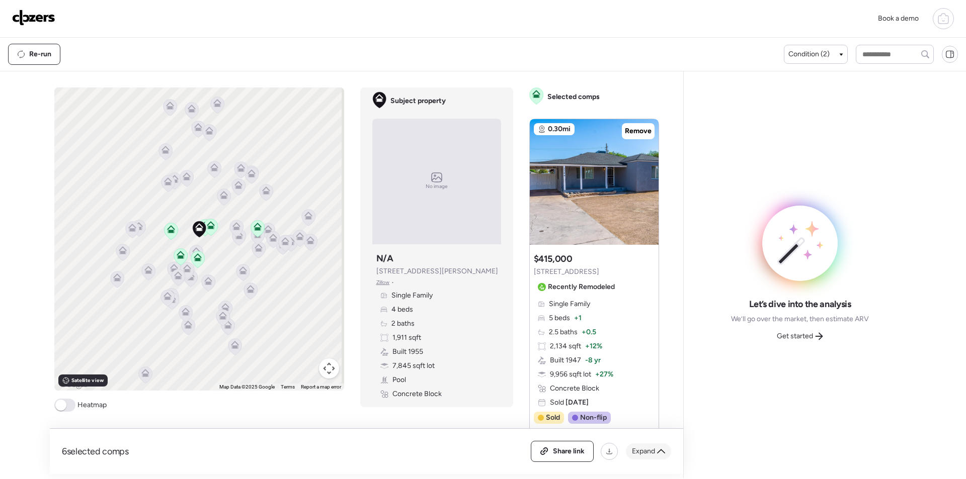
click at [661, 445] on div "Expand" at bounding box center [648, 452] width 45 height 16
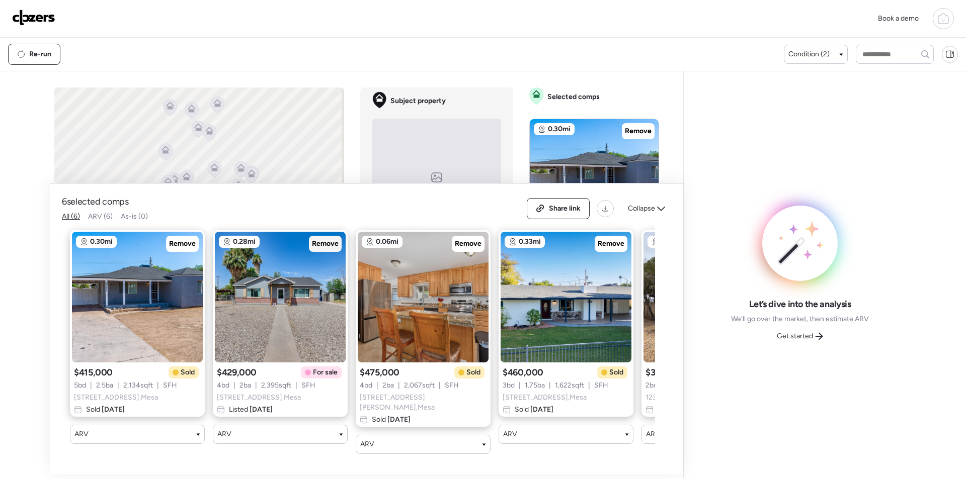
click at [333, 249] on span "Remove" at bounding box center [325, 244] width 27 height 10
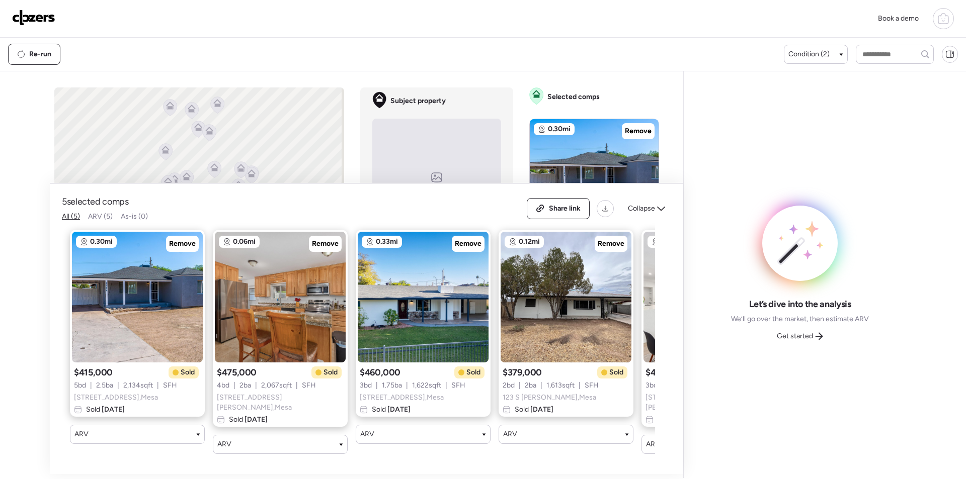
scroll to position [0, 129]
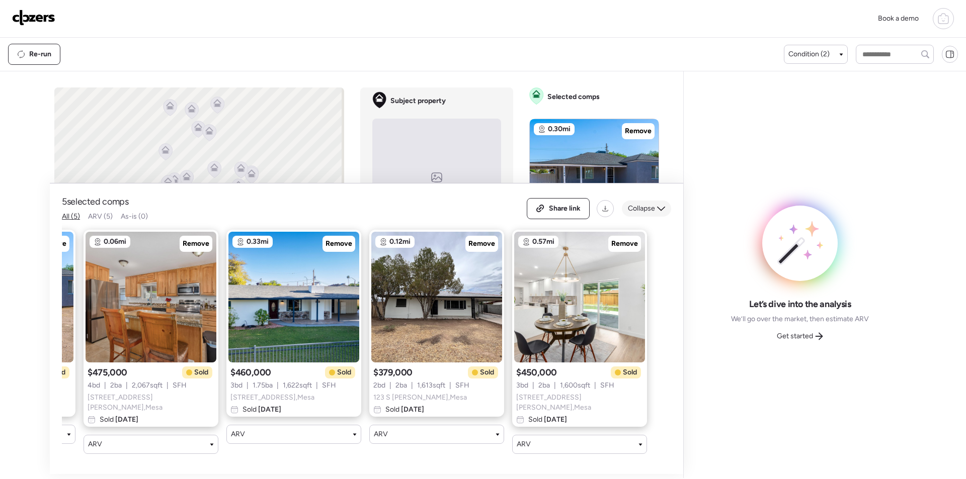
click at [651, 214] on span "Collapse" at bounding box center [641, 209] width 27 height 10
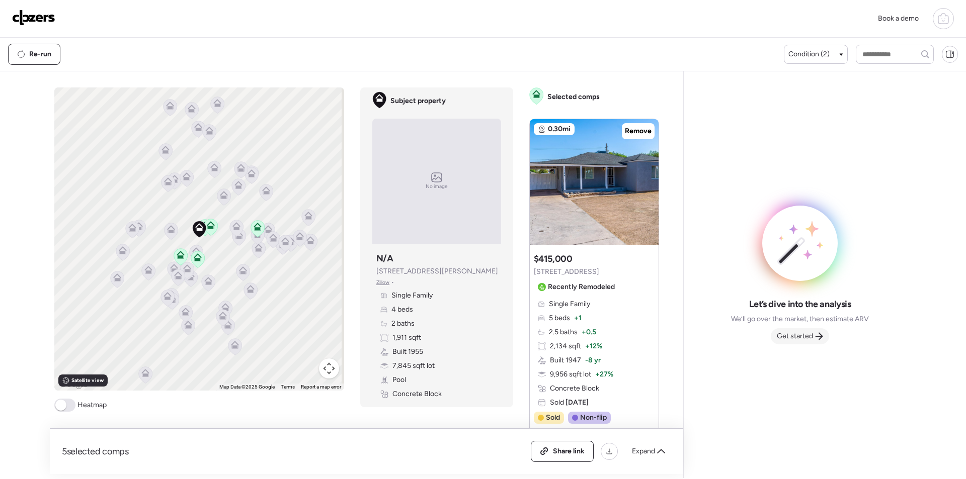
click at [801, 330] on div "Get started" at bounding box center [800, 337] width 58 height 16
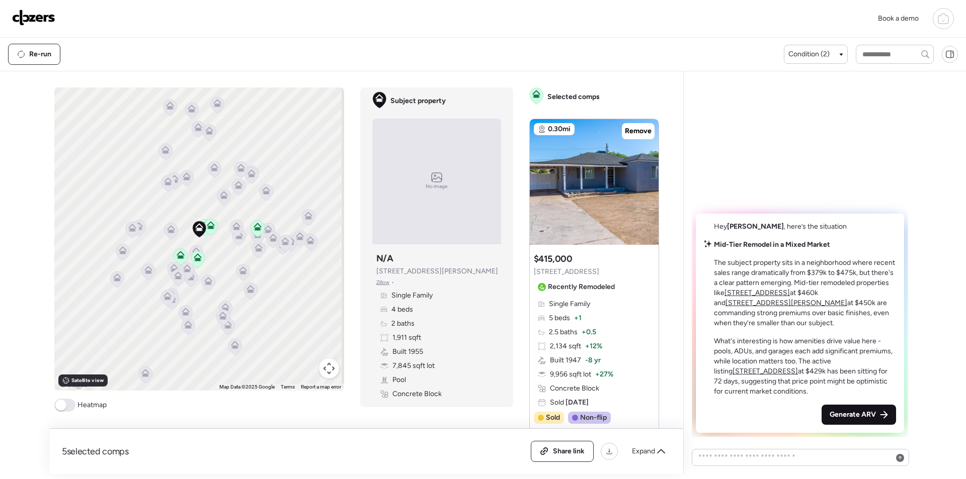
click at [855, 410] on span "Generate ARV" at bounding box center [853, 415] width 46 height 10
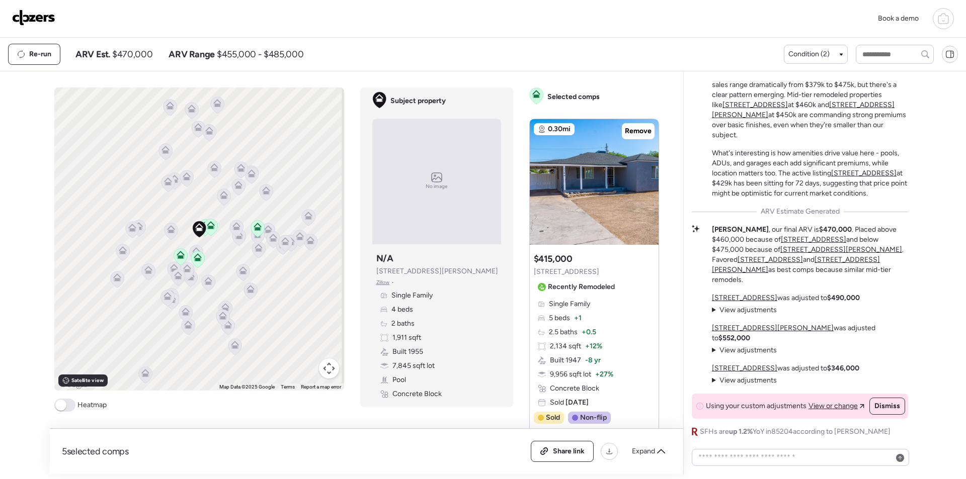
click at [142, 58] on span "$470,000" at bounding box center [132, 54] width 40 height 12
copy span "470,000"
click at [566, 453] on span "Share link" at bounding box center [569, 452] width 32 height 10
click at [44, 20] on img at bounding box center [33, 18] width 43 height 16
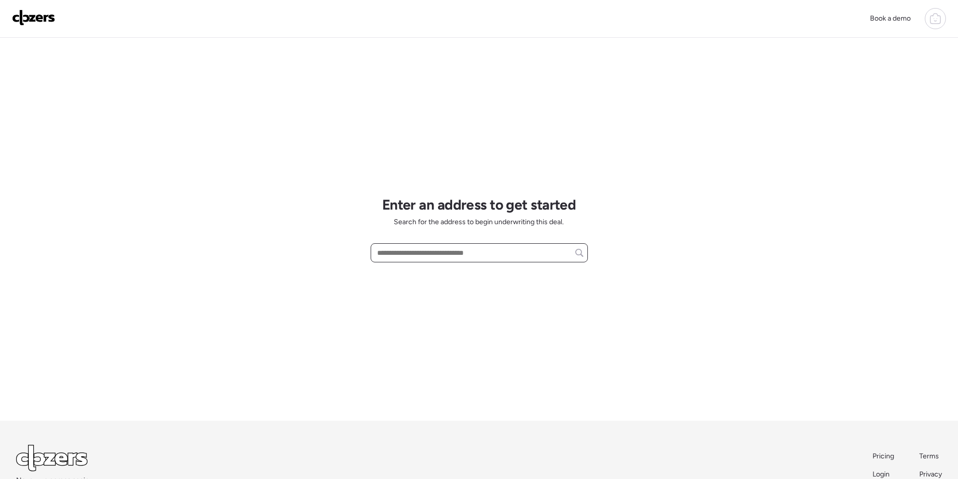
click at [441, 251] on input "text" at bounding box center [479, 253] width 208 height 14
paste input "**********"
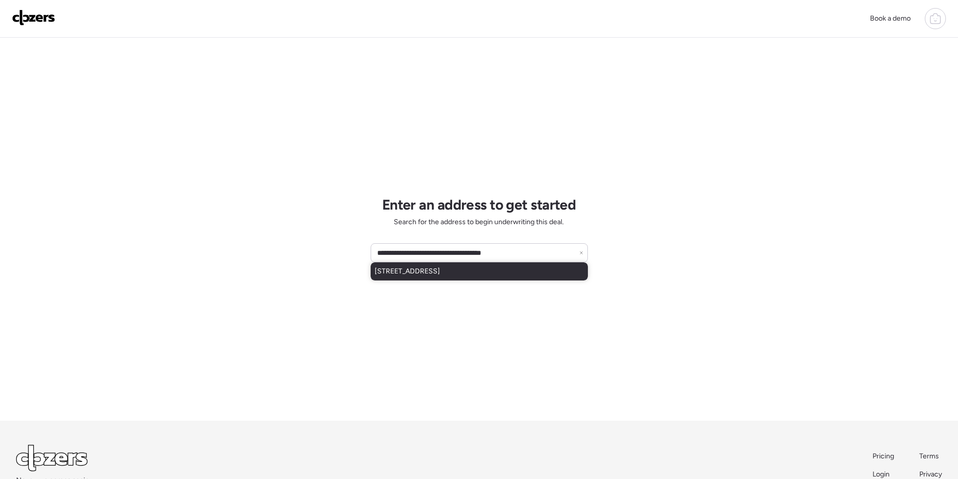
click at [434, 277] on div "[STREET_ADDRESS]" at bounding box center [479, 272] width 217 height 18
type input "**********"
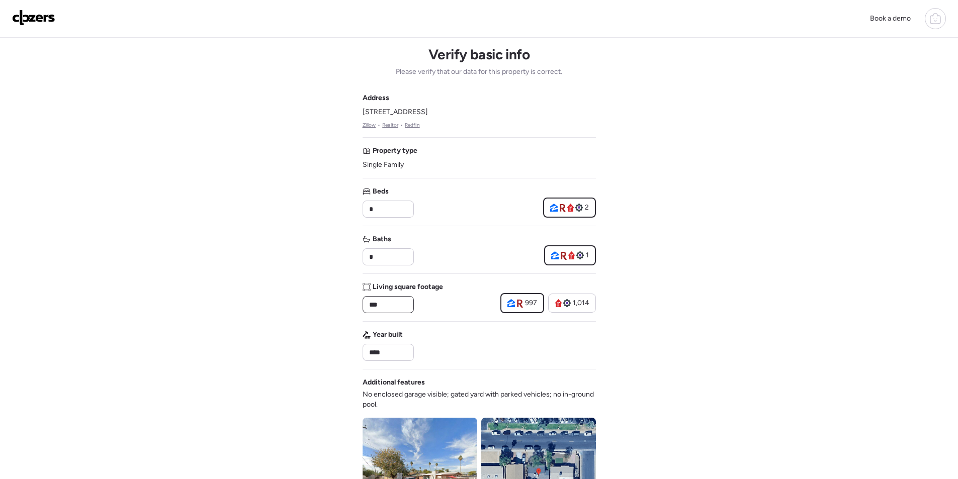
click at [380, 309] on input "***" at bounding box center [388, 305] width 42 height 14
paste input "**"
click at [429, 316] on div "Address [STREET_ADDRESS] • Realtor • Redfin Property type Single Family Beds * …" at bounding box center [479, 366] width 233 height 547
click at [374, 304] on input "*****" at bounding box center [388, 305] width 42 height 14
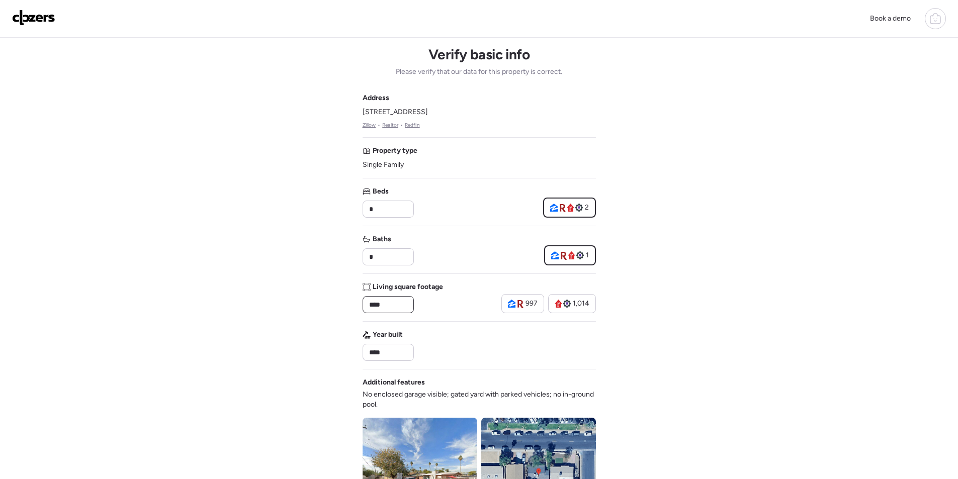
drag, startPoint x: 408, startPoint y: 305, endPoint x: 439, endPoint y: 313, distance: 32.2
click at [409, 305] on input "****" at bounding box center [388, 305] width 42 height 14
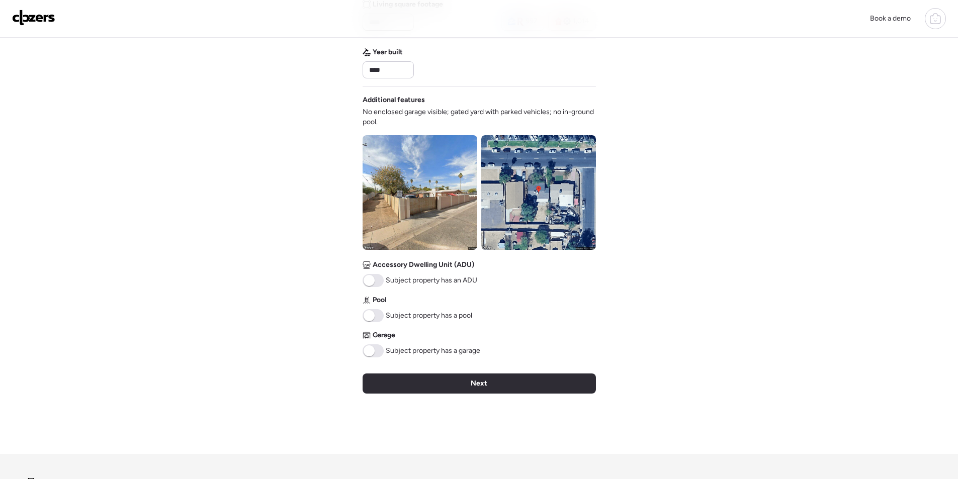
scroll to position [302, 0]
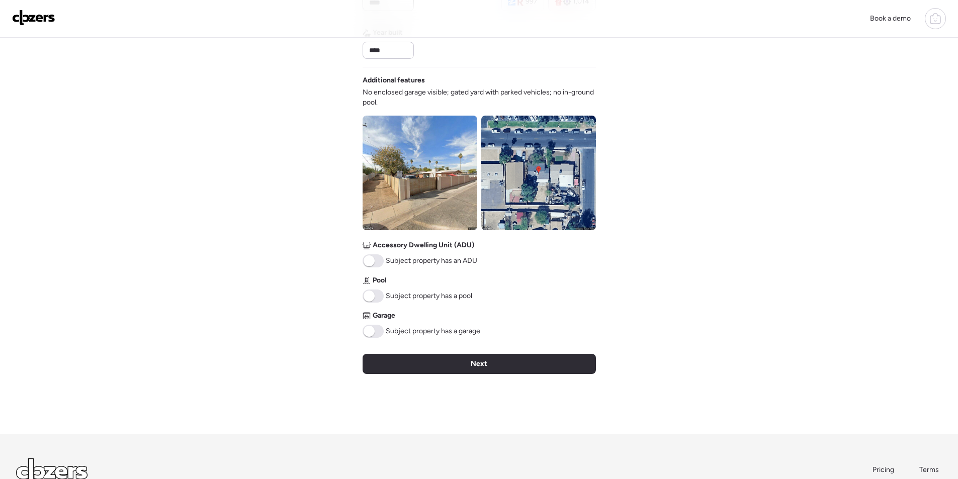
type input "****"
click at [433, 186] on img at bounding box center [420, 173] width 115 height 115
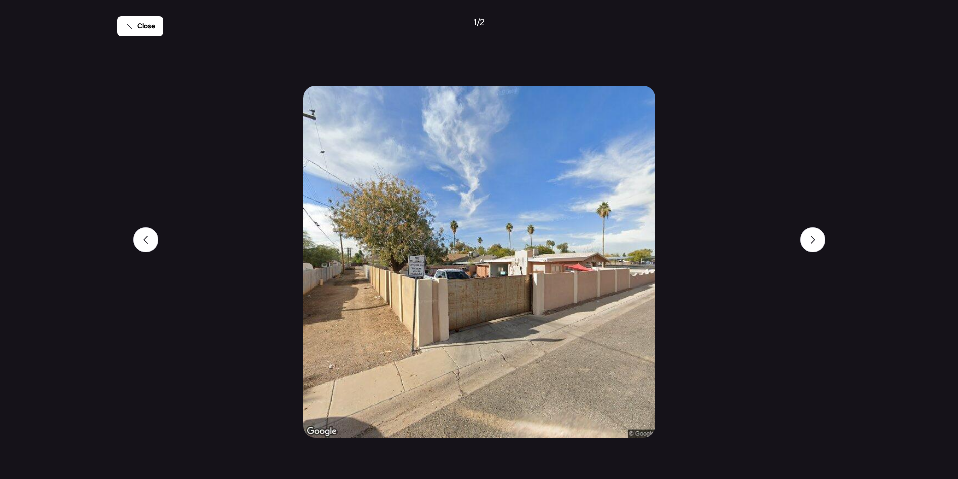
scroll to position [51, 0]
click at [804, 240] on div at bounding box center [812, 239] width 25 height 25
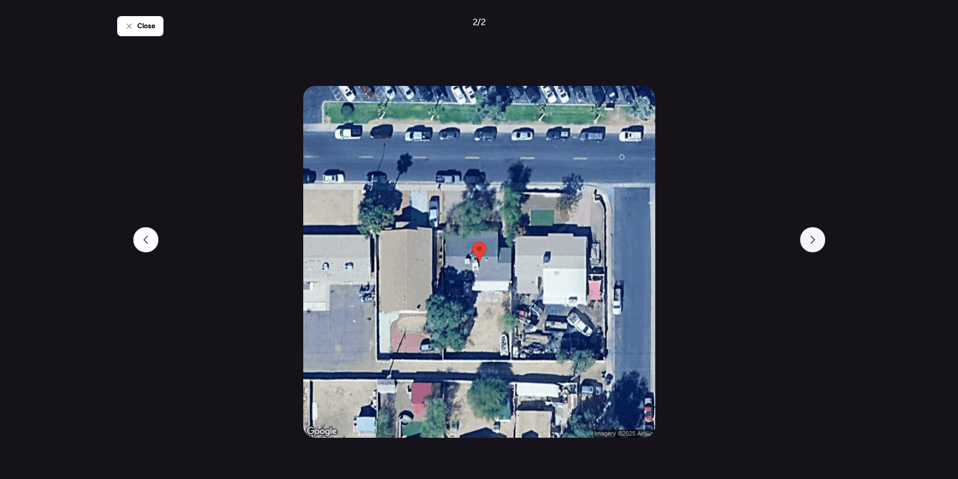
click at [804, 240] on div at bounding box center [812, 239] width 25 height 25
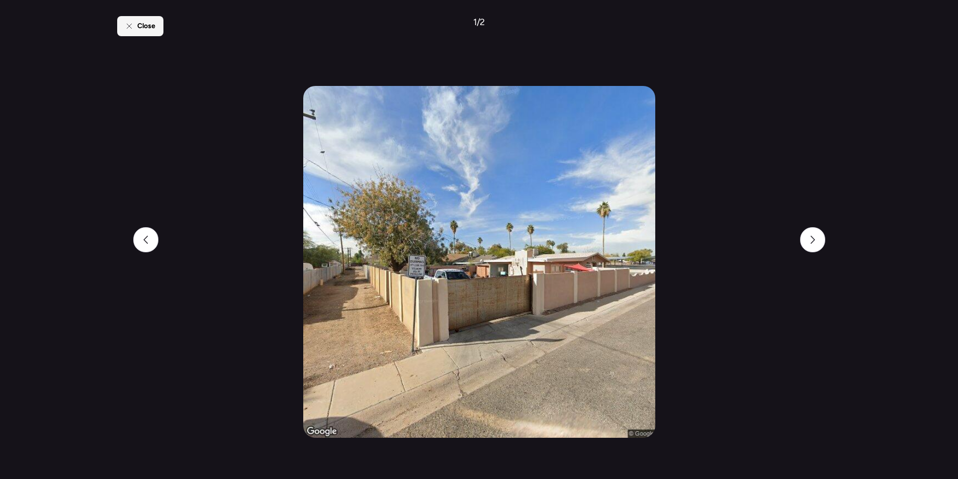
click at [159, 31] on div "Close" at bounding box center [140, 26] width 46 height 20
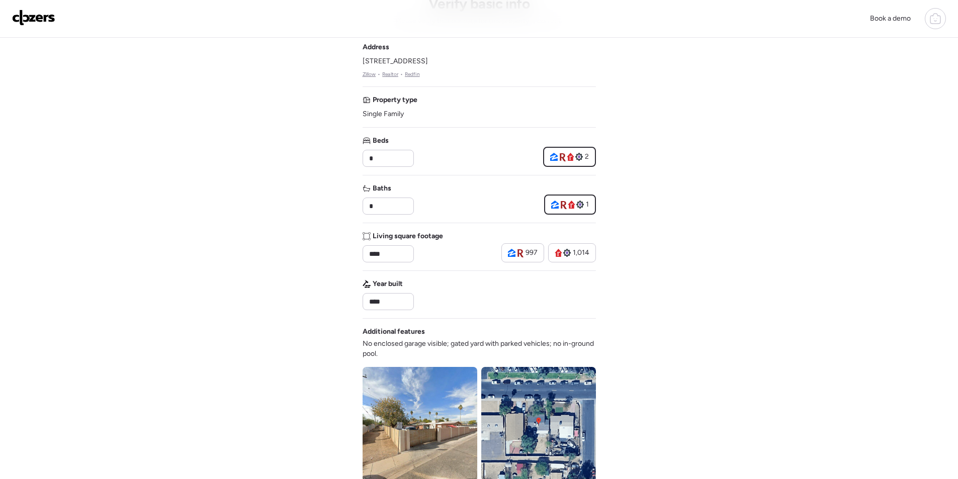
scroll to position [382, 0]
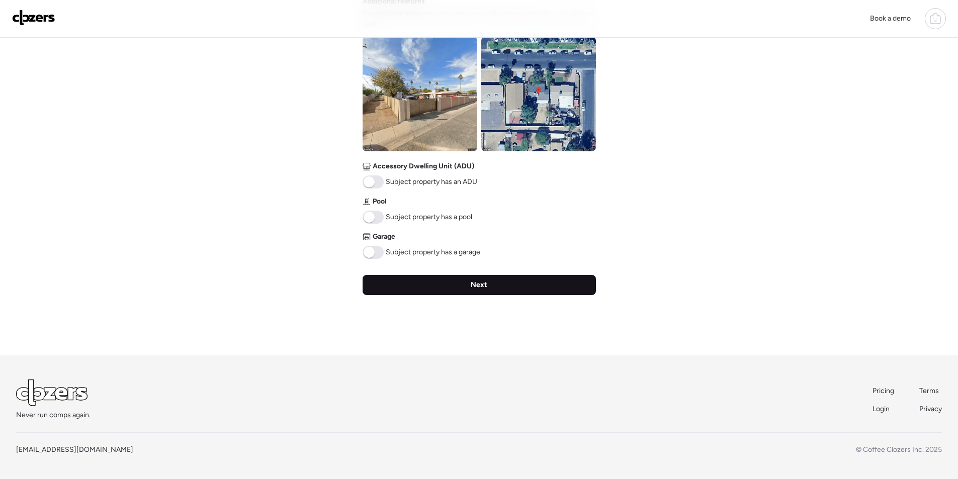
click at [542, 281] on div "Next" at bounding box center [479, 285] width 233 height 20
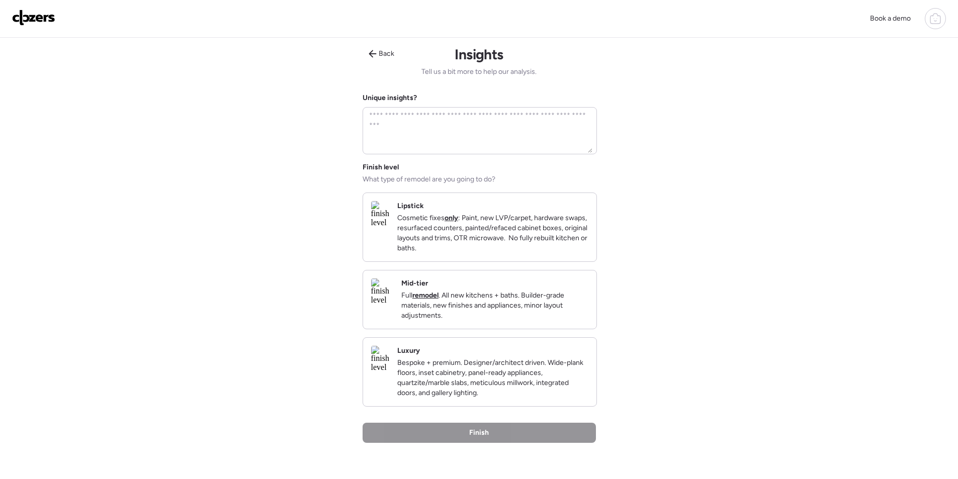
click at [541, 298] on div "Mid-tier Full remodel . All new kitchens + baths. Builder-grade materials, new …" at bounding box center [494, 300] width 187 height 42
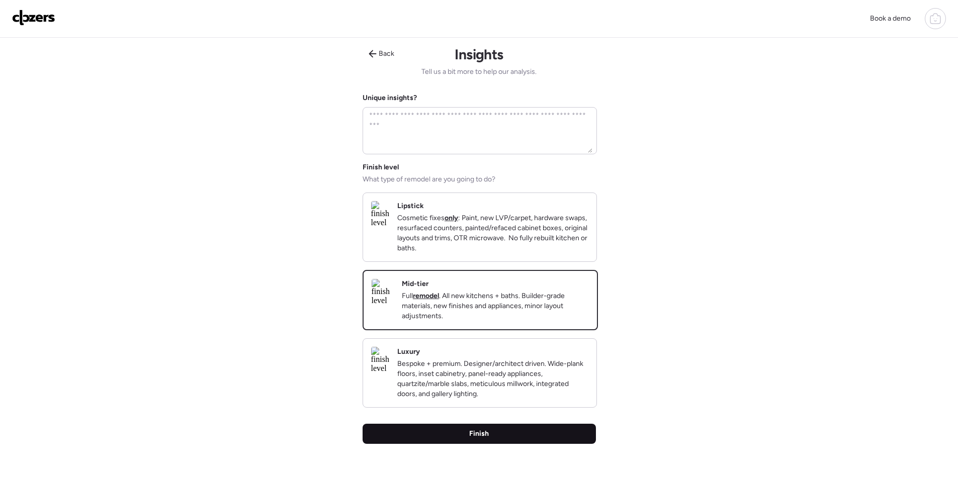
click at [508, 444] on div "Finish" at bounding box center [479, 434] width 233 height 20
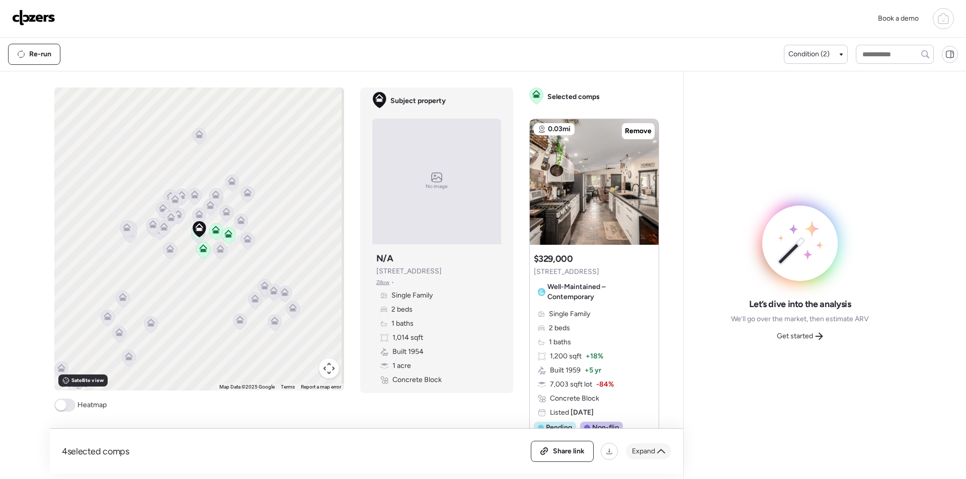
click at [647, 447] on span "Expand" at bounding box center [643, 452] width 23 height 10
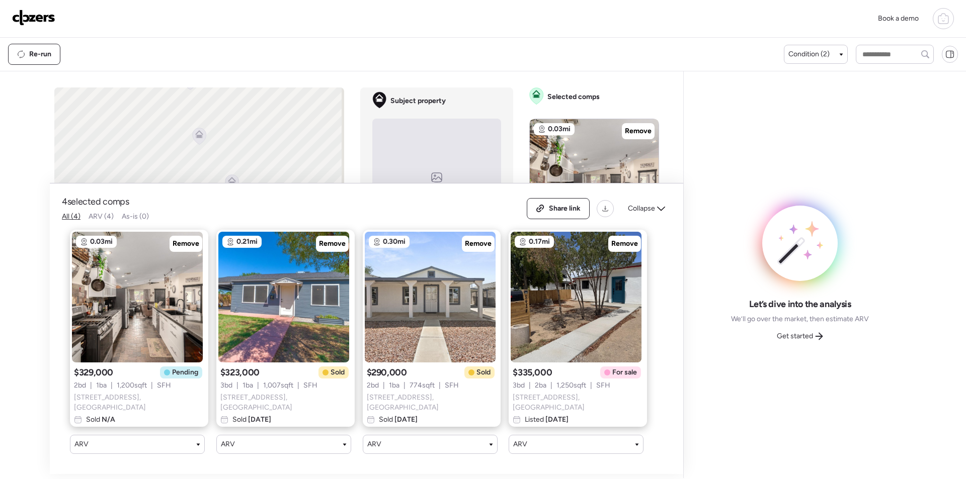
drag, startPoint x: 183, startPoint y: 240, endPoint x: 355, endPoint y: 277, distance: 175.9
click at [183, 241] on div "Remove" at bounding box center [186, 244] width 33 height 16
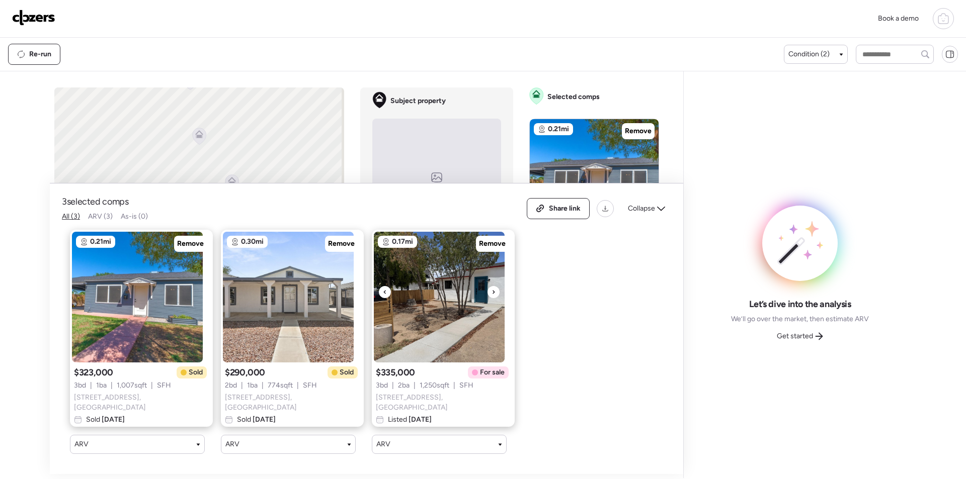
click at [479, 248] on span "Remove" at bounding box center [492, 244] width 27 height 10
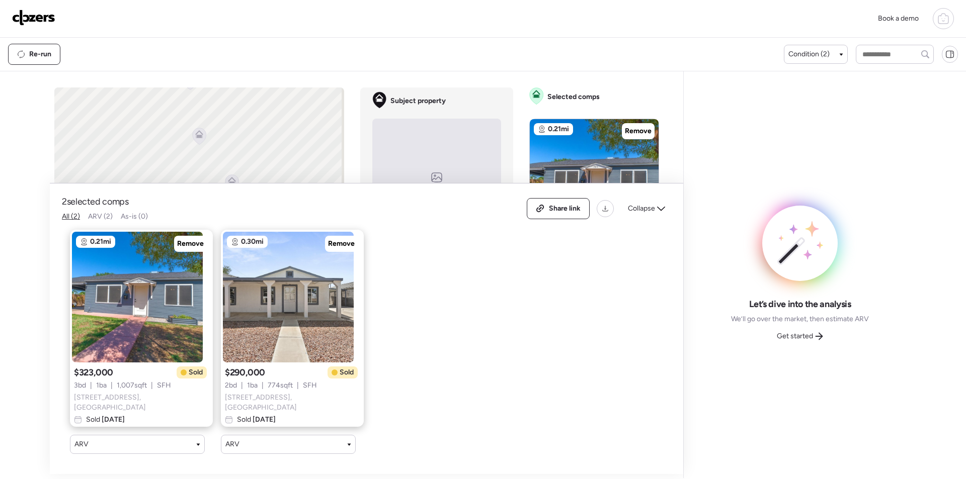
click at [641, 214] on span "Collapse" at bounding box center [641, 209] width 27 height 10
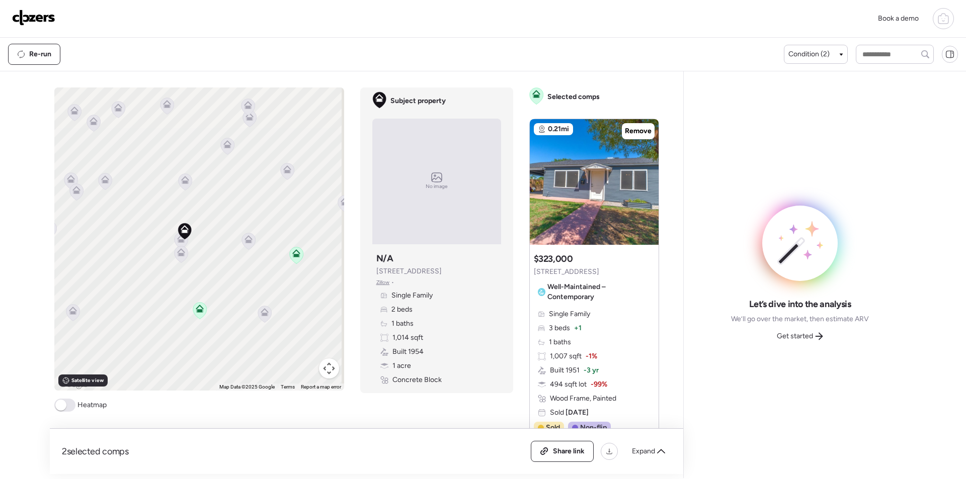
click at [179, 244] on icon at bounding box center [181, 240] width 14 height 17
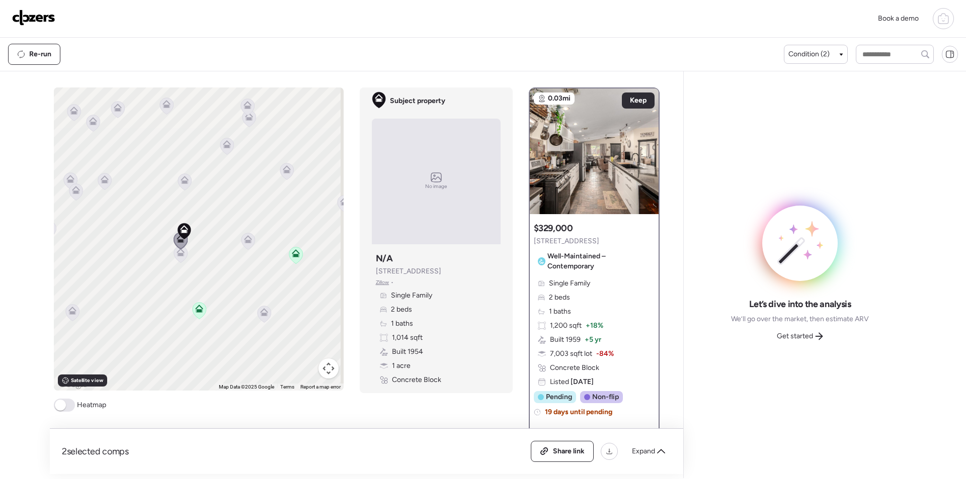
click at [178, 258] on icon at bounding box center [181, 254] width 14 height 17
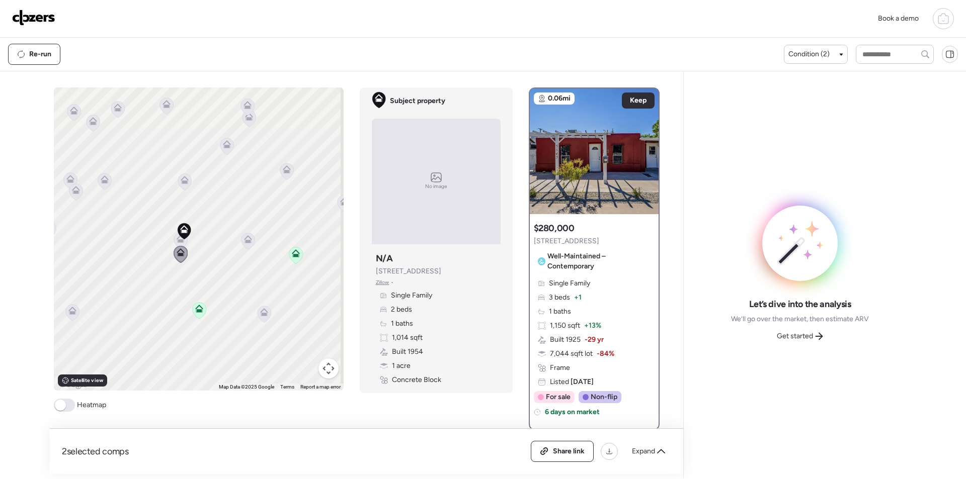
click at [246, 247] on icon at bounding box center [248, 241] width 14 height 17
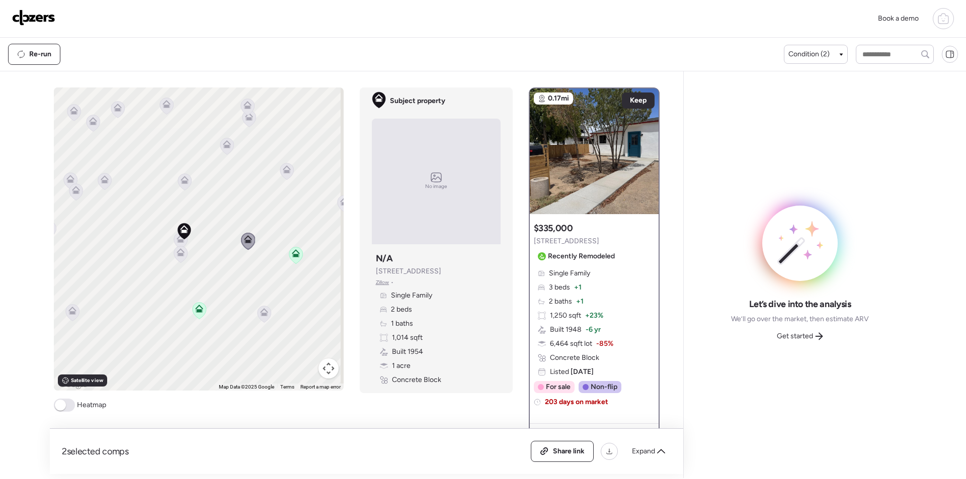
click at [263, 324] on div at bounding box center [264, 315] width 14 height 19
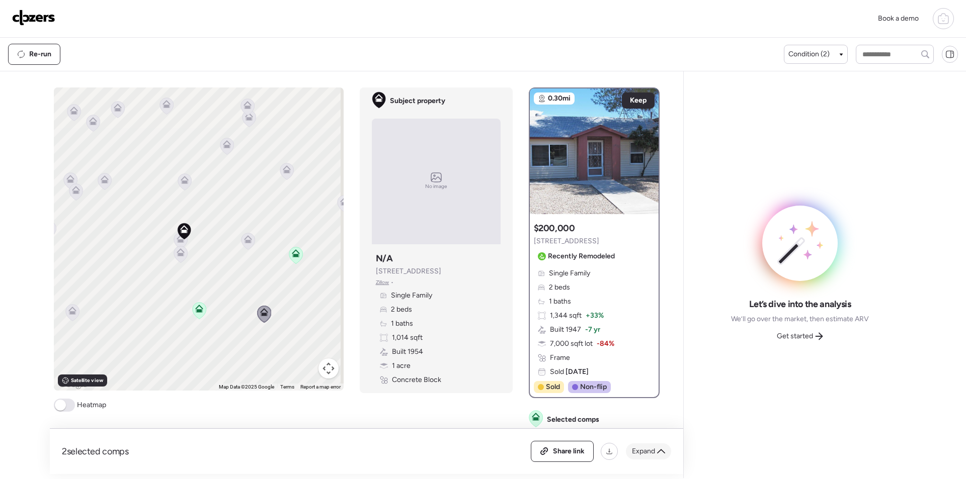
click at [650, 450] on span "Expand" at bounding box center [643, 452] width 23 height 10
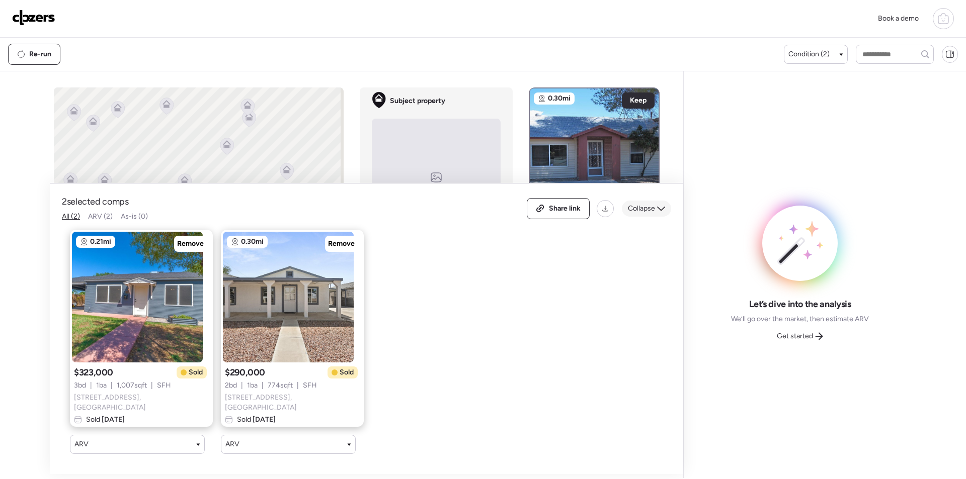
click at [637, 210] on span "Collapse" at bounding box center [641, 209] width 27 height 10
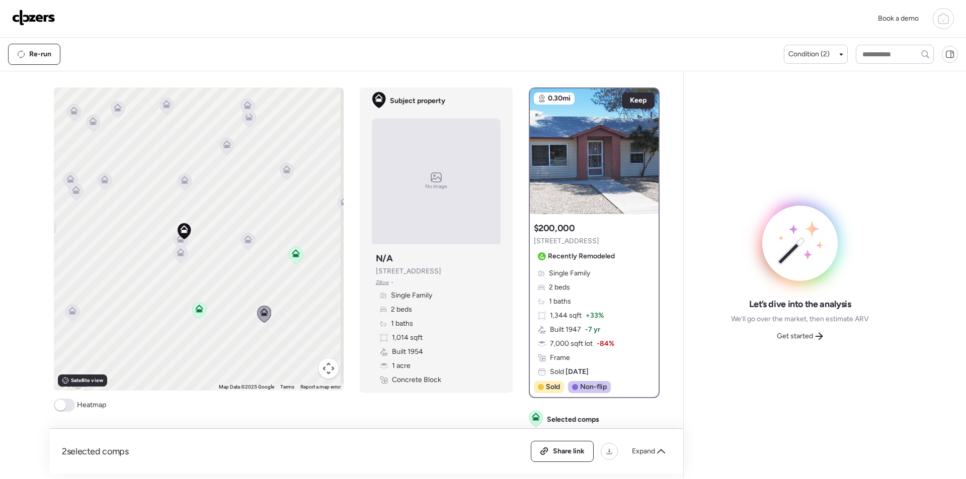
click at [181, 184] on icon at bounding box center [184, 182] width 7 height 3
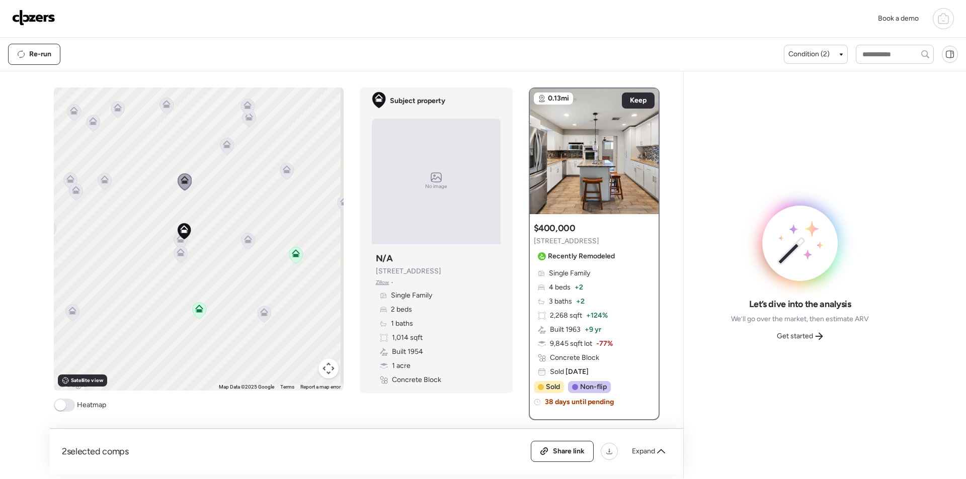
click at [101, 182] on icon at bounding box center [104, 181] width 7 height 3
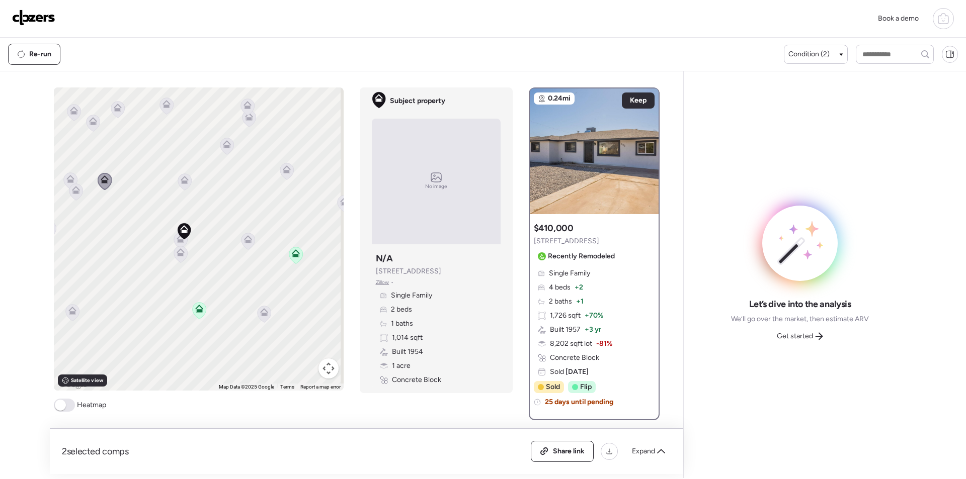
click at [73, 187] on icon at bounding box center [76, 190] width 8 height 8
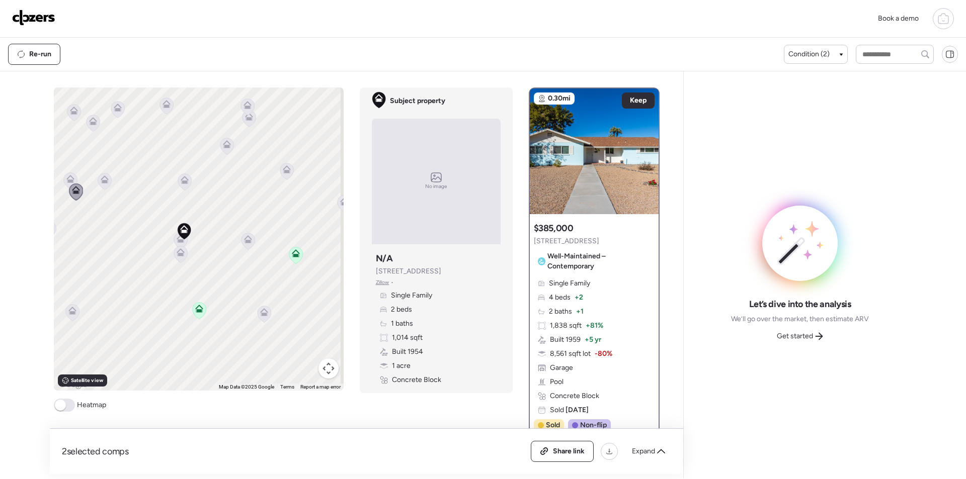
click at [68, 175] on icon at bounding box center [70, 179] width 8 height 8
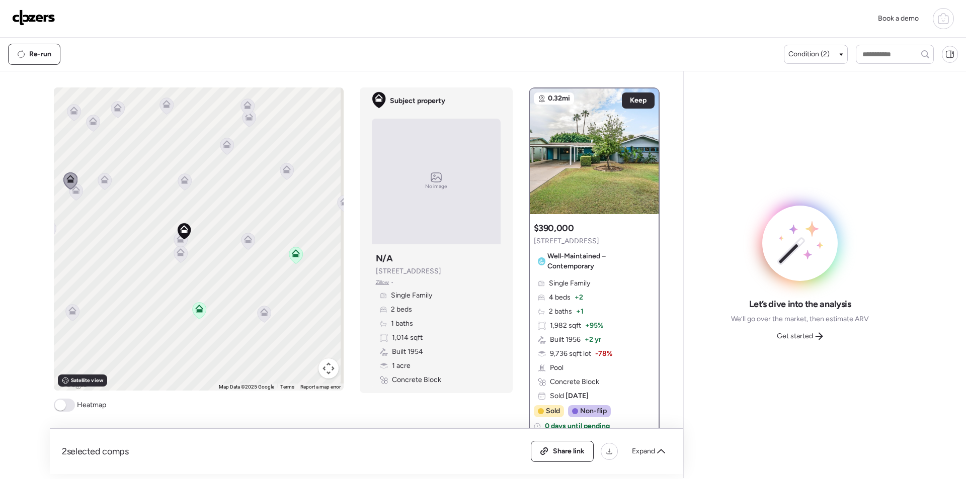
click at [262, 321] on icon at bounding box center [264, 314] width 14 height 17
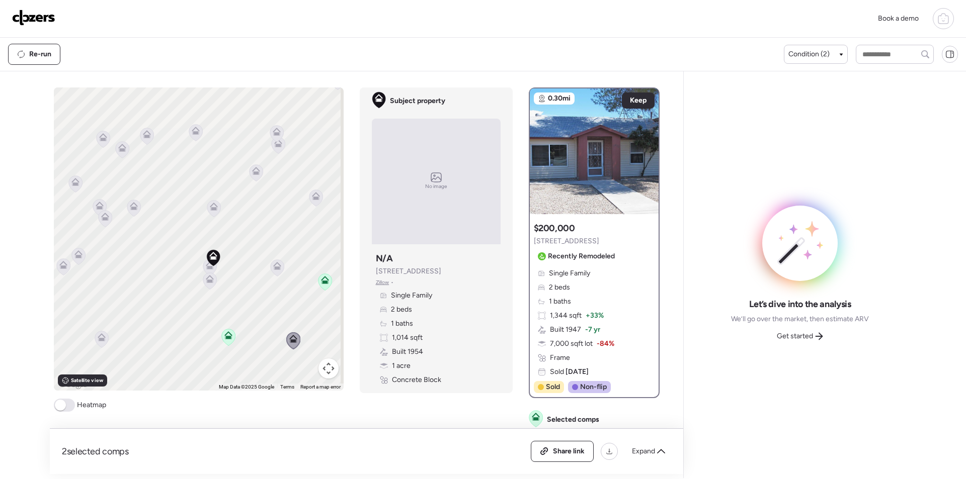
drag, startPoint x: 181, startPoint y: 282, endPoint x: 213, endPoint y: 311, distance: 43.1
click at [213, 311] on div "To activate drag with keyboard, press Alt + Enter. Once in keyboard drag state,…" at bounding box center [199, 239] width 290 height 303
click at [252, 173] on icon at bounding box center [256, 171] width 8 height 8
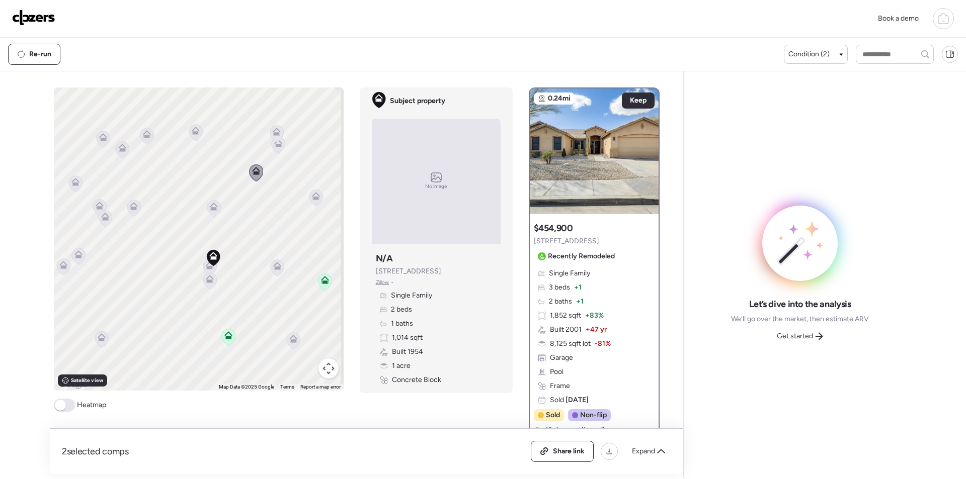
click at [191, 135] on icon at bounding box center [196, 132] width 14 height 17
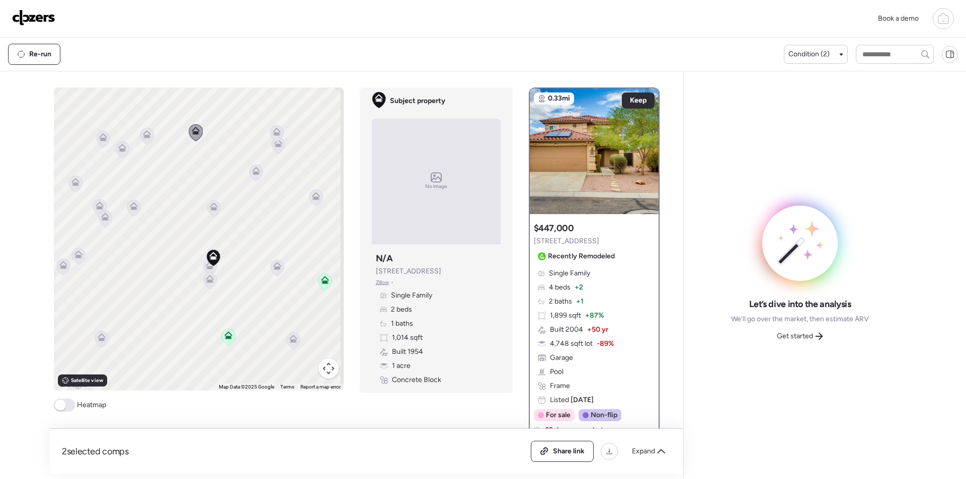
click at [146, 136] on icon at bounding box center [146, 136] width 7 height 3
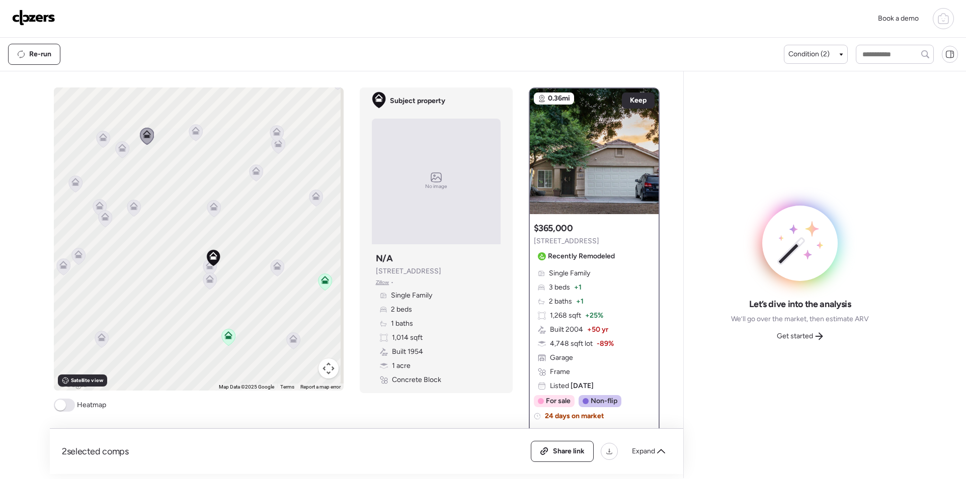
click at [117, 154] on icon at bounding box center [122, 149] width 14 height 17
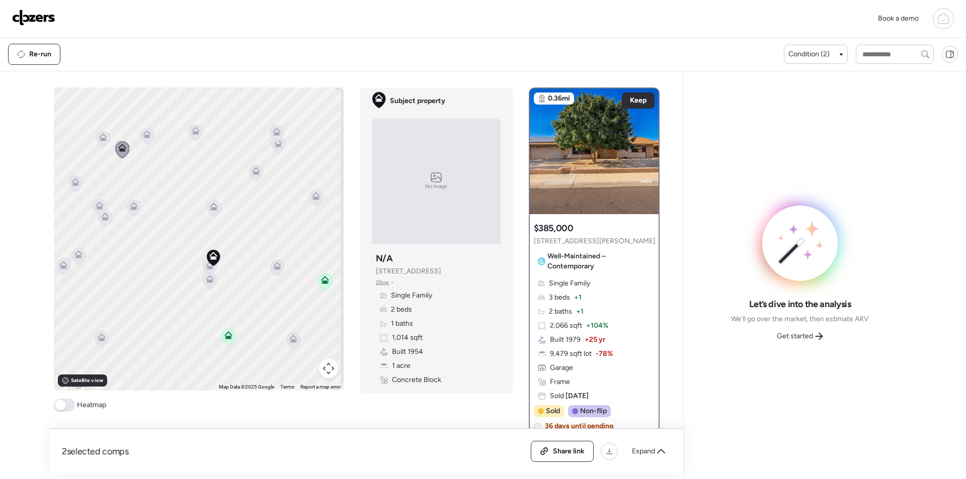
click at [92, 136] on div "To activate drag with keyboard, press Alt + Enter. Once in keyboard drag state,…" at bounding box center [199, 239] width 290 height 303
click at [101, 141] on icon at bounding box center [103, 139] width 14 height 17
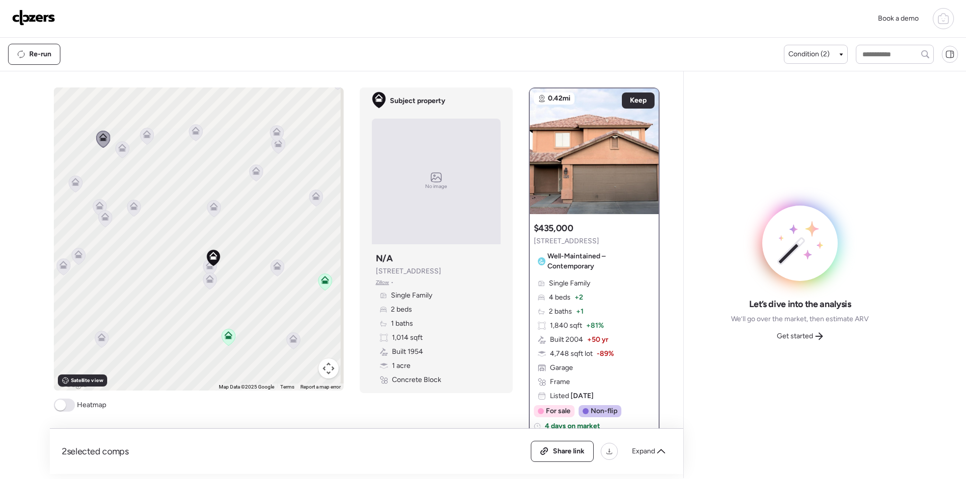
click at [78, 185] on div "To activate drag with keyboard, press Alt + Enter. Once in keyboard drag state,…" at bounding box center [199, 239] width 290 height 303
click at [73, 185] on icon at bounding box center [75, 184] width 7 height 3
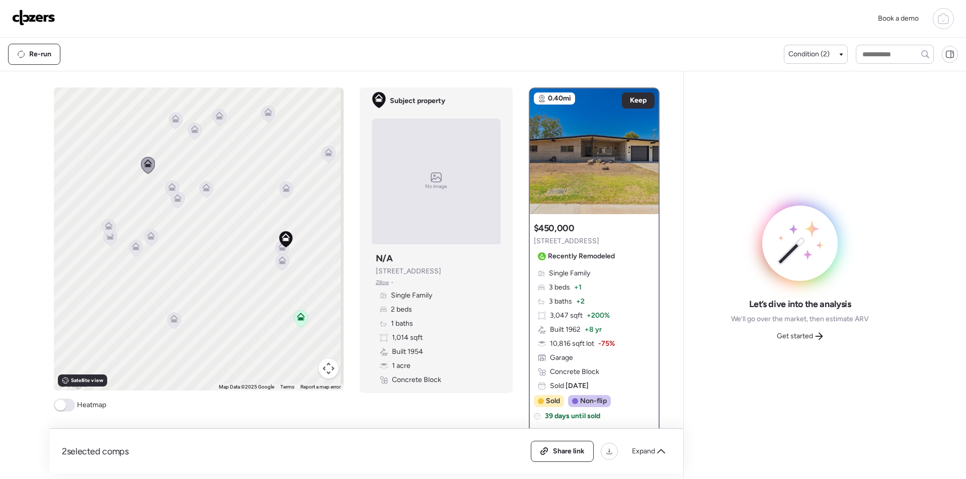
drag, startPoint x: 96, startPoint y: 225, endPoint x: 171, endPoint y: 207, distance: 77.2
click at [171, 207] on icon at bounding box center [178, 200] width 14 height 17
click at [149, 239] on icon at bounding box center [150, 237] width 7 height 3
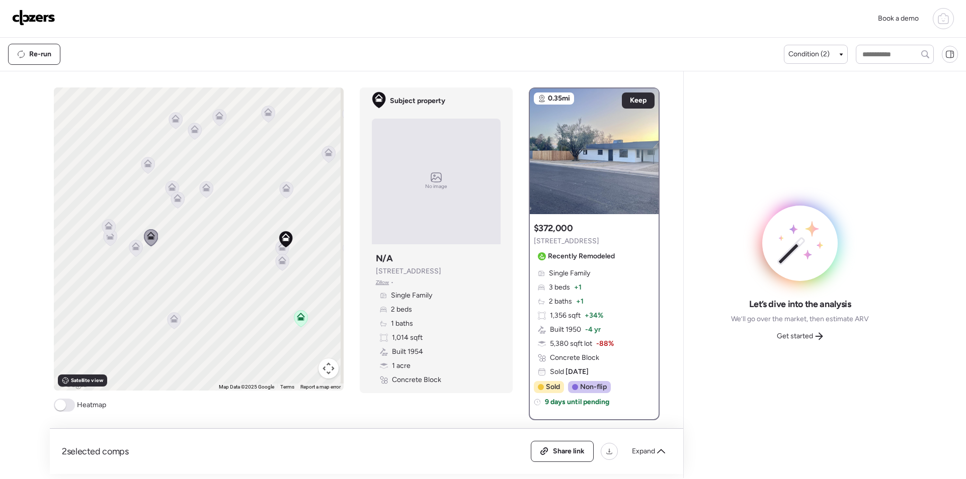
click at [133, 253] on icon at bounding box center [136, 248] width 14 height 17
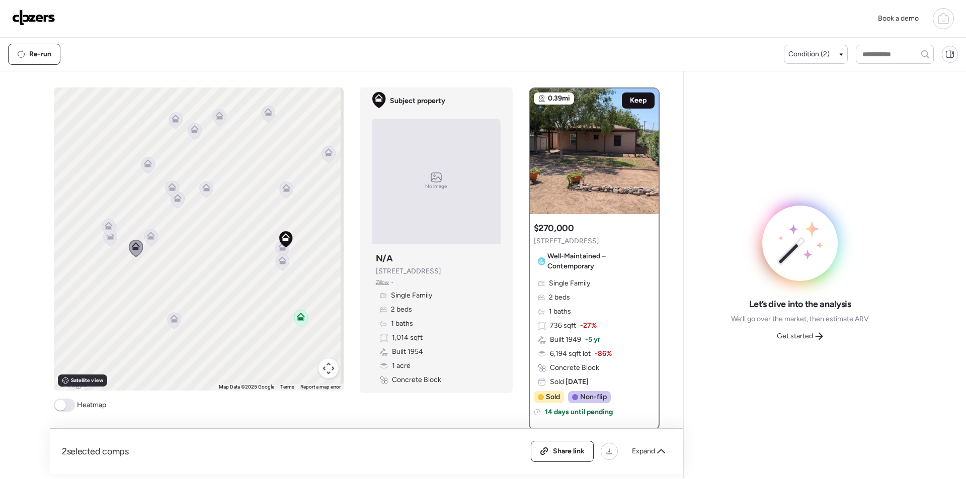
click at [640, 104] on span "Keep" at bounding box center [638, 101] width 17 height 10
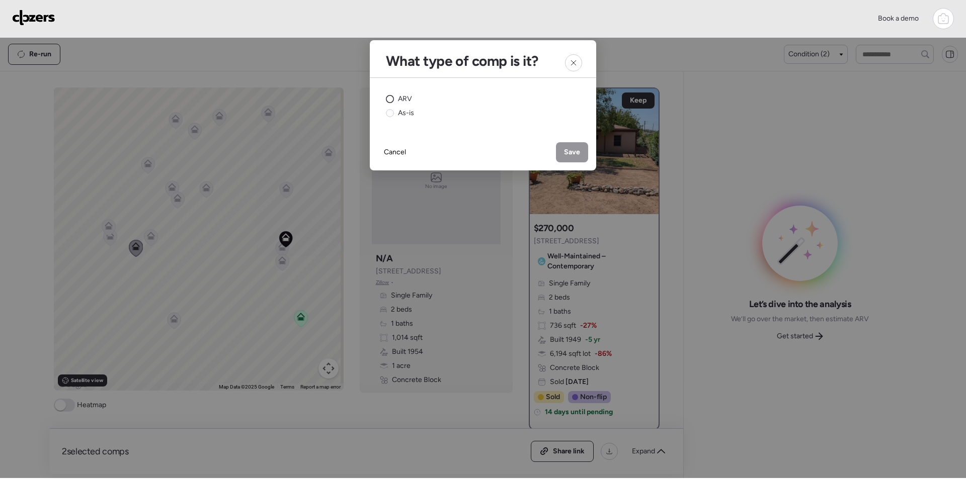
click at [405, 94] on span "ARV" at bounding box center [405, 99] width 14 height 10
click at [568, 146] on div "Save" at bounding box center [572, 152] width 32 height 20
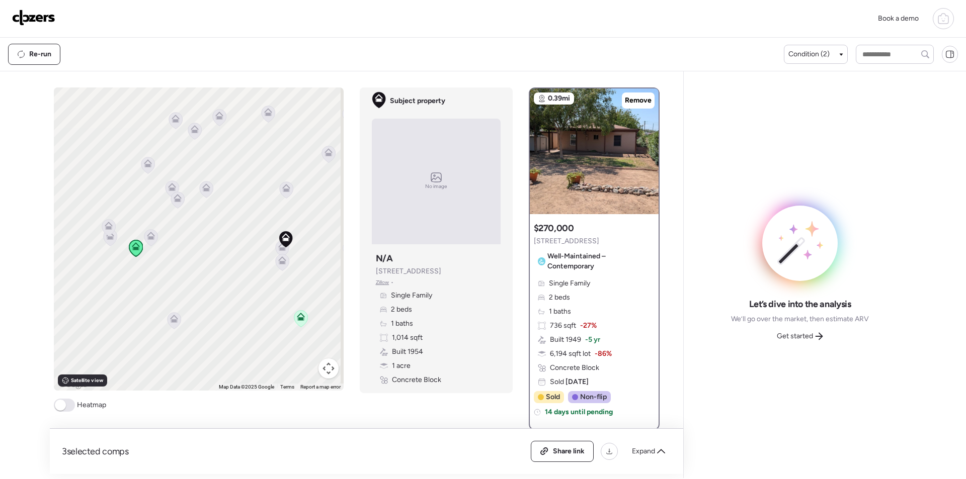
click at [107, 236] on icon at bounding box center [109, 227] width 14 height 17
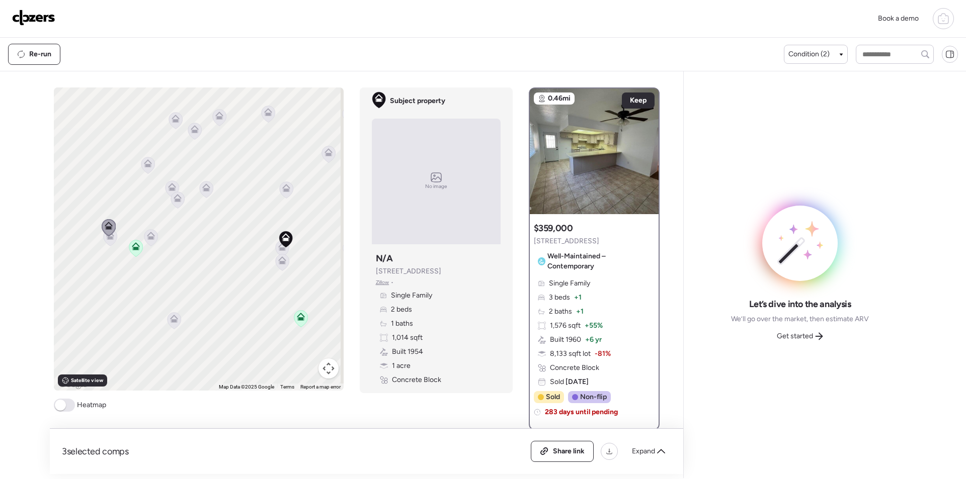
click at [107, 239] on icon at bounding box center [110, 237] width 7 height 3
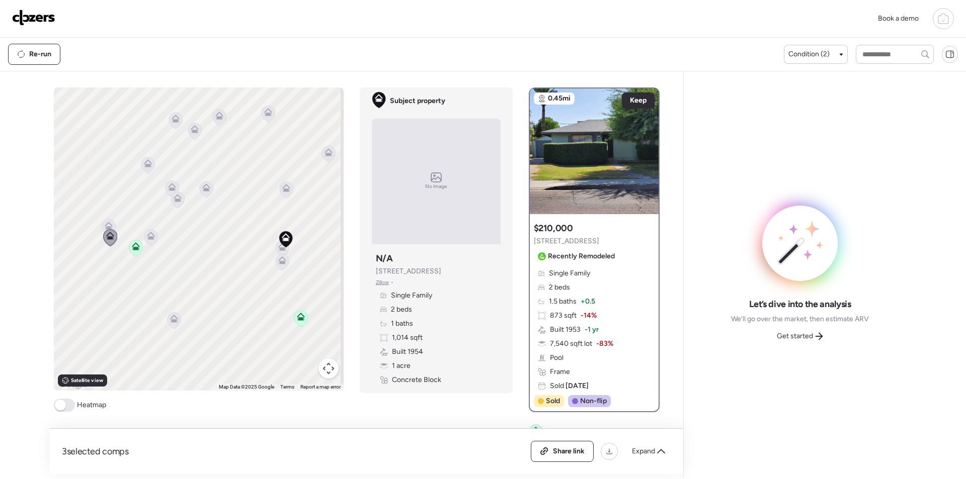
click at [153, 241] on icon at bounding box center [151, 237] width 14 height 17
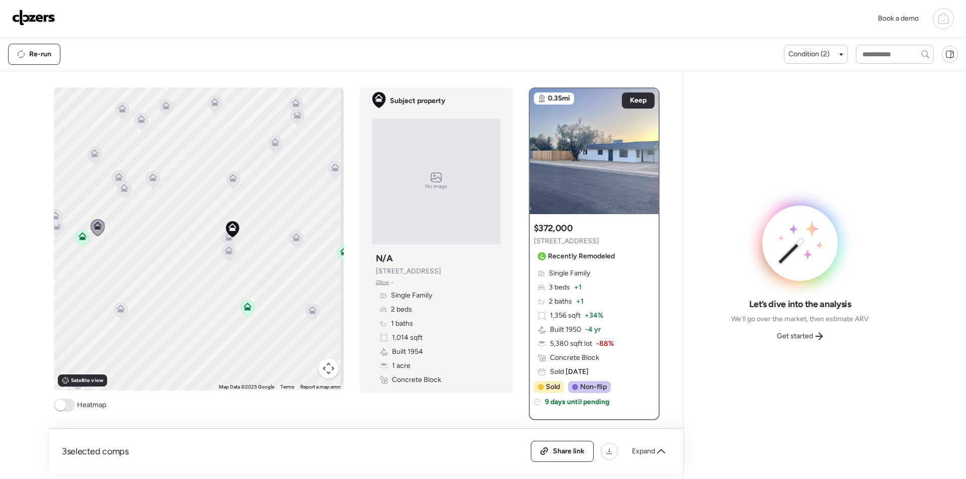
drag, startPoint x: 284, startPoint y: 282, endPoint x: 228, endPoint y: 207, distance: 93.2
click at [228, 207] on div "To activate drag with keyboard, press Alt + Enter. Once in keyboard drag state,…" at bounding box center [199, 239] width 290 height 303
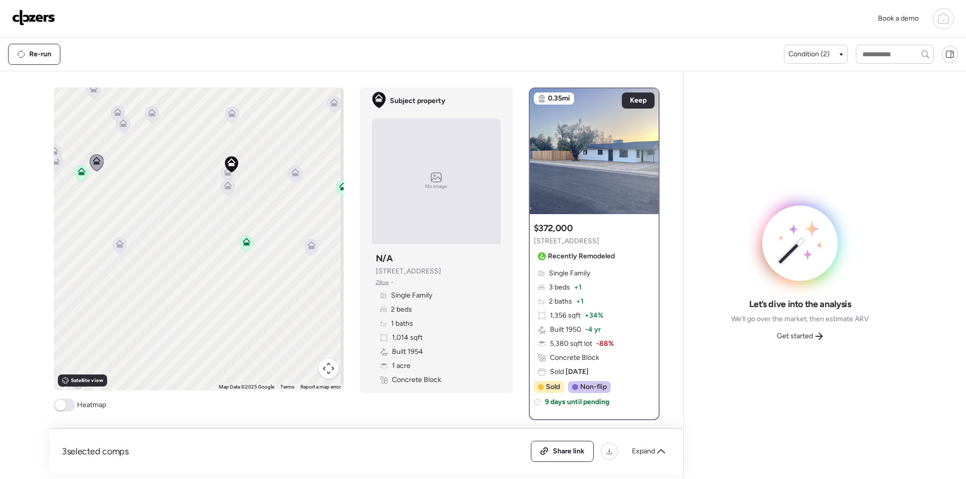
click at [121, 247] on icon at bounding box center [120, 245] width 14 height 17
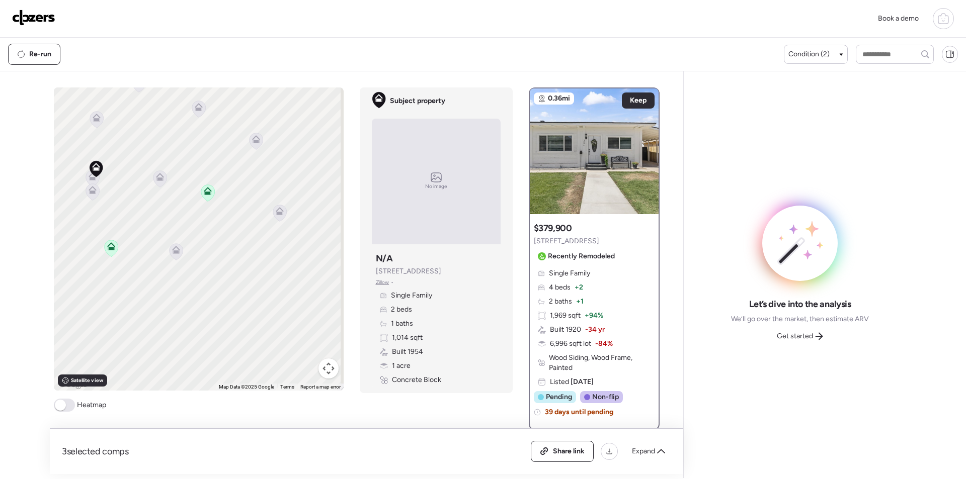
drag, startPoint x: 205, startPoint y: 275, endPoint x: 120, endPoint y: 261, distance: 85.6
click at [78, 277] on div "To activate drag with keyboard, press Alt + Enter. Once in keyboard drag state,…" at bounding box center [199, 239] width 290 height 303
drag, startPoint x: 201, startPoint y: 228, endPoint x: 199, endPoint y: 246, distance: 17.3
click at [199, 246] on div "To activate drag with keyboard, press Alt + Enter. Once in keyboard drag state,…" at bounding box center [199, 239] width 290 height 303
click at [179, 231] on icon at bounding box center [179, 228] width 14 height 17
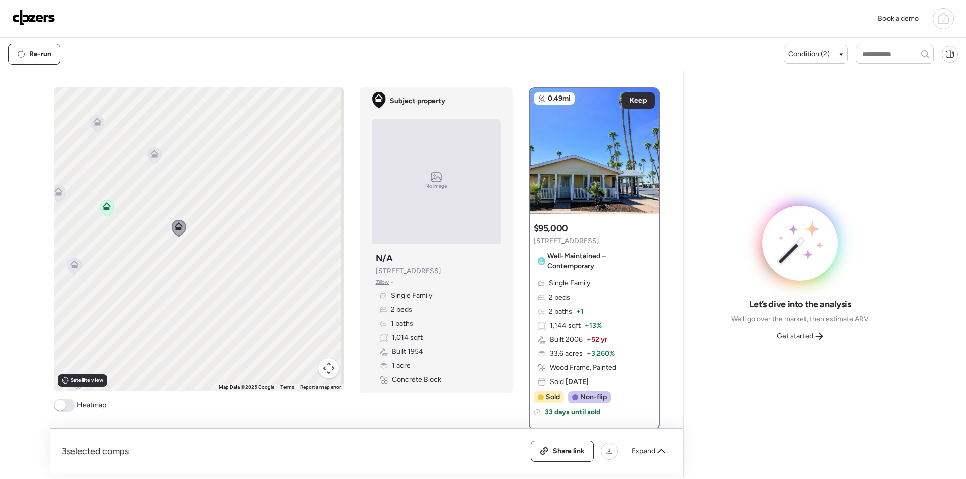
drag, startPoint x: 137, startPoint y: 195, endPoint x: 188, endPoint y: 242, distance: 69.1
click at [188, 243] on div "To navigate, press the arrow keys. To activate drag with keyboard, press Alt + …" at bounding box center [199, 239] width 290 height 303
click at [200, 210] on div "To navigate, press the arrow keys. To activate drag with keyboard, press Alt + …" at bounding box center [199, 239] width 290 height 303
click at [204, 209] on icon at bounding box center [210, 205] width 14 height 17
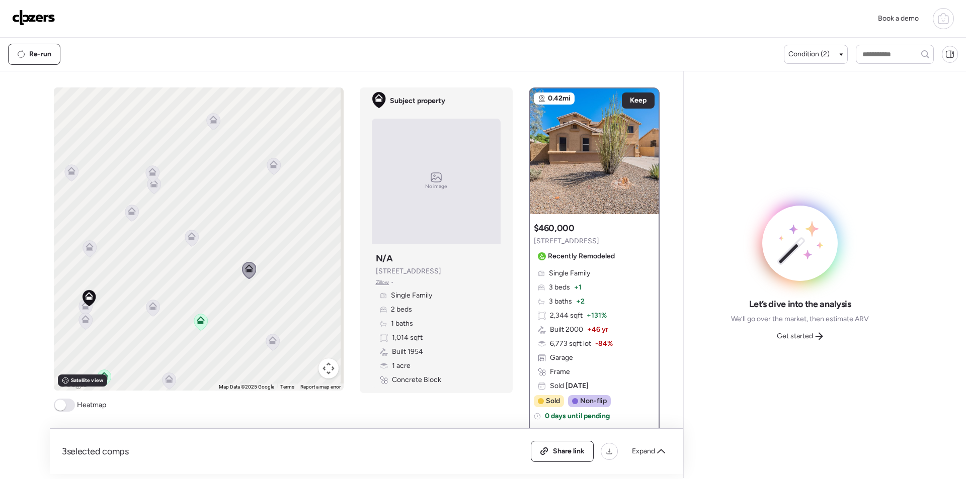
drag, startPoint x: 187, startPoint y: 259, endPoint x: 194, endPoint y: 270, distance: 12.7
click at [194, 270] on div "To activate drag with keyboard, press Alt + Enter. Once in keyboard drag state,…" at bounding box center [199, 239] width 290 height 303
click at [268, 171] on icon at bounding box center [274, 166] width 14 height 17
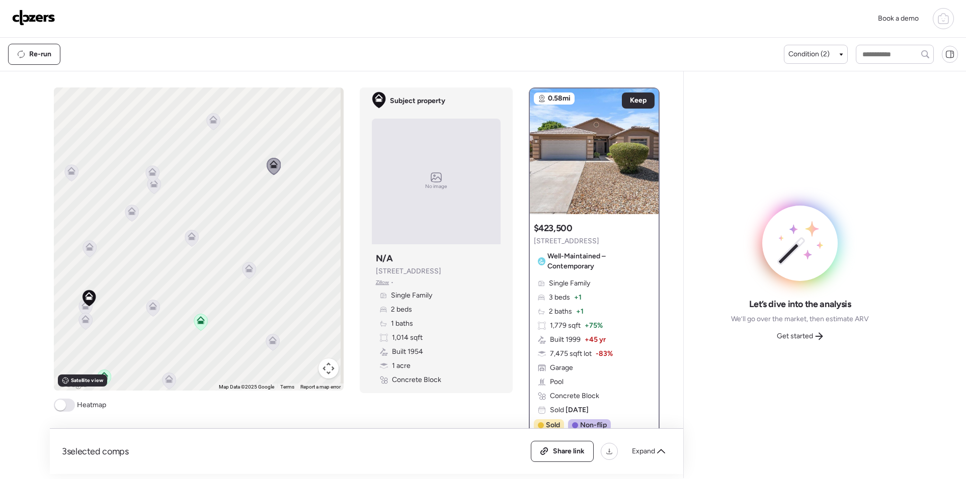
click at [214, 127] on icon at bounding box center [213, 121] width 14 height 17
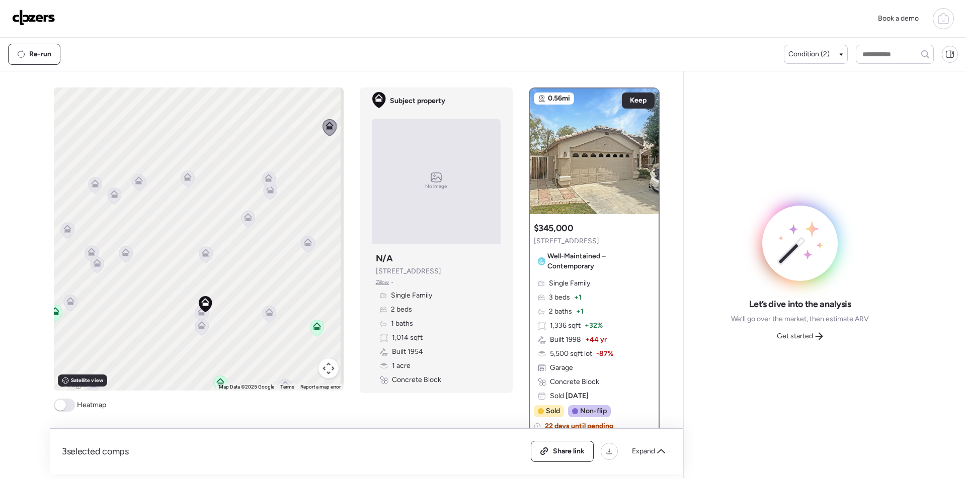
drag, startPoint x: 163, startPoint y: 233, endPoint x: 283, endPoint y: 239, distance: 120.4
click at [284, 241] on div "To activate drag with keyboard, press Alt + Enter. Once in keyboard drag state,…" at bounding box center [199, 239] width 290 height 303
click at [190, 185] on icon at bounding box center [195, 182] width 14 height 17
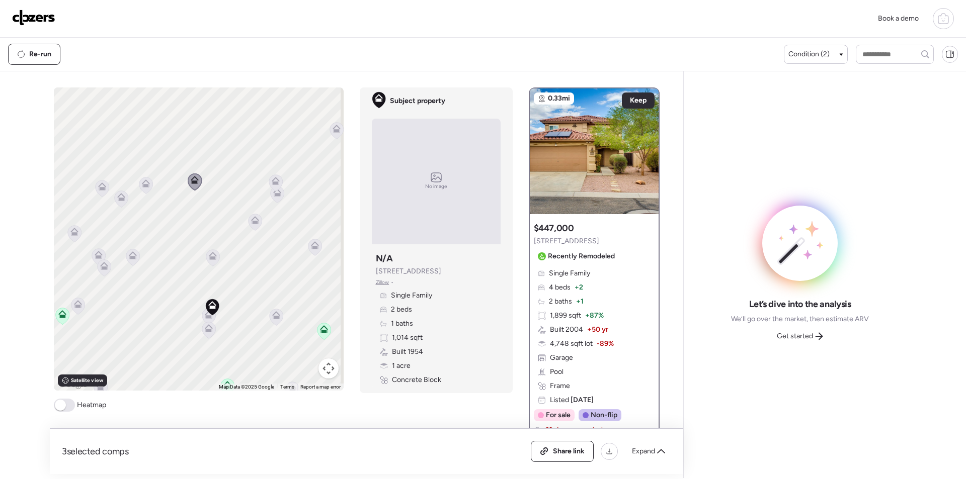
click at [147, 185] on icon at bounding box center [146, 185] width 14 height 17
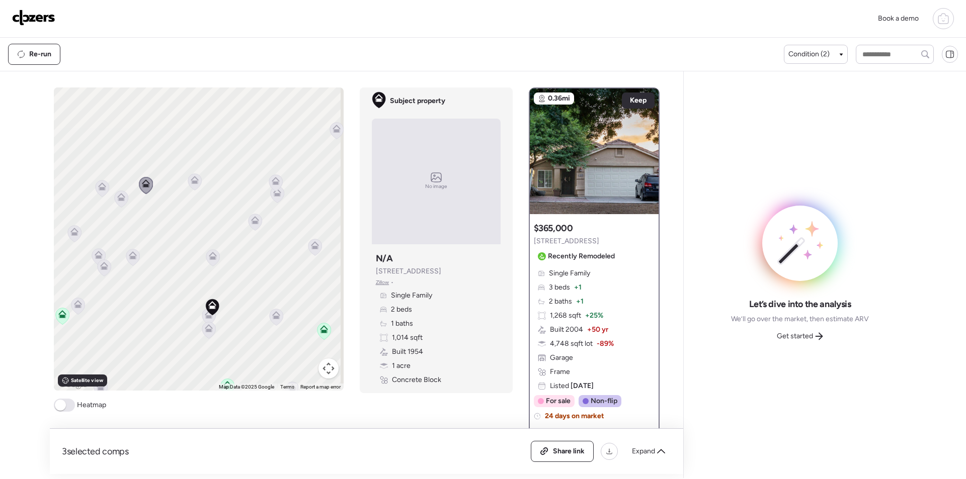
click at [118, 202] on icon at bounding box center [121, 199] width 14 height 17
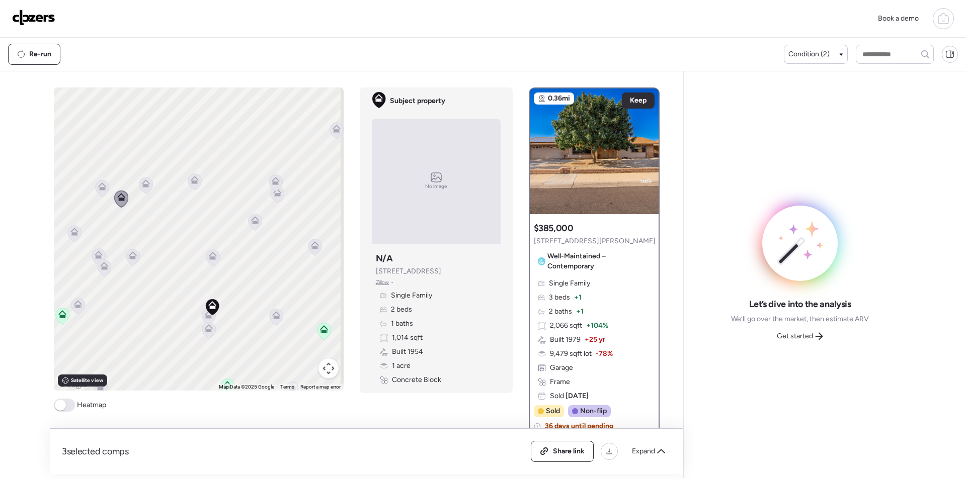
click at [88, 185] on div "To activate drag with keyboard, press Alt + Enter. Once in keyboard drag state,…" at bounding box center [199, 239] width 290 height 303
click at [91, 188] on div "To activate drag with keyboard, press Alt + Enter. Once in keyboard drag state,…" at bounding box center [199, 239] width 290 height 303
click at [95, 191] on icon at bounding box center [102, 188] width 14 height 17
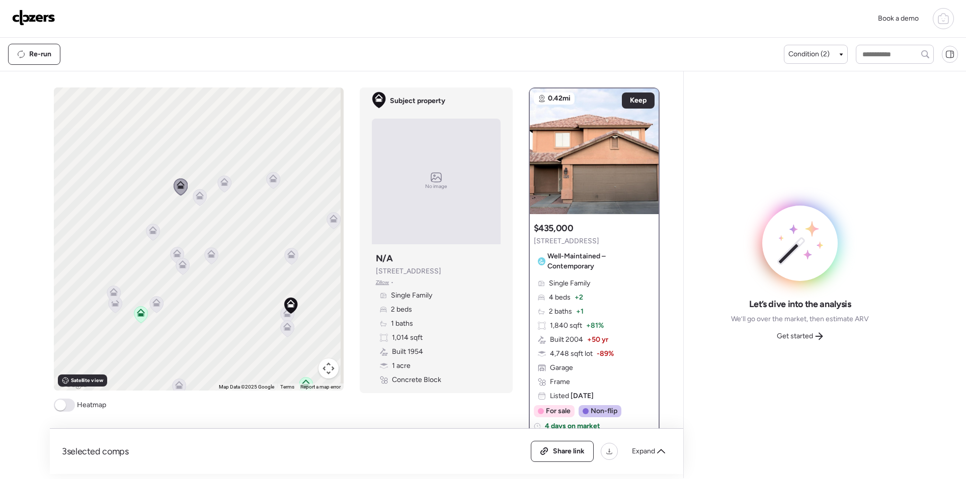
drag, startPoint x: 117, startPoint y: 255, endPoint x: 198, endPoint y: 254, distance: 80.5
click at [198, 254] on div "To activate drag with keyboard, press Alt + Enter. Once in keyboard drag state,…" at bounding box center [199, 239] width 290 height 303
click at [146, 237] on icon at bounding box center [153, 232] width 14 height 17
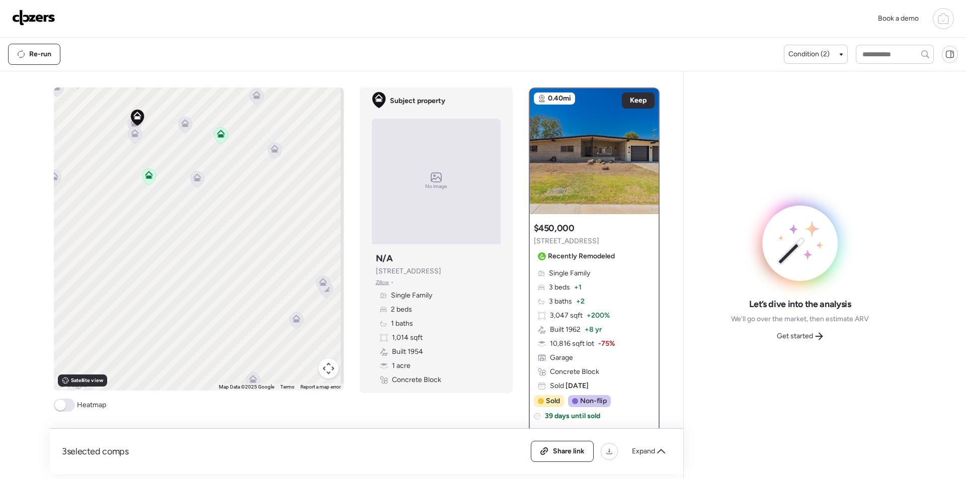
drag, startPoint x: 291, startPoint y: 331, endPoint x: 141, endPoint y: 154, distance: 231.3
click at [141, 154] on div "To activate drag with keyboard, press Alt + Enter. Once in keyboard drag state,…" at bounding box center [199, 239] width 290 height 303
drag, startPoint x: 137, startPoint y: 160, endPoint x: 123, endPoint y: 199, distance: 41.2
click at [123, 168] on div at bounding box center [122, 158] width 14 height 19
click at [253, 300] on icon at bounding box center [260, 303] width 14 height 17
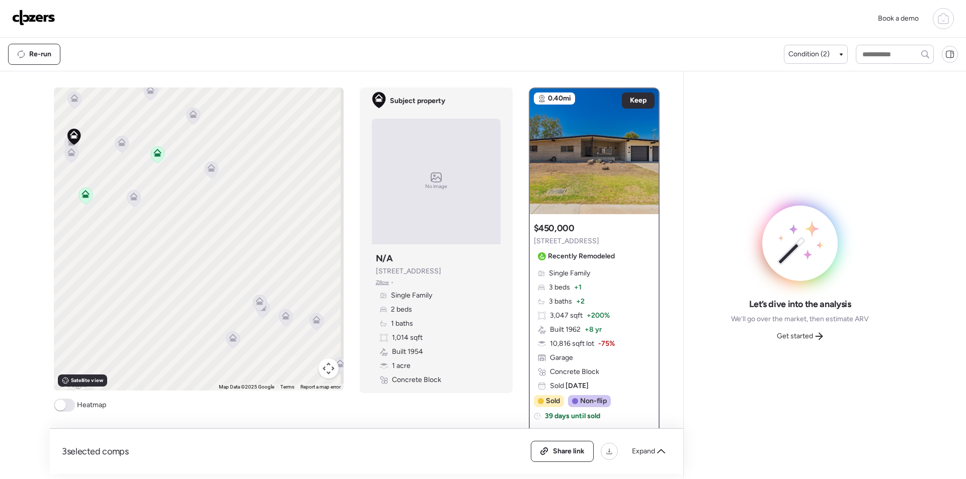
click at [256, 300] on icon at bounding box center [260, 301] width 8 height 8
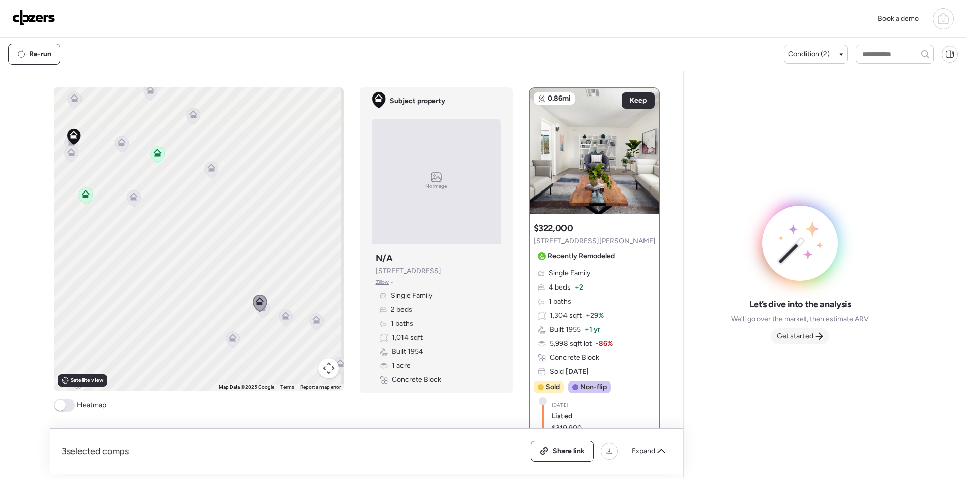
click at [793, 334] on span "Get started" at bounding box center [795, 337] width 36 height 10
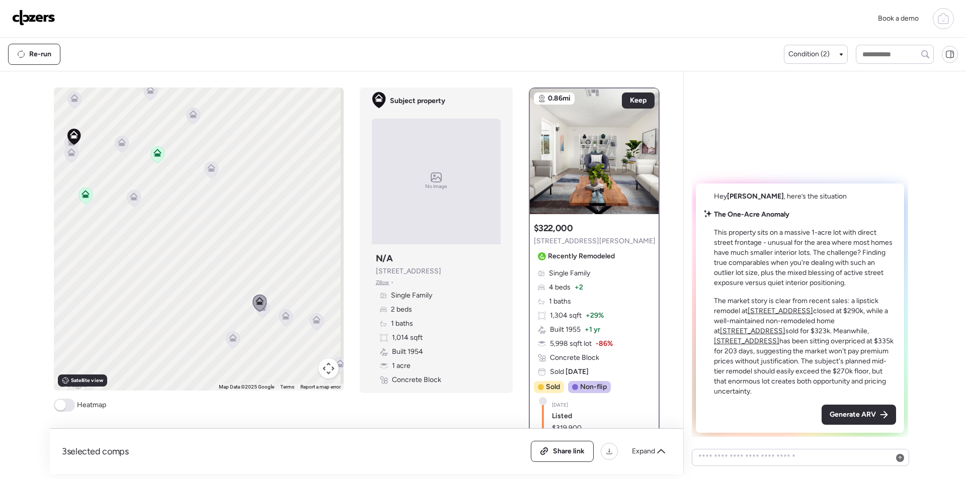
click at [853, 415] on span "Generate ARV" at bounding box center [853, 415] width 46 height 10
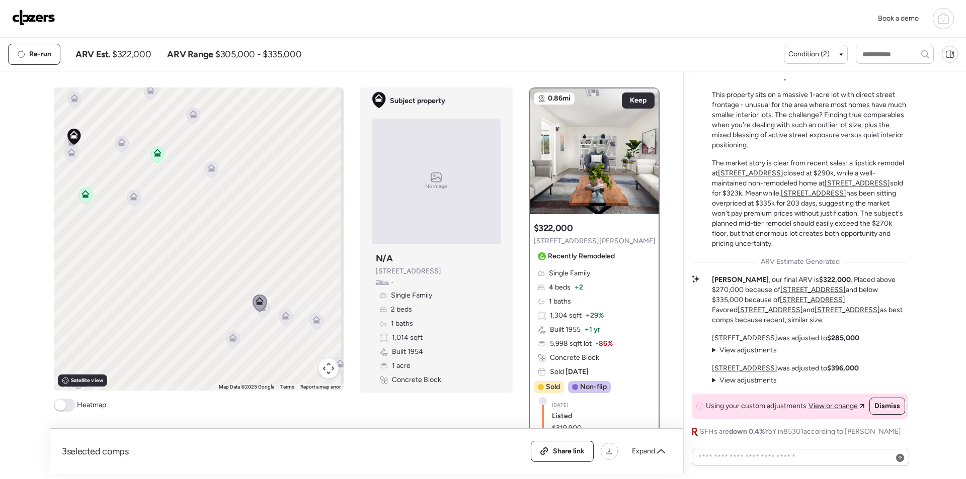
click at [142, 54] on span "$322,000" at bounding box center [131, 54] width 39 height 12
copy span "322,000"
click at [557, 449] on span "Share link" at bounding box center [569, 452] width 32 height 10
click at [27, 16] on img at bounding box center [33, 18] width 43 height 16
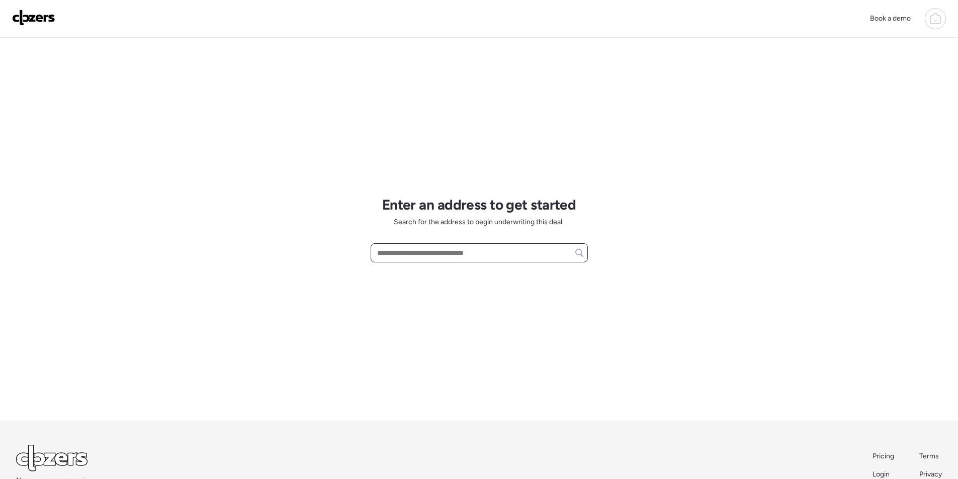
click at [421, 248] on input "text" at bounding box center [479, 253] width 208 height 14
paste input "**********"
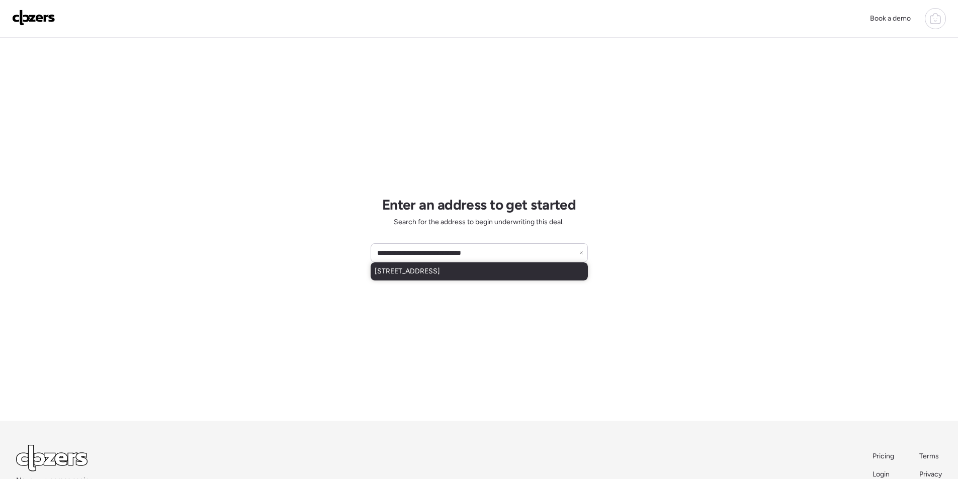
click at [423, 270] on span "[STREET_ADDRESS]" at bounding box center [407, 272] width 65 height 10
type input "**********"
